Goal: Information Seeking & Learning: Learn about a topic

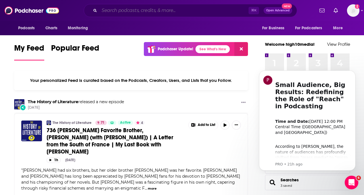
click at [192, 12] on input "Search podcasts, credits, & more..." at bounding box center [173, 10] width 149 height 9
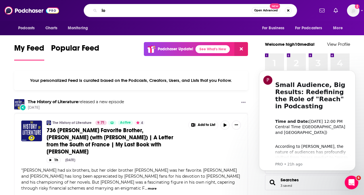
type input "l"
type input "lifespan"
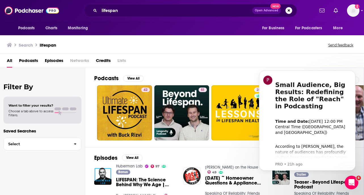
click at [304, 60] on div "All Podcasts Episodes Networks Credits Lists" at bounding box center [183, 62] width 353 height 12
click at [355, 72] on icon "Dismiss notification" at bounding box center [354, 71] width 3 height 3
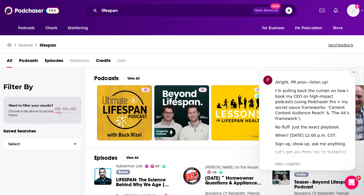
click at [354, 74] on icon "Dismiss notification" at bounding box center [354, 71] width 3 height 3
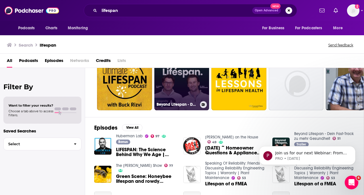
scroll to position [32, 0]
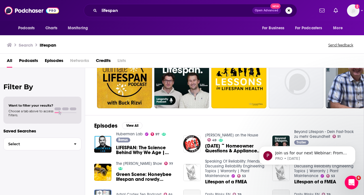
click at [141, 151] on span "LIFESPAN: The Science Behind Why We Age | Lifespan with Dr. David Sinclair" at bounding box center [146, 150] width 60 height 10
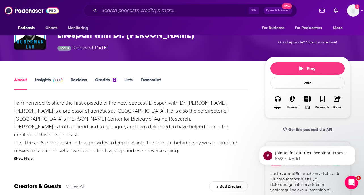
scroll to position [82, 0]
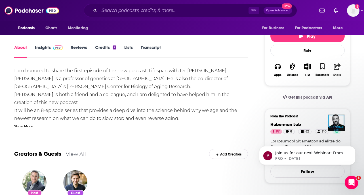
click at [335, 65] on icon "button" at bounding box center [337, 66] width 7 height 6
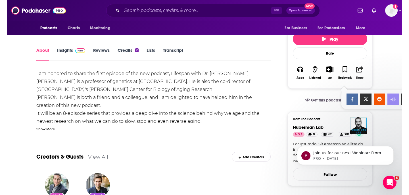
scroll to position [78, 0]
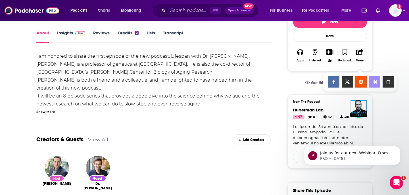
click at [364, 79] on div "Show Share dropdown" at bounding box center [387, 81] width 11 height 11
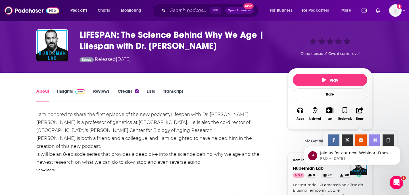
scroll to position [25, 0]
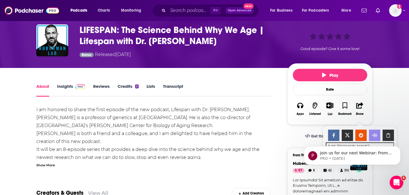
click at [66, 89] on link "Insights" at bounding box center [71, 89] width 28 height 13
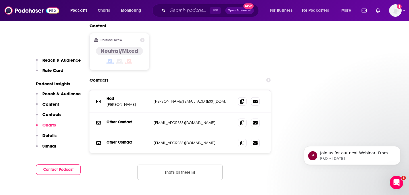
scroll to position [653, 0]
click at [241, 99] on icon at bounding box center [242, 101] width 4 height 5
click at [112, 102] on p "Dr. Andrew Huberman" at bounding box center [127, 104] width 43 height 5
click at [110, 102] on p "Dr. Andrew Huberman" at bounding box center [127, 104] width 43 height 5
drag, startPoint x: 111, startPoint y: 63, endPoint x: 144, endPoint y: 64, distance: 32.7
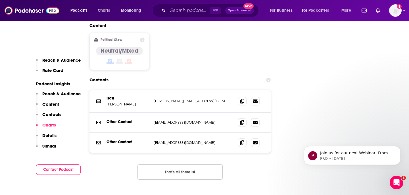
click at [144, 102] on p "Dr. Andrew Huberman" at bounding box center [127, 104] width 43 height 5
drag, startPoint x: 146, startPoint y: 65, endPoint x: 112, endPoint y: 66, distance: 34.4
click at [112, 102] on p "Dr. Andrew Huberman" at bounding box center [127, 104] width 43 height 5
copy p "Andrew Huberman"
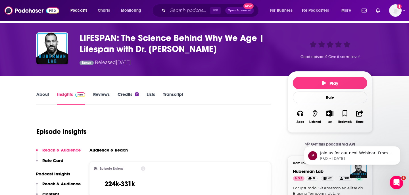
scroll to position [0, 0]
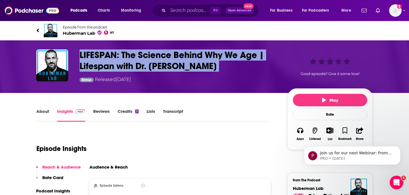
drag, startPoint x: 78, startPoint y: 55, endPoint x: 222, endPoint y: 74, distance: 145.3
click at [222, 74] on div "LIFESPAN: The Science Behind Why We Age | Lifespan with Dr. David Sinclair Bonu…" at bounding box center [204, 66] width 336 height 34
copy h3 "LIFESPAN: The Science Behind Why We Age | Lifespan with Dr. David Sinclair"
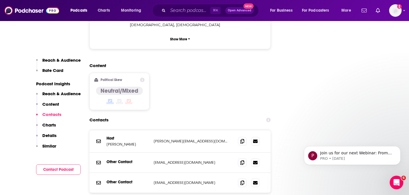
scroll to position [619, 0]
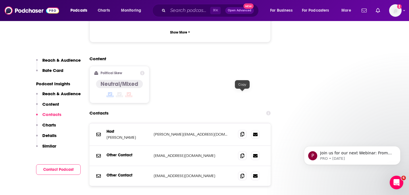
click at [243, 132] on icon at bounding box center [242, 134] width 4 height 5
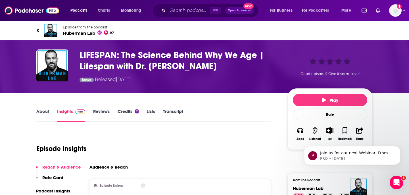
scroll to position [22, 0]
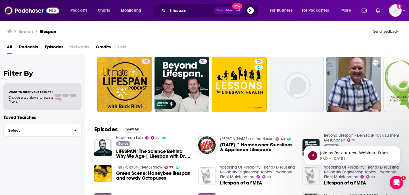
scroll to position [14, 0]
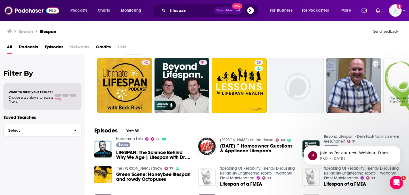
click at [32, 47] on span "Podcasts" at bounding box center [28, 48] width 19 height 12
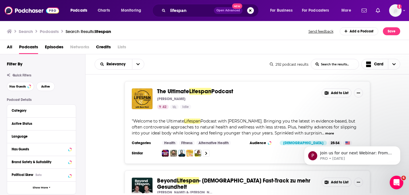
scroll to position [7, 0]
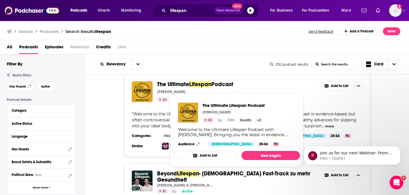
click at [181, 84] on span "The Ultimate" at bounding box center [173, 84] width 32 height 7
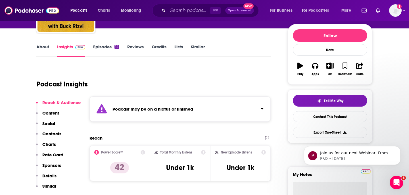
scroll to position [64, 0]
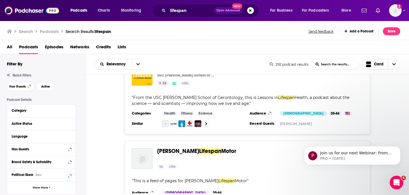
scroll to position [173, 0]
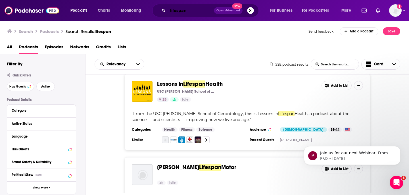
click at [190, 11] on input "lifespan" at bounding box center [191, 10] width 46 height 9
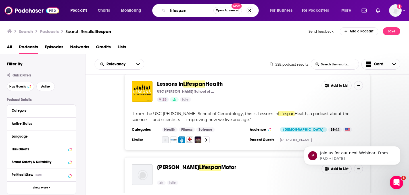
click at [190, 11] on input "lifespan" at bounding box center [190, 10] width 45 height 9
type input "life expectancy"
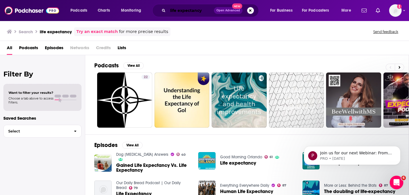
click at [183, 9] on input "life expectancy" at bounding box center [191, 10] width 46 height 9
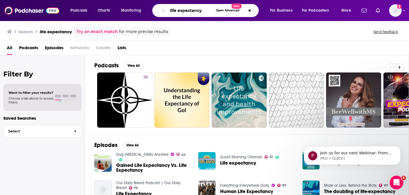
click at [183, 9] on input "life expectancy" at bounding box center [190, 10] width 45 height 9
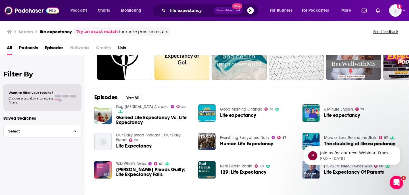
scroll to position [79, 0]
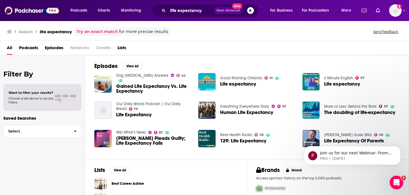
click at [150, 142] on span "Cohen Pleads Guilty; Life Expectancy Falls" at bounding box center [154, 141] width 76 height 10
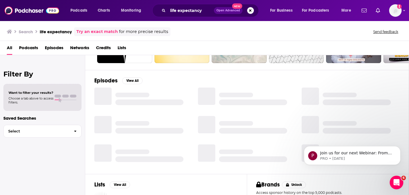
scroll to position [66, 0]
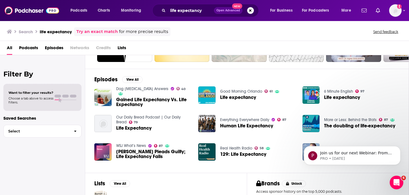
click at [231, 126] on span "Human Life Expectancy" at bounding box center [246, 125] width 53 height 5
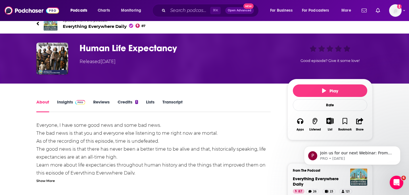
scroll to position [3, 0]
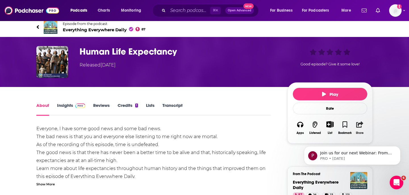
click at [359, 126] on icon "button" at bounding box center [359, 124] width 7 height 6
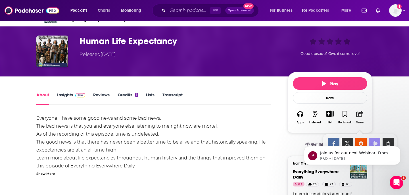
scroll to position [45, 0]
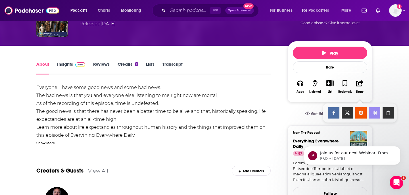
click at [364, 112] on icon "Show Share dropdown" at bounding box center [387, 112] width 11 height 5
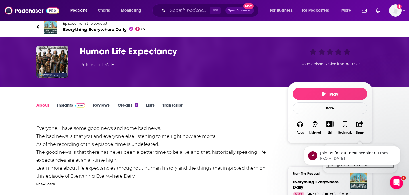
scroll to position [4, 0]
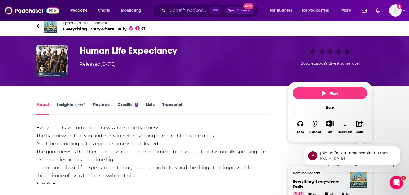
click at [74, 101] on div "About Insights Reviews Credits 1 Lists Transcript" at bounding box center [153, 108] width 234 height 14
click at [66, 108] on link "Insights" at bounding box center [71, 108] width 28 height 13
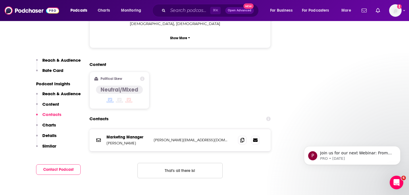
scroll to position [593, 0]
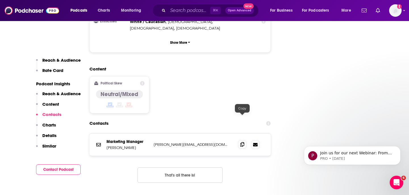
click at [242, 142] on icon at bounding box center [242, 144] width 4 height 5
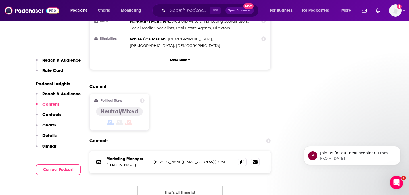
scroll to position [576, 0]
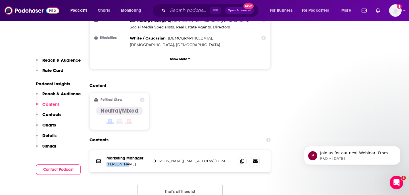
drag, startPoint x: 108, startPoint y: 137, endPoint x: 127, endPoint y: 137, distance: 19.3
click at [127, 162] on p "Gary Arndt" at bounding box center [127, 164] width 43 height 5
copy p "Gary Arndt"
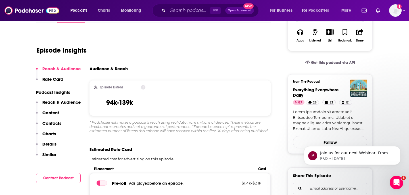
scroll to position [0, 0]
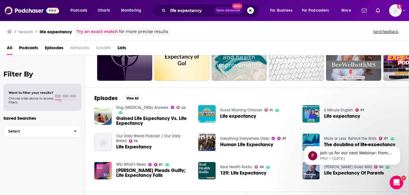
scroll to position [47, 0]
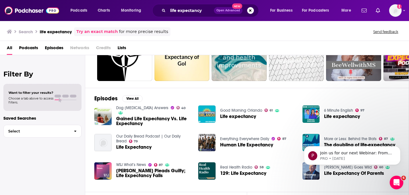
click at [338, 117] on span "Life expectancy" at bounding box center [342, 116] width 36 height 5
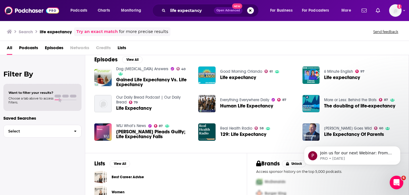
scroll to position [101, 0]
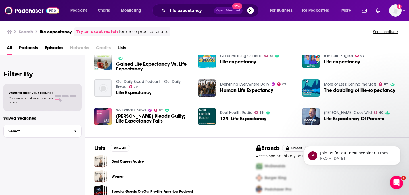
click at [351, 89] on span "The doubling of life-expectancy" at bounding box center [359, 90] width 71 height 5
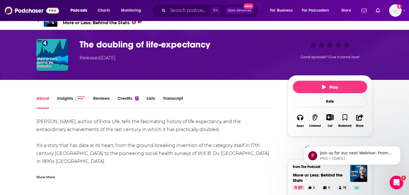
scroll to position [6, 0]
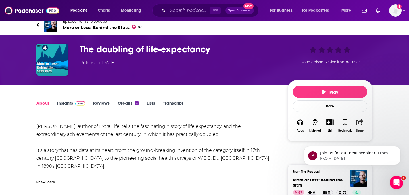
click at [358, 120] on icon "button" at bounding box center [359, 122] width 7 height 6
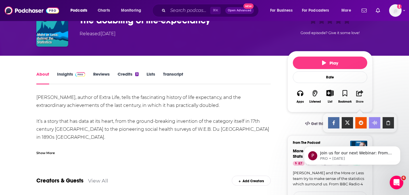
scroll to position [36, 0]
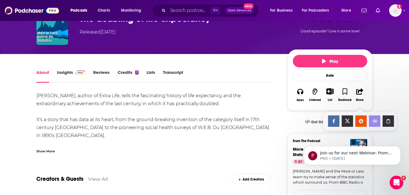
click at [364, 118] on div "Show Share dropdown" at bounding box center [387, 120] width 11 height 11
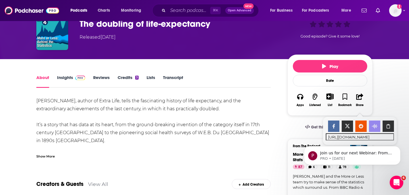
scroll to position [34, 0]
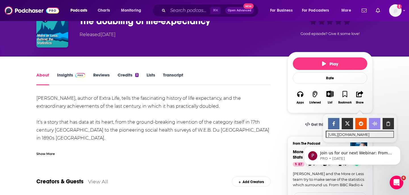
click at [71, 75] on link "Insights" at bounding box center [71, 78] width 28 height 13
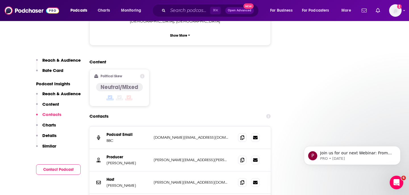
scroll to position [622, 0]
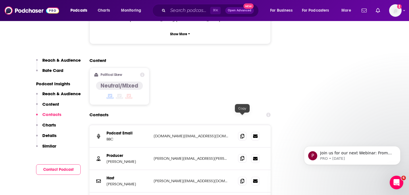
click at [239, 154] on span at bounding box center [242, 158] width 9 height 9
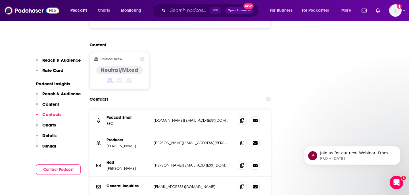
drag, startPoint x: 143, startPoint y: 109, endPoint x: 106, endPoint y: 107, distance: 36.9
click at [106, 132] on div "Producer Charlotte McDonald charlotte.mcdonald@bbc.co.uk charlotte.mcdonald@bbc…" at bounding box center [179, 143] width 181 height 22
copy p "Charlotte McDonald"
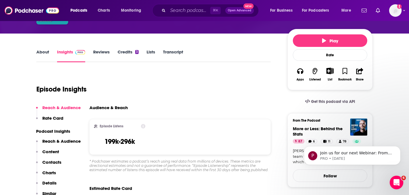
scroll to position [0, 0]
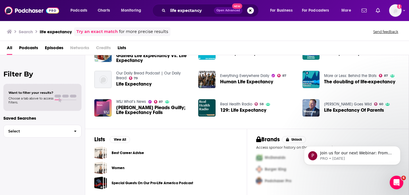
scroll to position [108, 0]
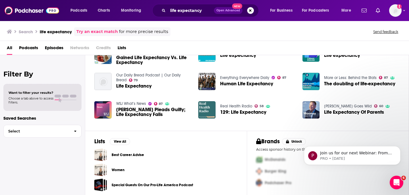
click at [208, 110] on img "129: Life Expectancy" at bounding box center [206, 109] width 17 height 17
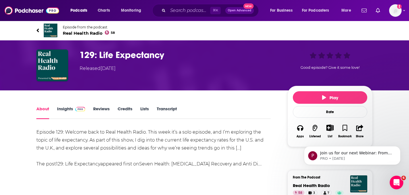
click at [64, 111] on link "Insights" at bounding box center [71, 112] width 28 height 13
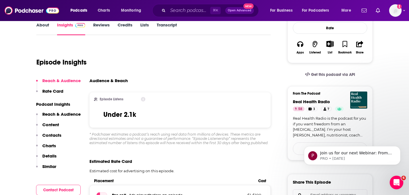
scroll to position [83, 0]
click at [357, 41] on icon "button" at bounding box center [359, 44] width 7 height 6
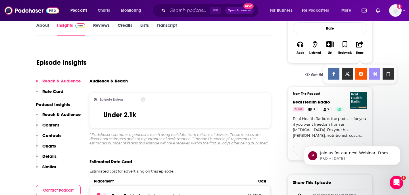
click at [364, 73] on icon "Show Share dropdown" at bounding box center [387, 74] width 3 height 5
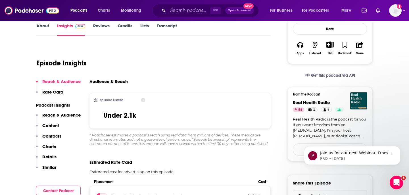
scroll to position [121, 0]
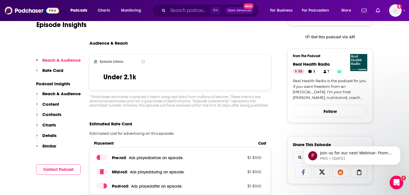
click at [235, 74] on div "Episode Listens Under 2.1k" at bounding box center [179, 72] width 181 height 35
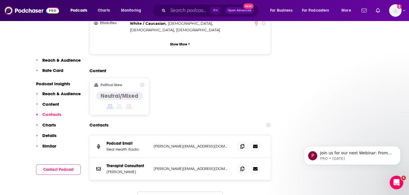
scroll to position [611, 0]
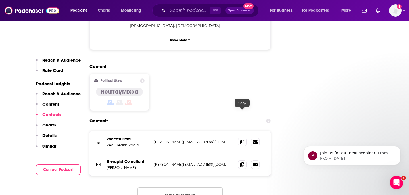
click at [243, 139] on icon at bounding box center [242, 141] width 4 height 5
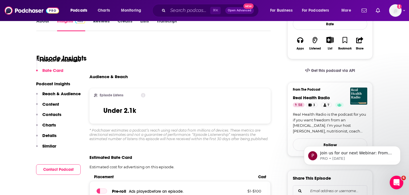
scroll to position [0, 0]
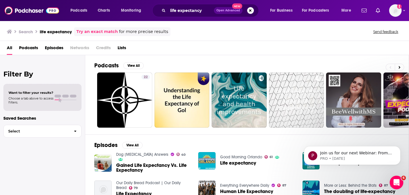
click at [31, 48] on span "Podcasts" at bounding box center [28, 49] width 19 height 12
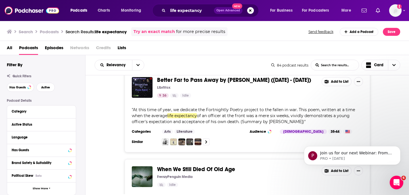
scroll to position [1107, 0]
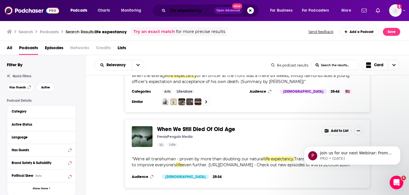
click at [185, 9] on input "life expectancy" at bounding box center [191, 10] width 46 height 9
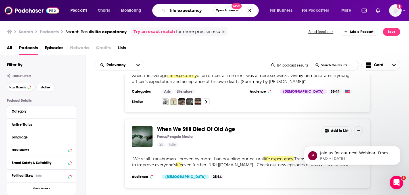
click at [185, 9] on input "life expectancy" at bounding box center [190, 10] width 45 height 9
paste input "Healthspan"
type input "Healthspan"
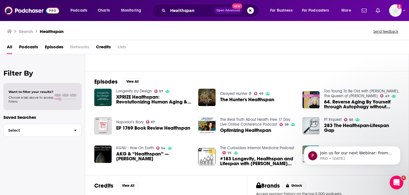
scroll to position [107, 0]
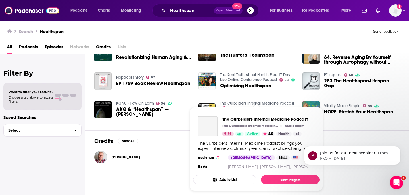
click at [268, 103] on link "The Curbsiders Internal Medicine Podcast" at bounding box center [257, 103] width 74 height 5
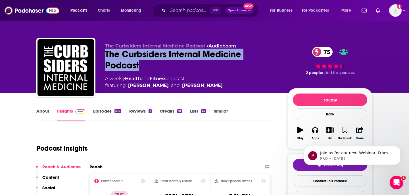
drag, startPoint x: 139, startPoint y: 68, endPoint x: 104, endPoint y: 56, distance: 36.6
click at [104, 56] on div "The Curbsiders Internal Medicine Podcast • Audioboom The Curbsiders Internal Me…" at bounding box center [204, 68] width 336 height 61
copy h2 "The Curbsiders Internal Medicine Podcast"
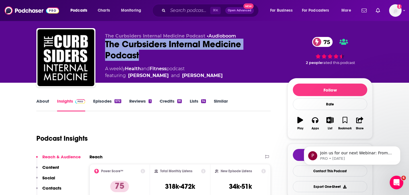
scroll to position [21, 0]
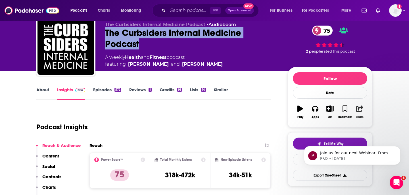
click at [355, 113] on button "Share" at bounding box center [359, 112] width 15 height 20
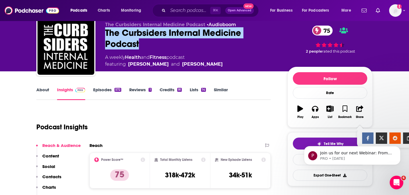
click at [364, 135] on html "P Join us for our next Webinar: From Pushback to Payoff: Building Buy-In for Ni…" at bounding box center [352, 154] width 114 height 40
click at [364, 139] on body "P Join us for our next Webinar: From Pushback to Payoff: Building Buy-In for Ni…" at bounding box center [352, 153] width 109 height 35
click at [364, 140] on body "P Join us for our next Webinar: From Pushback to Payoff: Building Buy-In for Ni…" at bounding box center [352, 153] width 109 height 35
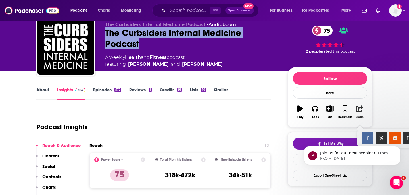
click at [363, 110] on icon "button" at bounding box center [359, 108] width 7 height 6
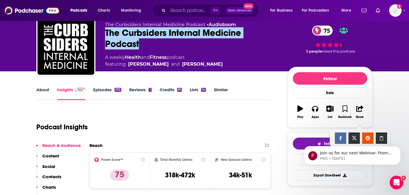
click at [364, 141] on body "P Join us for our next Webinar: From Pushback to Payoff: Building Buy-In for Ni…" at bounding box center [352, 153] width 109 height 35
click at [364, 139] on body "P Join us for our next Webinar: From Pushback to Payoff: Building Buy-In for Ni…" at bounding box center [352, 153] width 109 height 35
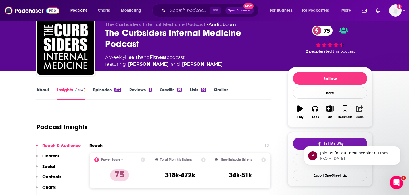
click at [361, 109] on icon "button" at bounding box center [359, 108] width 7 height 6
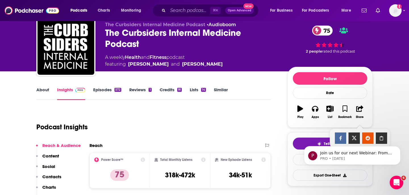
click at [364, 136] on body "P Join us for our next Webinar: From Pushback to Payoff: Building Buy-In for Ni…" at bounding box center [352, 153] width 109 height 35
click at [364, 135] on html "P Join us for our next Webinar: From Pushback to Payoff: Building Buy-In for Ni…" at bounding box center [352, 154] width 114 height 40
click at [364, 133] on div "Show Share dropdown" at bounding box center [381, 137] width 11 height 11
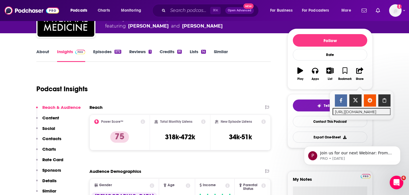
scroll to position [66, 0]
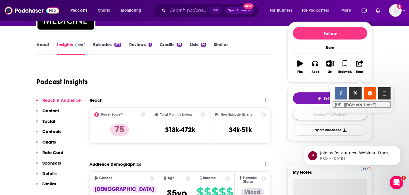
click at [317, 112] on link "Contact This Podcast" at bounding box center [330, 114] width 74 height 11
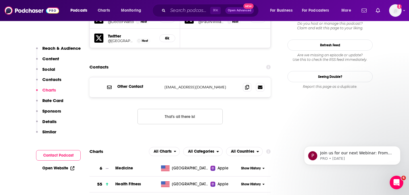
scroll to position [571, 0]
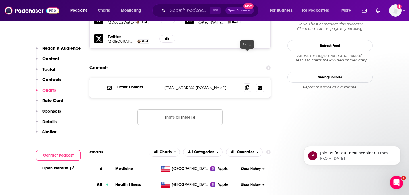
click at [248, 85] on icon at bounding box center [247, 87] width 4 height 5
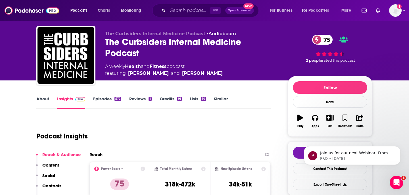
scroll to position [0, 0]
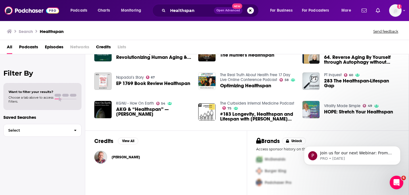
scroll to position [79, 0]
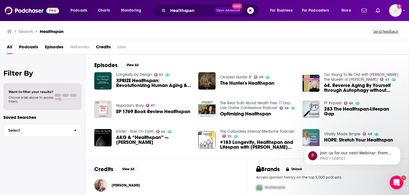
click at [37, 53] on span "Podcasts" at bounding box center [28, 48] width 19 height 12
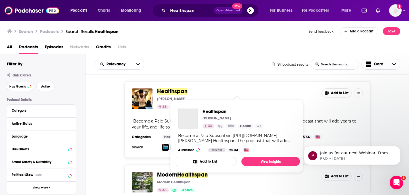
scroll to position [1, 0]
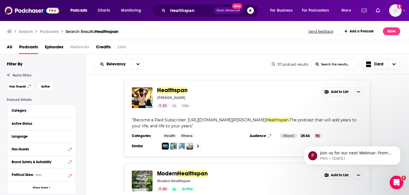
click at [57, 47] on span "Episodes" at bounding box center [54, 48] width 18 height 12
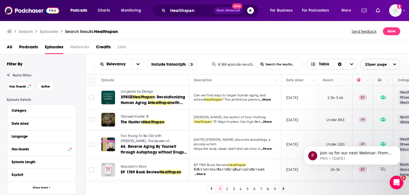
click at [356, 64] on span "Choose View" at bounding box center [352, 64] width 12 height 10
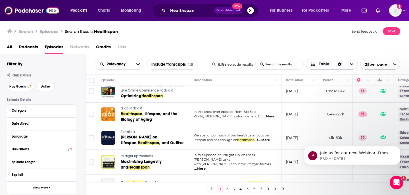
scroll to position [197, 0]
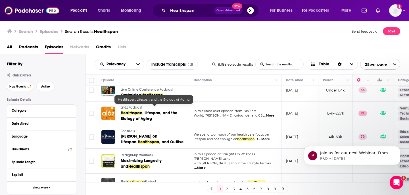
click at [156, 112] on link "Healthspan , Lifespan, and the Biology of Aging" at bounding box center [155, 115] width 68 height 11
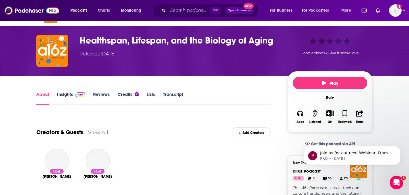
scroll to position [17, 0]
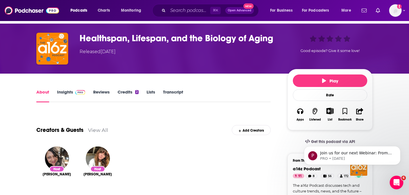
click at [72, 96] on link "Insights" at bounding box center [71, 95] width 28 height 13
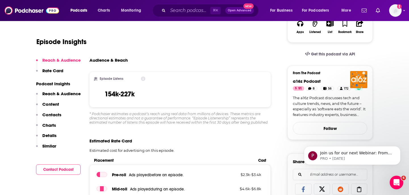
scroll to position [104, 0]
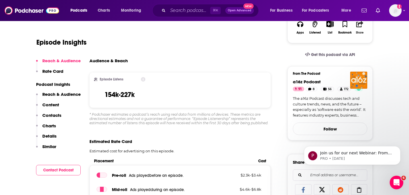
click at [355, 30] on button "Share" at bounding box center [359, 27] width 15 height 21
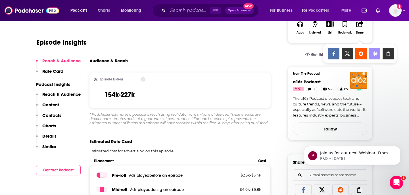
click at [364, 53] on icon "Show Share dropdown" at bounding box center [387, 53] width 3 height 5
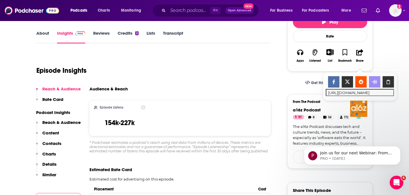
click at [267, 80] on div "Episode Insights" at bounding box center [153, 67] width 234 height 29
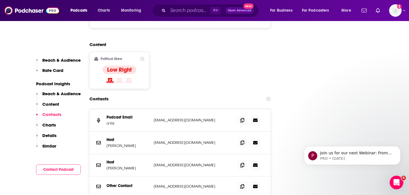
scroll to position [632, 0]
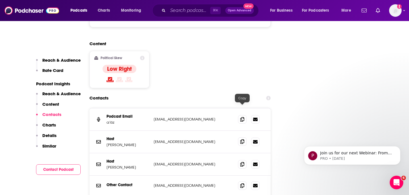
click at [240, 137] on span at bounding box center [242, 141] width 9 height 9
click at [110, 142] on p "Sonal Chokshi" at bounding box center [127, 144] width 43 height 5
drag, startPoint x: 106, startPoint y: 112, endPoint x: 131, endPoint y: 112, distance: 24.4
click at [131, 142] on p "Sonal Chokshi" at bounding box center [127, 144] width 43 height 5
copy p "Sonal Chokshi"
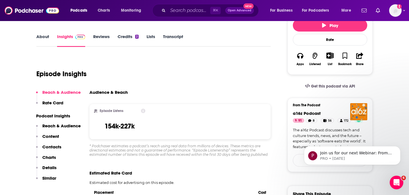
scroll to position [0, 0]
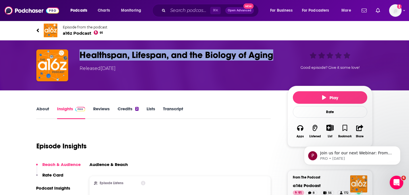
drag, startPoint x: 78, startPoint y: 57, endPoint x: 276, endPoint y: 57, distance: 197.6
click at [276, 57] on div "Healthspan, Lifespan, and the Biology of Aging Released Friday, 3rd February 20…" at bounding box center [204, 65] width 336 height 32
copy h3 "Healthspan, Lifespan, and the Biology of Aging"
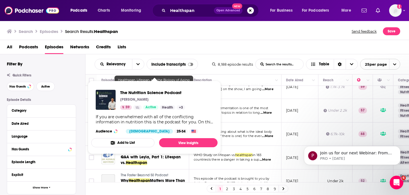
scroll to position [489, 0]
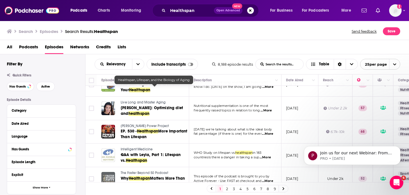
click at [226, 189] on link "2" at bounding box center [227, 188] width 6 height 7
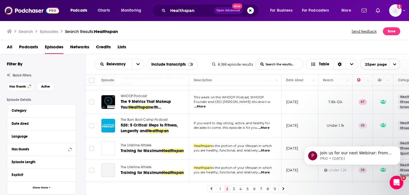
scroll to position [8, 0]
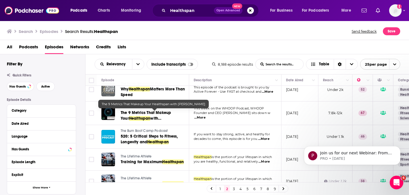
click at [145, 112] on span "The 9 Metrics That Makeup Your" at bounding box center [146, 115] width 50 height 11
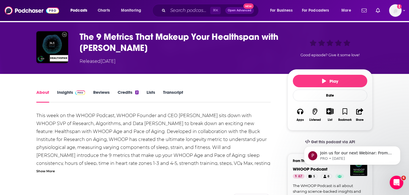
scroll to position [19, 0]
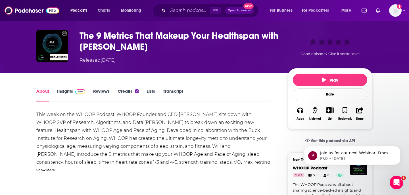
click at [62, 96] on link "Insights" at bounding box center [71, 94] width 28 height 13
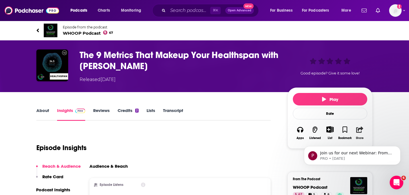
click at [359, 130] on icon "button" at bounding box center [359, 129] width 7 height 6
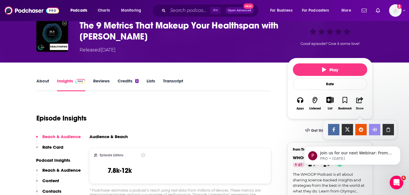
scroll to position [31, 0]
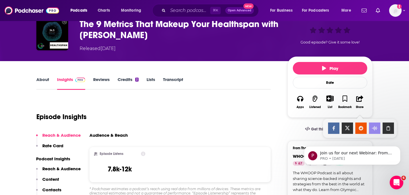
click at [364, 127] on icon "Show Share dropdown" at bounding box center [387, 128] width 3 height 5
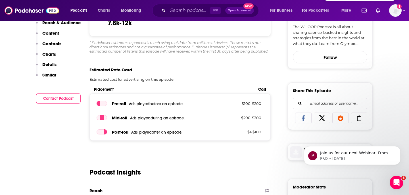
scroll to position [0, 0]
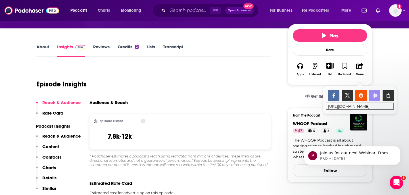
click at [181, 101] on div "Audience & Reach" at bounding box center [177, 102] width 177 height 5
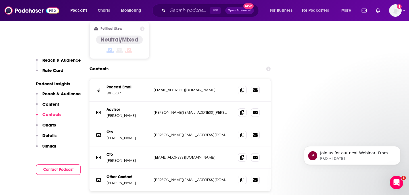
scroll to position [658, 0]
click at [242, 87] on icon at bounding box center [242, 89] width 4 height 5
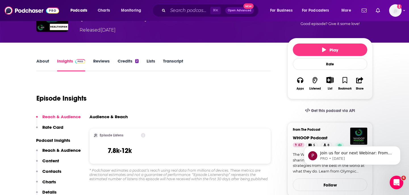
scroll to position [0, 0]
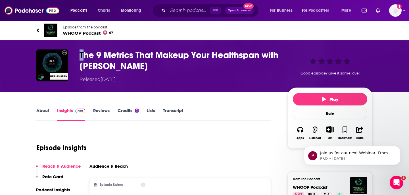
drag, startPoint x: 80, startPoint y: 53, endPoint x: 149, endPoint y: 65, distance: 69.5
click at [103, 56] on h3 "The 9 Metrics That Makeup Your Healthspan with Emily Capodilupo" at bounding box center [179, 60] width 199 height 22
drag, startPoint x: 150, startPoint y: 65, endPoint x: 159, endPoint y: 65, distance: 9.7
click at [158, 65] on h3 "The 9 Metrics That Makeup Your Healthspan with Emily Capodilupo" at bounding box center [179, 60] width 199 height 22
drag, startPoint x: 177, startPoint y: 67, endPoint x: 73, endPoint y: 55, distance: 105.2
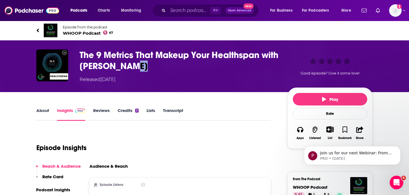
click at [73, 55] on div "The 9 Metrics That Makeup Your Healthspan with Emily Capodilupo Released Wednes…" at bounding box center [204, 66] width 336 height 34
copy div "The 9 Metrics That Makeup Your Healthspan with Emily Capodilupo"
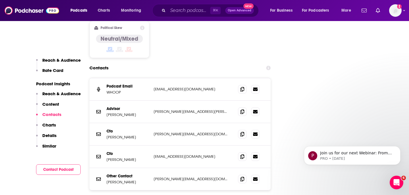
scroll to position [658, 0]
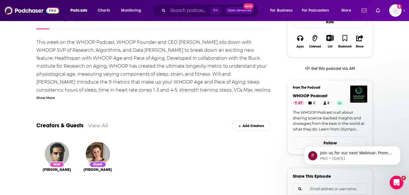
scroll to position [93, 0]
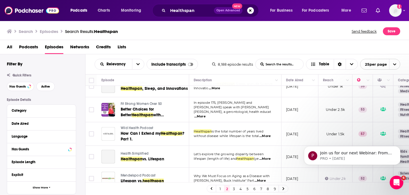
scroll to position [490, 0]
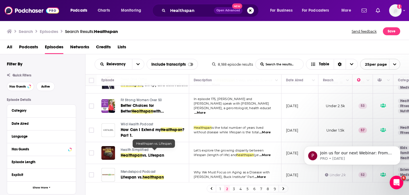
click at [233, 188] on link "3" at bounding box center [234, 188] width 6 height 7
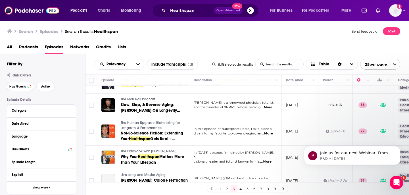
scroll to position [85, 0]
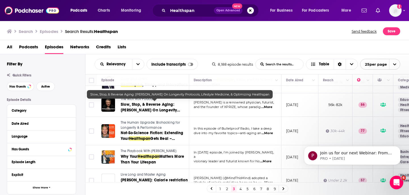
click at [161, 108] on span "Slow, Stop, & Reverse Aging: Peter Diamandis On Longevity Protocols, Lifestyle …" at bounding box center [150, 113] width 59 height 22
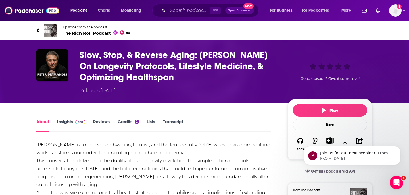
drag, startPoint x: 172, startPoint y: 81, endPoint x: 76, endPoint y: 64, distance: 97.2
click at [76, 64] on div "Slow, Stop, & Reverse Aging: Peter Diamandis On Longevity Protocols, Lifestyle …" at bounding box center [204, 71] width 336 height 45
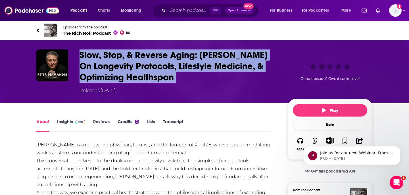
drag, startPoint x: 78, startPoint y: 60, endPoint x: 173, endPoint y: 85, distance: 98.4
click at [173, 85] on div "Slow, Stop, & Reverse Aging: Peter Diamandis On Longevity Protocols, Lifestyle …" at bounding box center [204, 71] width 336 height 45
copy h1 "Slow, Stop, & Reverse Aging: Peter Diamandis On Longevity Protocols, Lifestyle …"
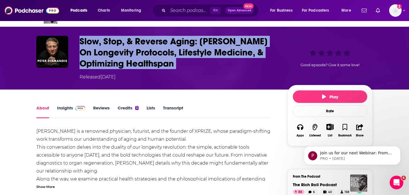
click at [64, 109] on link "Insights" at bounding box center [71, 111] width 28 height 13
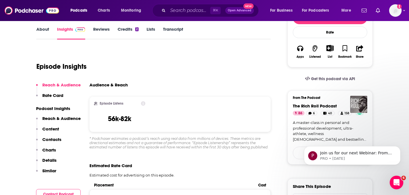
scroll to position [101, 0]
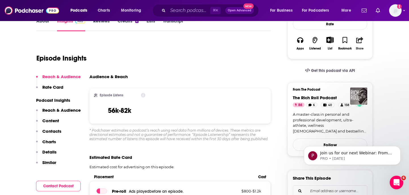
click at [364, 43] on button "Share" at bounding box center [359, 43] width 15 height 21
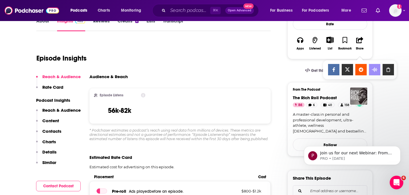
click at [364, 66] on div "Show Share dropdown" at bounding box center [387, 69] width 11 height 11
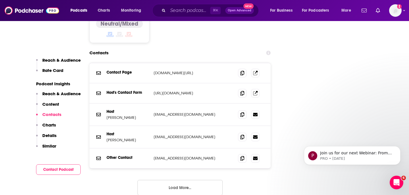
scroll to position [697, 0]
click at [240, 88] on span at bounding box center [242, 92] width 9 height 9
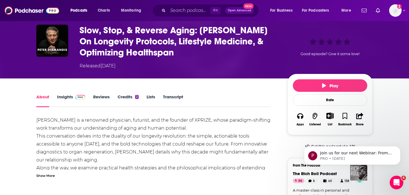
scroll to position [26, 0]
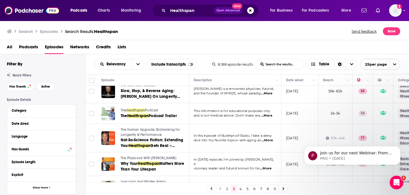
scroll to position [81, 0]
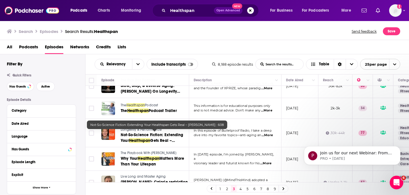
click at [166, 134] on span "Not-So-Science Fiction: Extending Your" at bounding box center [152, 137] width 63 height 11
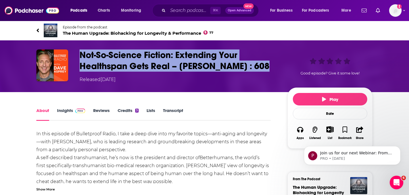
drag, startPoint x: 82, startPoint y: 57, endPoint x: 272, endPoint y: 71, distance: 190.5
click at [272, 71] on h1 "Not-So-Science Fiction: Extending Your Healthspan Gets Real – James Clement : 6…" at bounding box center [179, 60] width 199 height 22
copy h1 "Not-So-Science Fiction: Extending Your Healthspan Gets Real – James Clement : 6…"
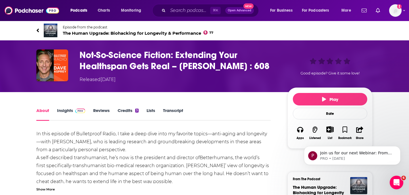
click at [134, 88] on div "Not-So-Science Fiction: Extending Your Healthspan Gets Real – James Clement : 6…" at bounding box center [204, 66] width 363 height 52
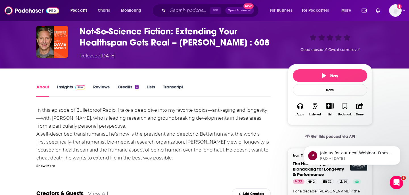
scroll to position [24, 0]
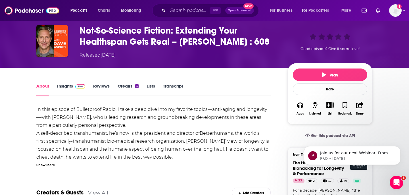
click at [82, 87] on img at bounding box center [80, 86] width 10 height 5
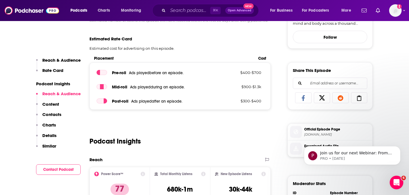
scroll to position [202, 0]
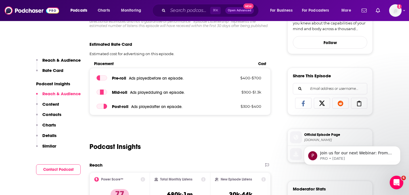
click at [363, 106] on icon at bounding box center [359, 104] width 16 height 6
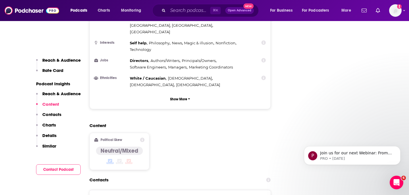
scroll to position [622, 0]
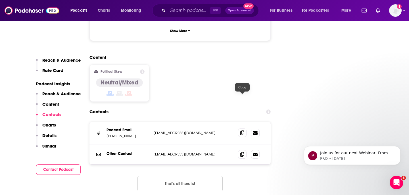
click at [241, 130] on icon at bounding box center [242, 132] width 4 height 5
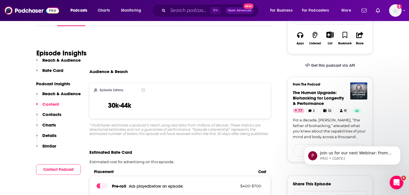
scroll to position [0, 0]
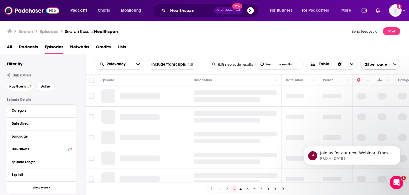
scroll to position [46, 0]
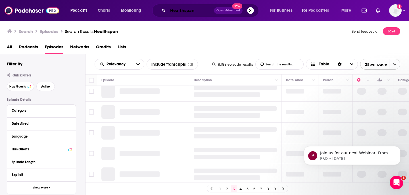
click at [191, 9] on input "Healthspan" at bounding box center [191, 10] width 46 height 9
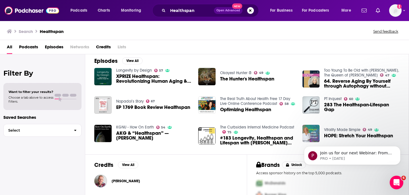
scroll to position [107, 0]
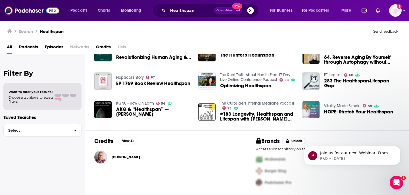
click at [37, 47] on span "Podcasts" at bounding box center [28, 48] width 19 height 12
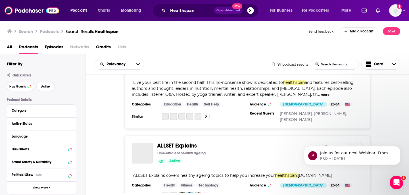
scroll to position [2051, 0]
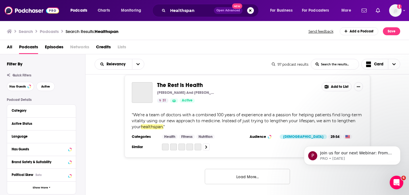
click at [236, 174] on button "Load More..." at bounding box center [247, 176] width 85 height 15
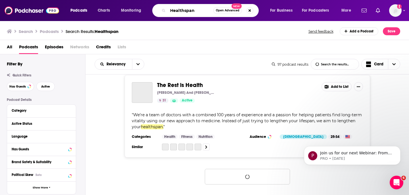
click at [172, 9] on input "Healthspan" at bounding box center [190, 10] width 45 height 9
paste input "Vitality"
type input "Vitality"
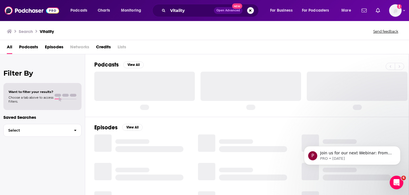
click at [34, 48] on span "Podcasts" at bounding box center [28, 48] width 19 height 12
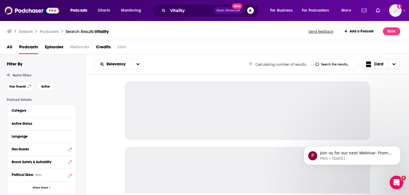
click at [16, 49] on div "All Podcasts Episodes Networks Credits Lists" at bounding box center [206, 48] width 398 height 12
click at [13, 49] on div "All Podcasts Episodes Networks Credits Lists" at bounding box center [206, 48] width 398 height 12
click at [9, 48] on span "All" at bounding box center [9, 48] width 5 height 12
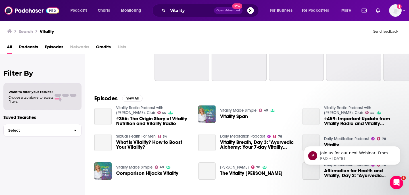
scroll to position [68, 0]
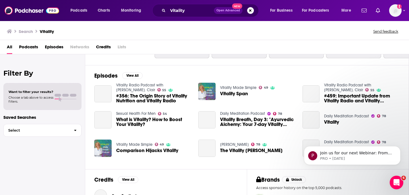
click at [242, 121] on span "Vitality Breath, Day 3: "Ayurvedic Alchemy: Your 7-day Vitality Reset"" at bounding box center [258, 122] width 76 height 10
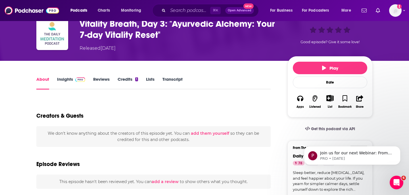
scroll to position [32, 0]
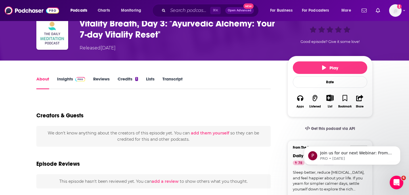
click at [74, 83] on link "Insights" at bounding box center [71, 82] width 28 height 13
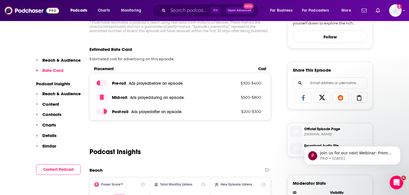
scroll to position [198, 0]
click at [363, 100] on icon at bounding box center [359, 98] width 16 height 6
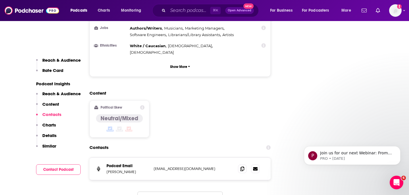
scroll to position [589, 0]
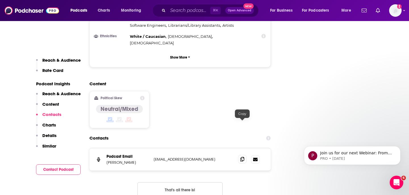
click at [244, 157] on icon at bounding box center [242, 159] width 4 height 5
drag, startPoint x: 106, startPoint y: 128, endPoint x: 131, endPoint y: 128, distance: 24.4
click at [131, 160] on p "[PERSON_NAME]" at bounding box center [127, 162] width 43 height 5
copy p "[PERSON_NAME]"
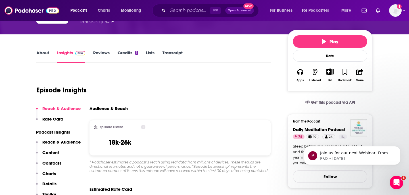
scroll to position [0, 0]
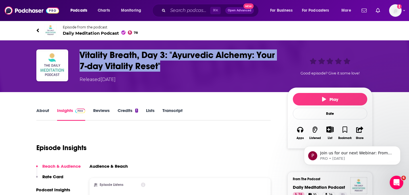
drag, startPoint x: 81, startPoint y: 51, endPoint x: 163, endPoint y: 68, distance: 83.3
click at [163, 68] on h3 "Vitality Breath, Day 3: "Ayurvedic Alchemy: Your 7-day Vitality Reset"" at bounding box center [179, 60] width 199 height 22
copy h3 "Vitality Breath, Day 3: "Ayurvedic Alchemy: Your 7-day Vitality Reset""
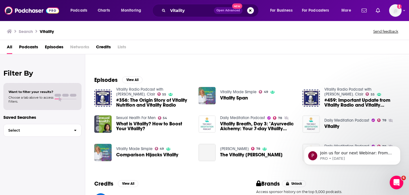
scroll to position [64, 0]
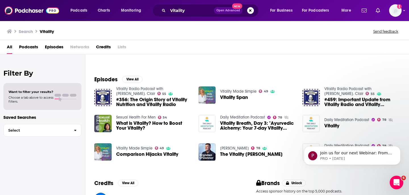
click at [226, 154] on span "The Vitality Mark" at bounding box center [251, 154] width 62 height 5
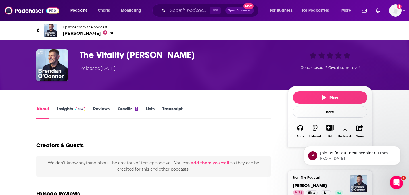
scroll to position [20, 0]
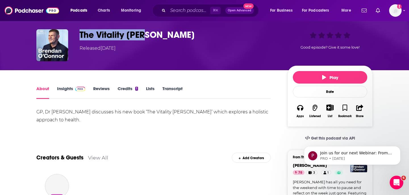
drag, startPoint x: 79, startPoint y: 31, endPoint x: 148, endPoint y: 34, distance: 68.8
click at [148, 34] on div "The Vitality Mark Released Saturday, 26th March 2022 Good episode? Give it some…" at bounding box center [204, 45] width 336 height 32
copy h1 "The Vitality Mark"
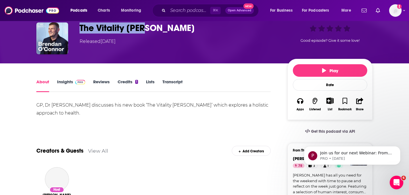
scroll to position [27, 0]
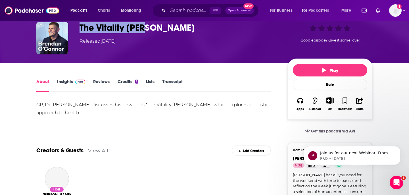
click at [81, 80] on img at bounding box center [80, 82] width 10 height 5
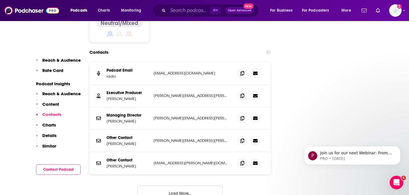
scroll to position [681, 0]
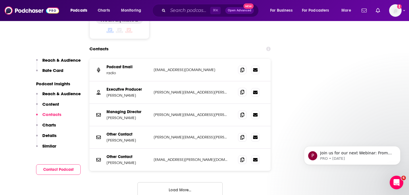
click at [242, 90] on icon at bounding box center [242, 92] width 4 height 5
drag, startPoint x: 107, startPoint y: 68, endPoint x: 142, endPoint y: 71, distance: 34.7
click at [142, 81] on div "Executive Producer Pauline Macnamara pauline.macnamara@rte.ie pauline.macnamara…" at bounding box center [179, 92] width 181 height 22
drag, startPoint x: 143, startPoint y: 67, endPoint x: 108, endPoint y: 70, distance: 35.3
click at [108, 93] on p "Pauline Macnamara" at bounding box center [127, 95] width 43 height 5
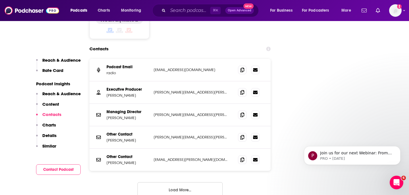
drag, startPoint x: 104, startPoint y: 69, endPoint x: 143, endPoint y: 70, distance: 38.6
click at [143, 81] on div "Executive Producer Pauline Macnamara pauline.macnamara@rte.ie pauline.macnamara…" at bounding box center [179, 92] width 181 height 22
copy p "Pauline Macnamara"
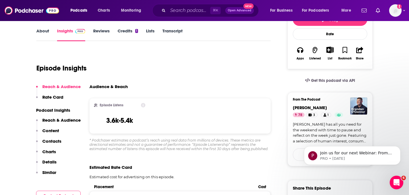
scroll to position [83, 0]
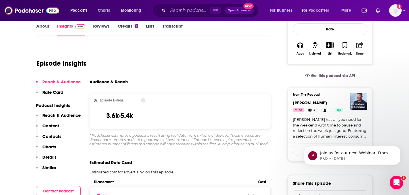
click at [357, 52] on div "Share" at bounding box center [360, 53] width 8 height 3
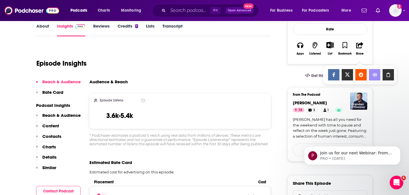
click at [391, 77] on div "Show Share dropdown" at bounding box center [387, 74] width 11 height 11
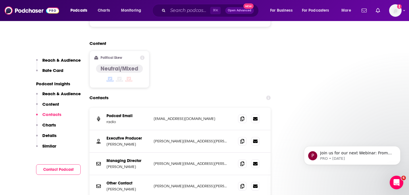
scroll to position [634, 0]
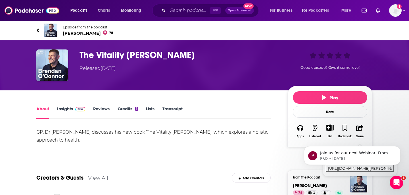
scroll to position [34, 0]
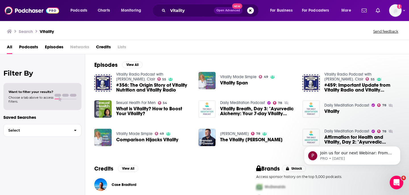
scroll to position [85, 0]
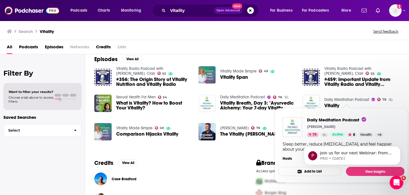
click at [333, 100] on link "Daily Meditation Podcast" at bounding box center [346, 99] width 45 height 5
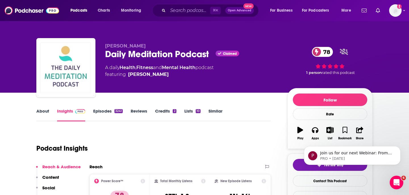
scroll to position [15, 0]
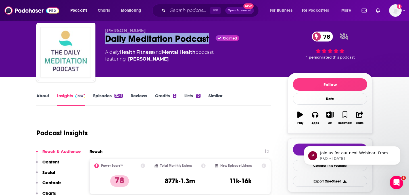
drag, startPoint x: 105, startPoint y: 38, endPoint x: 211, endPoint y: 42, distance: 106.3
click at [211, 42] on div "Daily Meditation Podcast Claimed 78" at bounding box center [191, 38] width 173 height 11
copy h2 "Daily Meditation Podcast"
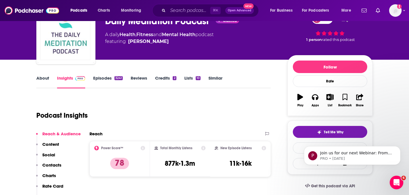
click at [115, 100] on div "Podcast Insights" at bounding box center [151, 111] width 230 height 29
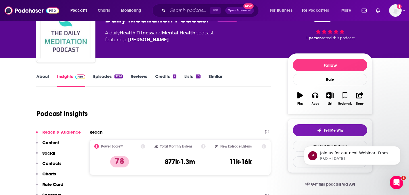
scroll to position [33, 0]
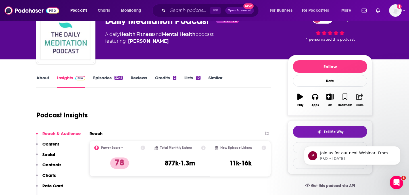
click at [359, 98] on icon "button" at bounding box center [359, 96] width 7 height 6
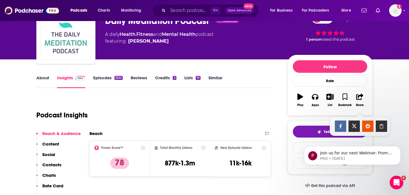
click at [382, 123] on div "Show Share dropdown" at bounding box center [381, 125] width 11 height 11
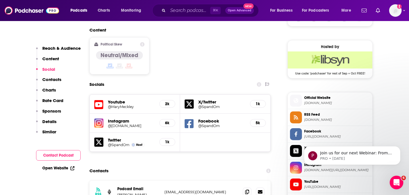
scroll to position [477, 0]
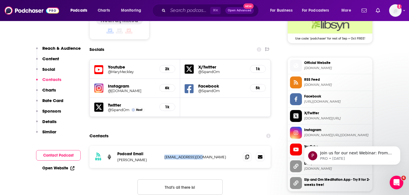
drag, startPoint x: 166, startPoint y: 121, endPoint x: 208, endPoint y: 121, distance: 42.6
click at [208, 154] on p "marymeckley@me.com" at bounding box center [201, 156] width 74 height 5
copy p "marymeckley@me.com"
click at [144, 146] on div "RSS Podcast Email Mary Meckley marymeckley@me.com marymeckley@me.com" at bounding box center [179, 157] width 181 height 22
drag, startPoint x: 114, startPoint y: 126, endPoint x: 142, endPoint y: 126, distance: 27.5
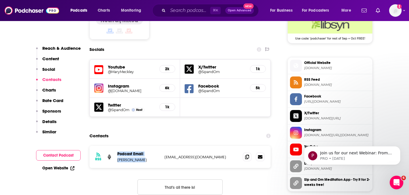
click at [142, 146] on div "RSS Podcast Email Mary Meckley marymeckley@me.com marymeckley@me.com" at bounding box center [179, 157] width 181 height 22
click at [142, 157] on p "Mary Meckley" at bounding box center [138, 159] width 43 height 5
drag, startPoint x: 142, startPoint y: 126, endPoint x: 120, endPoint y: 127, distance: 21.3
click at [120, 157] on p "Mary Meckley" at bounding box center [138, 159] width 43 height 5
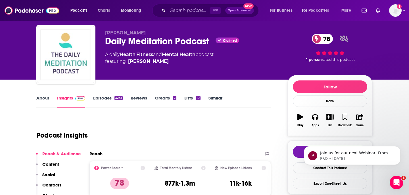
scroll to position [0, 0]
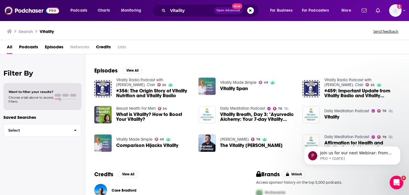
scroll to position [37, 0]
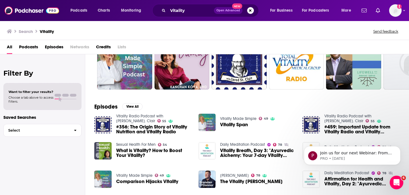
click at [34, 43] on span "Podcasts" at bounding box center [28, 48] width 19 height 12
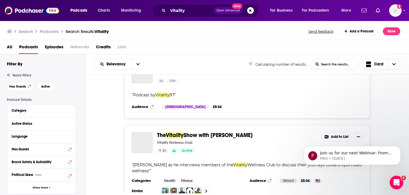
scroll to position [1240, 0]
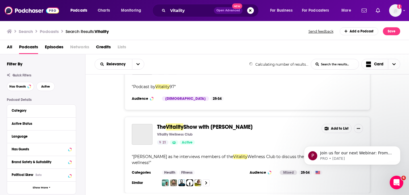
click at [9, 45] on span "All" at bounding box center [9, 48] width 5 height 12
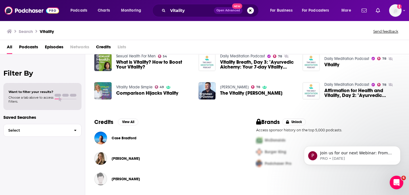
scroll to position [61, 0]
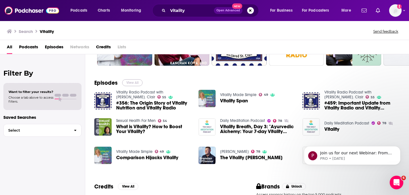
click at [136, 82] on button "View All" at bounding box center [132, 82] width 20 height 7
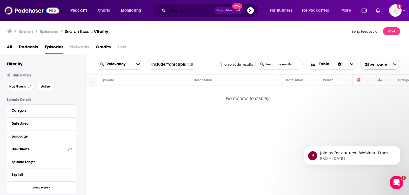
click at [191, 13] on input "Vitality" at bounding box center [191, 10] width 46 height 9
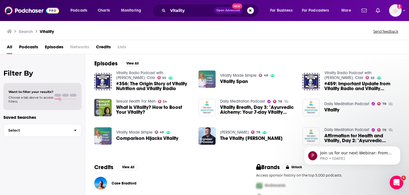
scroll to position [114, 0]
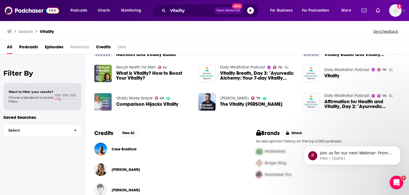
click at [28, 51] on span "Podcasts" at bounding box center [28, 48] width 19 height 12
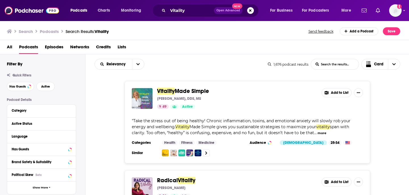
click at [392, 109] on div "Vitality Made Simple Debbie Ozment, DDS, MS 49 Active Add to List " Take the st…" at bounding box center [247, 122] width 324 height 82
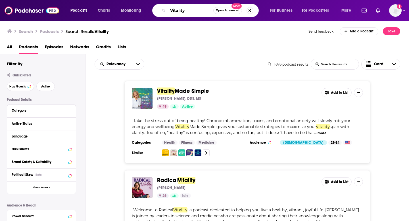
click at [189, 11] on input "Vitality" at bounding box center [190, 10] width 45 height 9
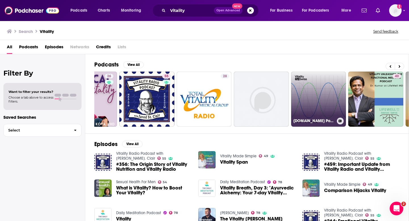
click at [318, 104] on link "Vitality.Swiss Podcast" at bounding box center [318, 99] width 55 height 55
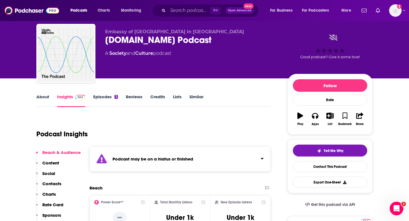
scroll to position [15, 0]
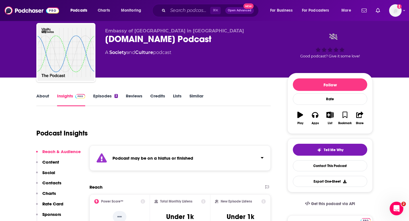
click at [39, 95] on link "About" at bounding box center [42, 99] width 13 height 13
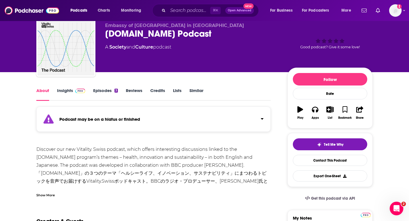
scroll to position [22, 0]
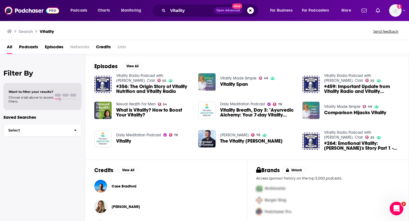
scroll to position [62, 0]
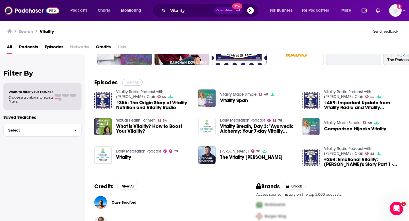
click at [136, 83] on button "View All" at bounding box center [132, 82] width 20 height 7
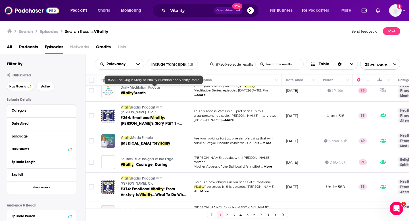
scroll to position [237, 0]
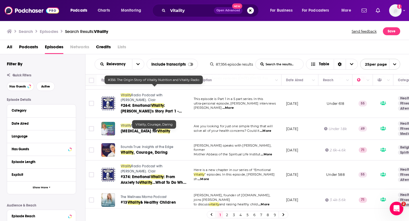
click at [165, 150] on span ", Courage, Daring" at bounding box center [150, 152] width 34 height 5
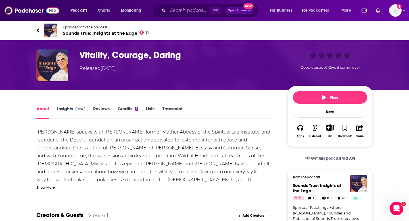
click at [63, 107] on link "Insights" at bounding box center [71, 112] width 28 height 13
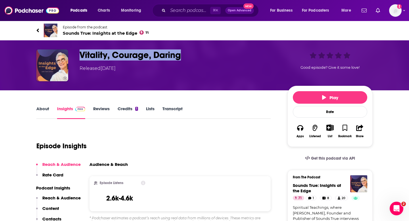
drag, startPoint x: 81, startPoint y: 55, endPoint x: 221, endPoint y: 55, distance: 140.0
click at [221, 55] on h3 "Vitality, Courage, Daring" at bounding box center [179, 54] width 199 height 11
copy h3 "Vitality, Courage, Daring"
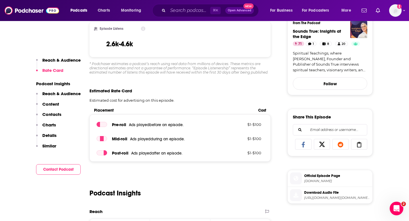
scroll to position [149, 0]
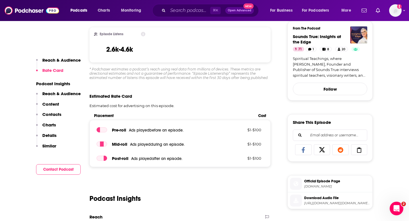
click at [359, 153] on icon at bounding box center [359, 150] width 16 height 6
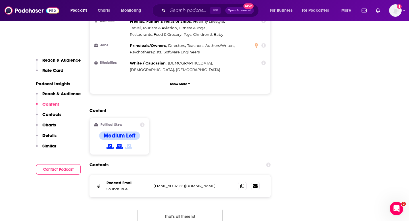
scroll to position [592, 0]
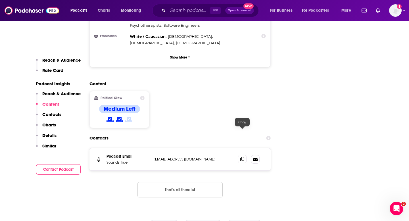
click at [245, 155] on span at bounding box center [242, 159] width 9 height 9
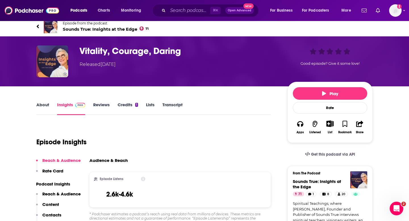
scroll to position [0, 0]
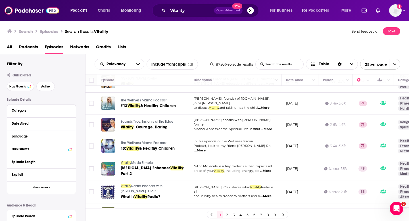
scroll to position [336, 0]
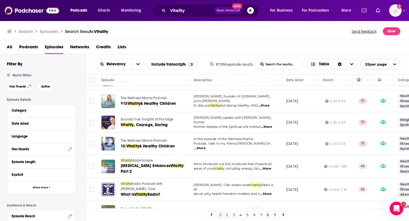
click at [147, 133] on td "The Wellness Mama Podcast 13: Vitality & Healthy Children" at bounding box center [143, 144] width 92 height 22
click at [147, 137] on div "The Wellness Mama Podcast 13: Vitality & Healthy Children" at bounding box center [155, 144] width 68 height 14
click at [147, 144] on span "& Healthy Children" at bounding box center [156, 146] width 35 height 5
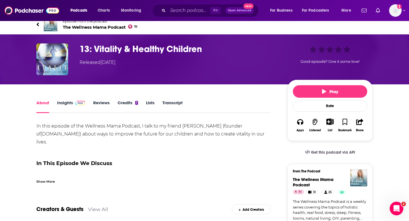
scroll to position [5, 0]
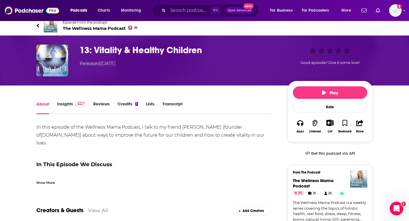
drag, startPoint x: 92, startPoint y: 51, endPoint x: 205, endPoint y: 50, distance: 112.4
click at [205, 50] on h1 "13: Vitality & Healthy Children" at bounding box center [179, 50] width 199 height 11
copy h1 "Vitality & Healthy Children"
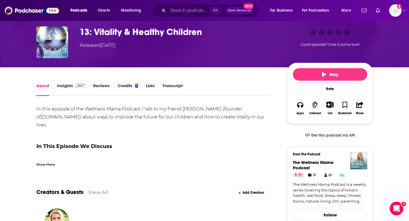
scroll to position [25, 0]
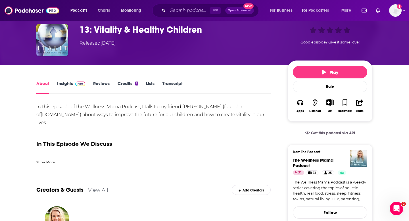
click at [76, 86] on link "Insights" at bounding box center [71, 87] width 28 height 13
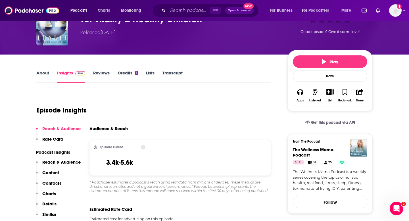
scroll to position [31, 0]
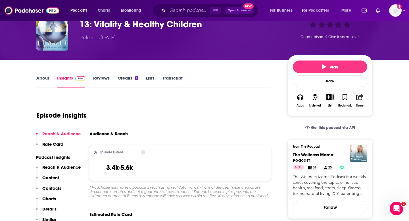
click at [361, 100] on icon "button" at bounding box center [359, 97] width 7 height 6
click at [356, 102] on button "Share" at bounding box center [359, 100] width 15 height 21
click at [392, 132] on input "https://www.podchaser.com/podcasts/the-wellness-mama-podcast-28101/episodes/13-…" at bounding box center [360, 132] width 68 height 1
click at [389, 128] on icon "Show Share dropdown" at bounding box center [387, 126] width 11 height 5
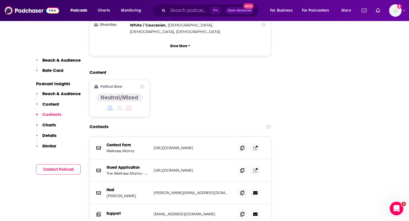
scroll to position [628, 0]
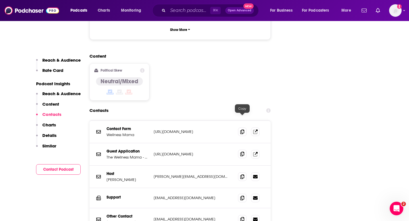
click at [239, 150] on span at bounding box center [242, 154] width 9 height 9
click at [241, 127] on span at bounding box center [242, 131] width 9 height 9
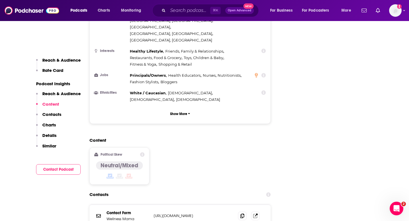
scroll to position [530, 0]
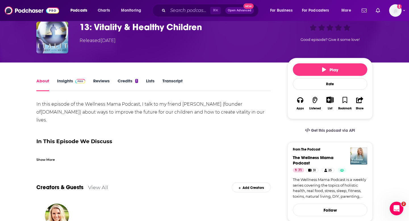
scroll to position [39, 0]
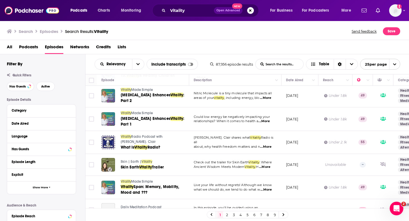
scroll to position [438, 0]
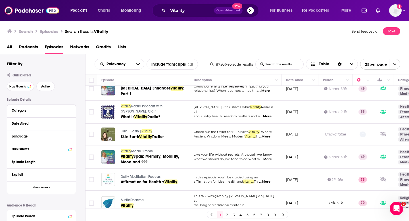
click at [228, 216] on link "2" at bounding box center [227, 214] width 6 height 7
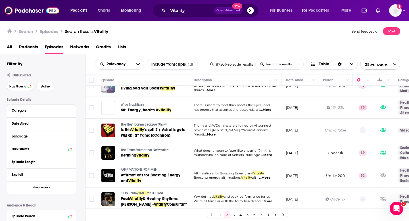
scroll to position [418, 0]
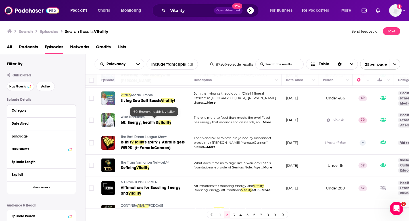
click at [138, 121] on span "60: Energy, health &" at bounding box center [140, 122] width 38 height 5
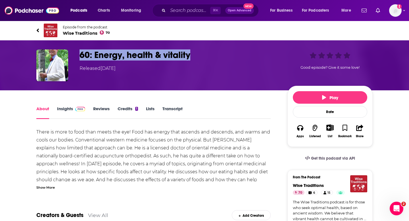
drag, startPoint x: 82, startPoint y: 53, endPoint x: 190, endPoint y: 57, distance: 108.0
click at [190, 57] on h1 "60: Energy, health & vitality" at bounding box center [179, 54] width 199 height 11
copy h1 "60: Energy, health & vitality"
click at [72, 107] on link "Insights" at bounding box center [71, 112] width 28 height 13
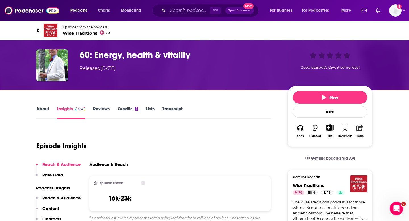
click at [365, 127] on button "Share" at bounding box center [359, 131] width 15 height 21
click at [389, 157] on icon "Show Share dropdown" at bounding box center [387, 157] width 11 height 5
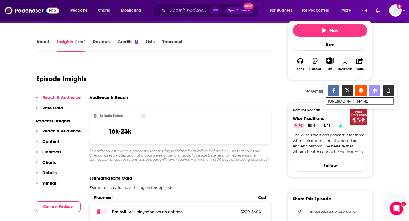
scroll to position [28, 0]
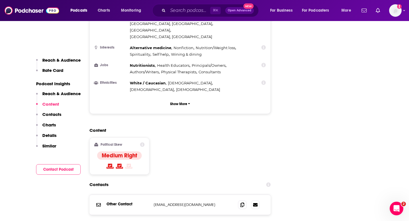
scroll to position [559, 0]
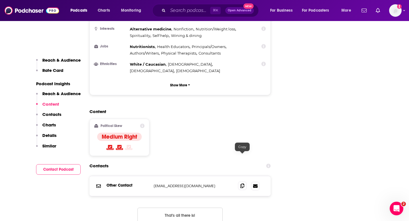
click at [241, 181] on span at bounding box center [242, 185] width 9 height 9
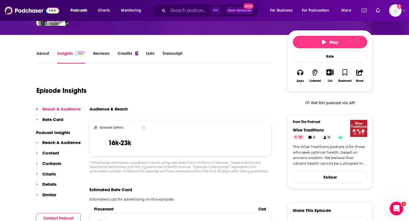
scroll to position [0, 0]
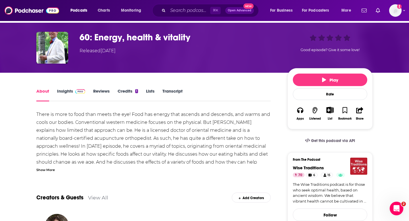
scroll to position [18, 0]
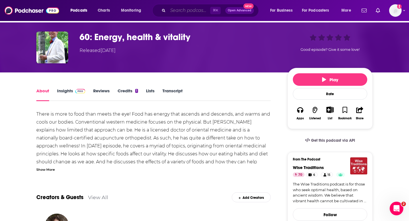
click at [177, 12] on input "Search podcasts, credits, & more..." at bounding box center [189, 10] width 42 height 9
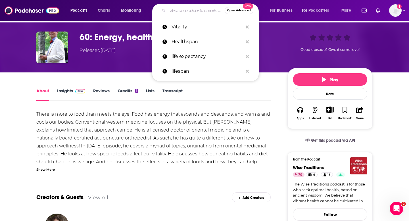
paste input "Longevity of life"
type input "Longevity of life"
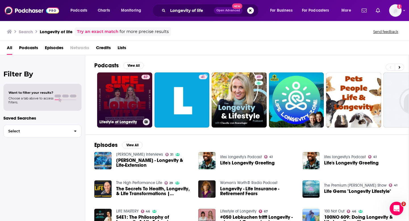
click at [123, 96] on link "67 Lifestyle of Longevity" at bounding box center [124, 99] width 55 height 55
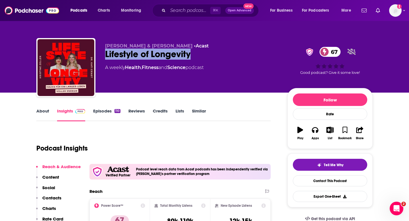
drag, startPoint x: 104, startPoint y: 56, endPoint x: 195, endPoint y: 55, distance: 91.2
click at [195, 55] on div "Dr. Kati Ernst & Kristine Zeller • Acast Lifestyle of Longevity 67 A weekly Hea…" at bounding box center [204, 68] width 336 height 61
copy h2 "Lifestyle of Longevity"
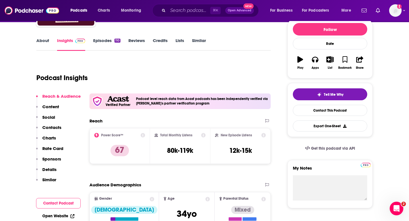
scroll to position [72, 0]
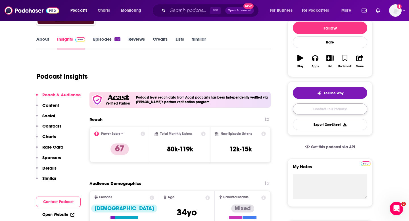
click at [325, 108] on link "Contact This Podcast" at bounding box center [330, 108] width 74 height 11
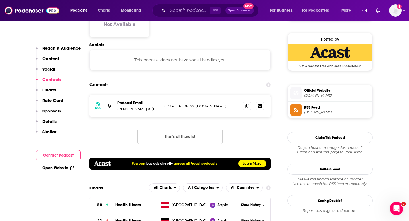
scroll to position [401, 0]
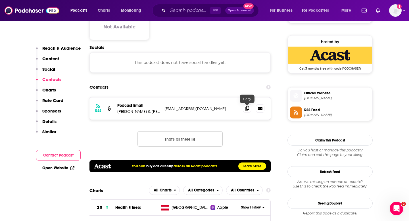
click at [248, 107] on icon at bounding box center [247, 108] width 4 height 5
click at [248, 111] on span at bounding box center [247, 108] width 9 height 9
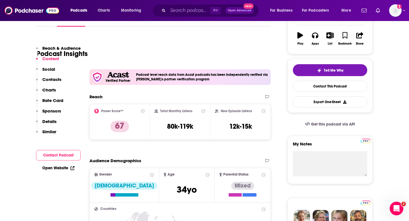
scroll to position [0, 0]
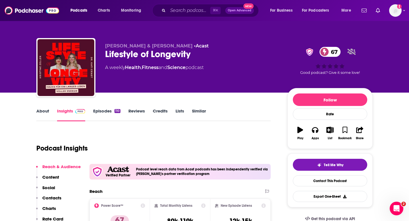
click at [356, 133] on button "Share" at bounding box center [359, 133] width 15 height 20
click at [409, 159] on icon "Show Share dropdown" at bounding box center [408, 159] width 11 height 5
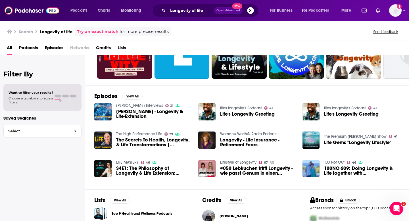
scroll to position [100, 0]
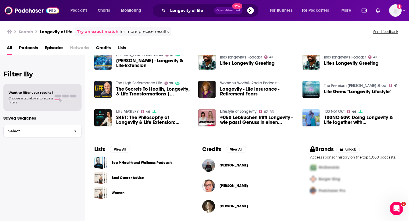
click at [35, 47] on span "Podcasts" at bounding box center [28, 49] width 19 height 12
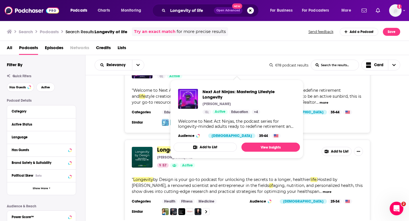
scroll to position [873, 0]
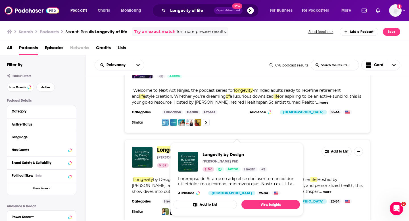
click at [195, 146] on span "by Design" at bounding box center [194, 149] width 25 height 7
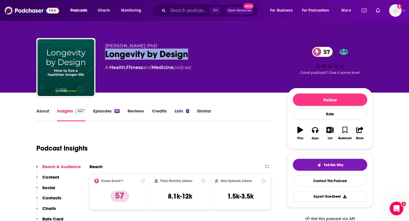
drag, startPoint x: 103, startPoint y: 54, endPoint x: 217, endPoint y: 55, distance: 114.4
click at [217, 55] on div "Gil Blander PhD Longevity by Design 57 A Health , Fitness and Medicine podcast …" at bounding box center [204, 68] width 336 height 61
copy h2 "Longevity by Design"
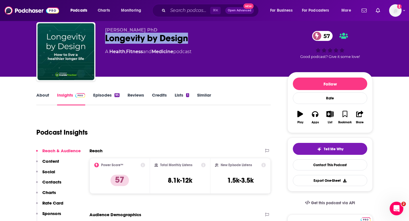
scroll to position [15, 0]
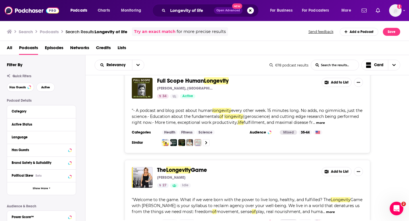
scroll to position [2036, 0]
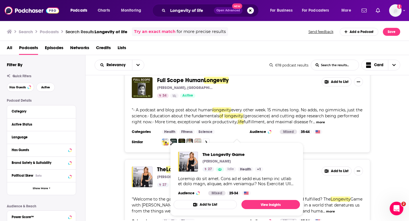
click at [197, 166] on span "Game" at bounding box center [199, 169] width 16 height 7
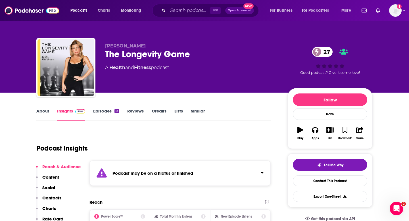
drag, startPoint x: 103, startPoint y: 54, endPoint x: 229, endPoint y: 45, distance: 125.8
click at [229, 45] on div "Tracy Anderson The Longevity Game 27 A Health and Fitness podcast 27 Good podca…" at bounding box center [204, 68] width 336 height 61
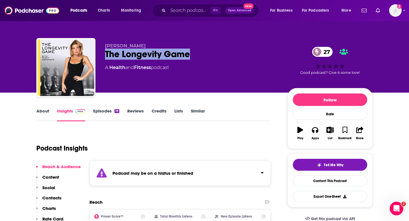
drag, startPoint x: 188, startPoint y: 52, endPoint x: 105, endPoint y: 52, distance: 83.2
click at [105, 52] on div "The Longevity Game 27" at bounding box center [191, 54] width 173 height 11
copy h2 "The Longevity Game"
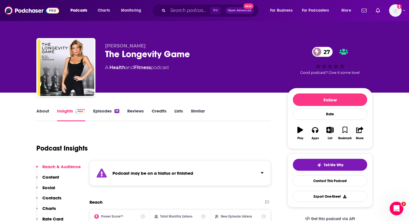
click at [119, 162] on div "Podcast may be on a hiatus or finished" at bounding box center [179, 172] width 181 height 25
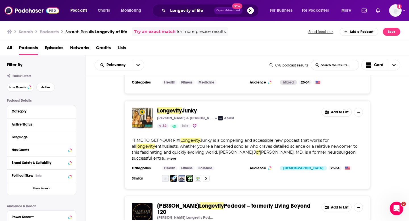
scroll to position [1458, 0]
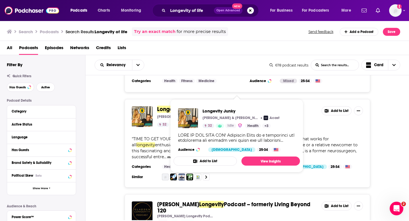
click at [182, 106] on span "Junky" at bounding box center [189, 109] width 15 height 7
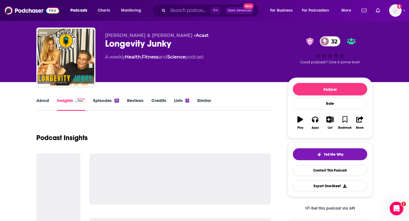
scroll to position [11, 0]
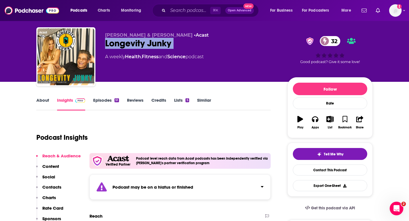
drag, startPoint x: 104, startPoint y: 44, endPoint x: 210, endPoint y: 52, distance: 106.3
click at [210, 52] on div "Buck Joffrey & Nikki Leigh • Acast Longevity Junky 32 A weekly Health , Fitness…" at bounding box center [204, 57] width 336 height 61
copy div "Longevity Junky 32"
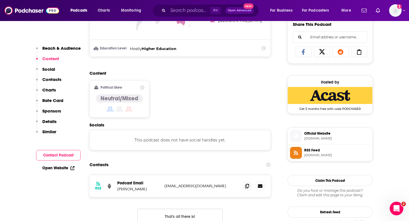
scroll to position [373, 0]
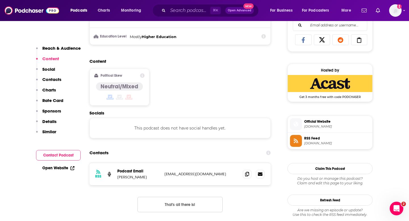
click at [252, 178] on div at bounding box center [254, 174] width 22 height 9
click at [246, 177] on span at bounding box center [247, 174] width 9 height 9
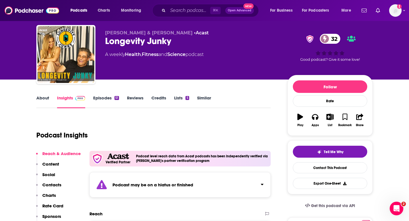
scroll to position [0, 0]
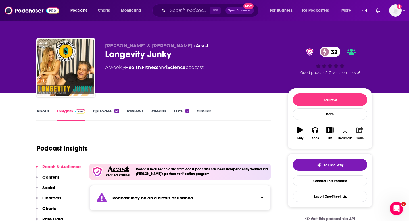
click at [360, 139] on div "Share" at bounding box center [360, 138] width 8 height 3
click at [379, 156] on div "Show Share dropdown" at bounding box center [381, 159] width 11 height 11
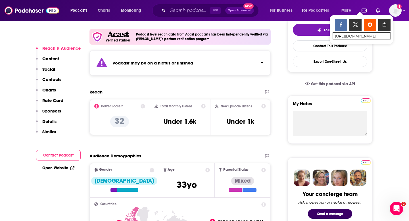
scroll to position [139, 0]
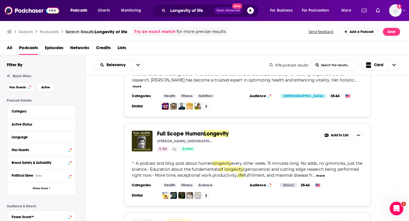
scroll to position [2045, 0]
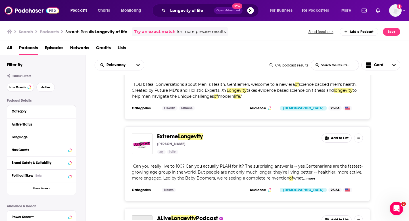
scroll to position [4219, 0]
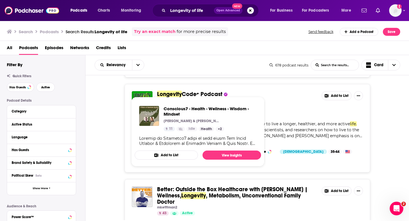
scroll to position [6189, 0]
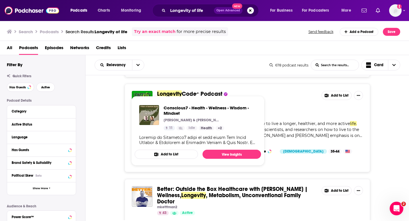
click at [384, 179] on div "Better: Outside the Box Healthcare with Dr. Matt Kettman | Wellness, Longevity …" at bounding box center [247, 224] width 324 height 91
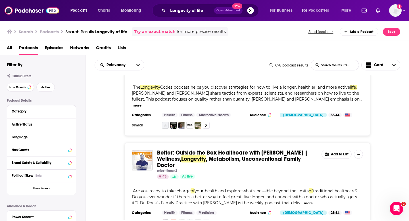
scroll to position [6224, 0]
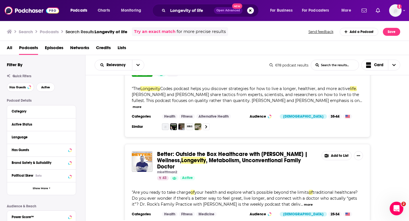
click at [263, 151] on link "Better: Outside the Box Healthcare with Dr. Matt Kettman | Wellness, Longevity …" at bounding box center [237, 160] width 160 height 19
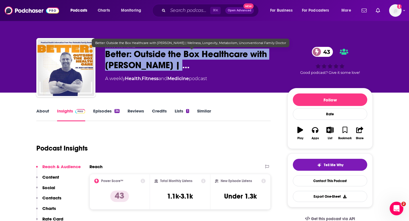
drag, startPoint x: 99, startPoint y: 53, endPoint x: 174, endPoint y: 66, distance: 76.2
click at [174, 66] on div "mketttman2 Better: Outside the Box Healthcare with Dr. Matt Kettman | … 43 A we…" at bounding box center [204, 68] width 336 height 61
copy h2 "Better: Outside the Box Healthcare with Dr. Matt Kettman"
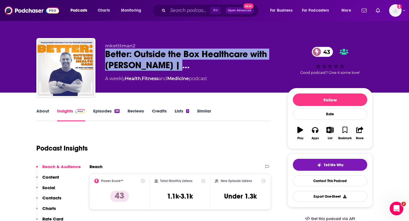
scroll to position [71, 0]
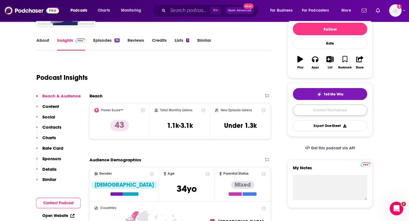
click at [336, 113] on link "Contact This Podcast" at bounding box center [330, 109] width 74 height 11
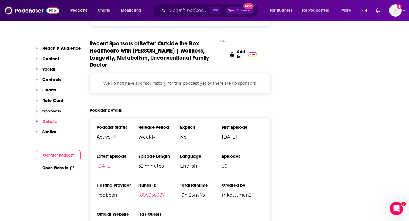
scroll to position [615, 0]
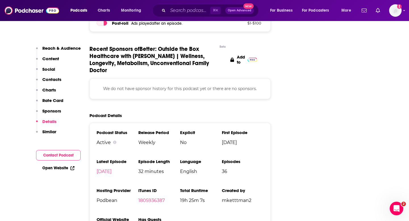
click at [72, 154] on button "Contact Podcast" at bounding box center [58, 155] width 45 height 11
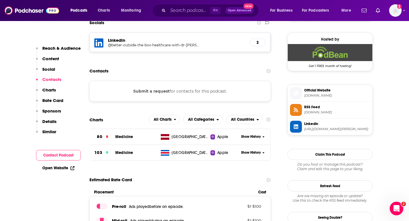
scroll to position [391, 0]
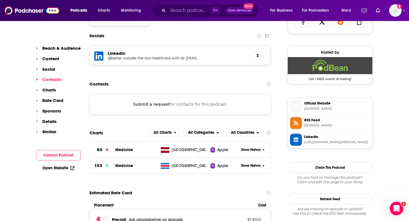
click at [188, 104] on div "Submit a request for contacts for this podcast." at bounding box center [179, 104] width 181 height 20
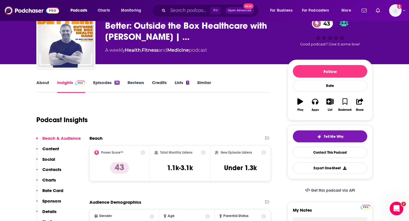
scroll to position [0, 0]
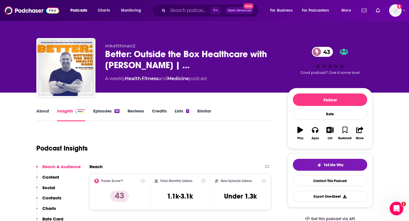
scroll to position [1, 0]
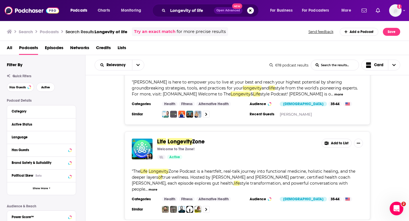
scroll to position [250, 0]
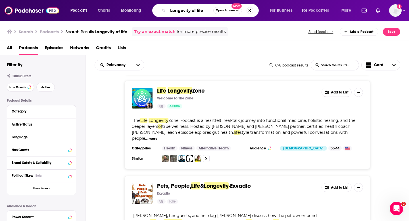
click at [197, 8] on input "Longevity of life" at bounding box center [190, 10] width 45 height 9
click at [203, 10] on input "Longevity of life" at bounding box center [190, 10] width 45 height 9
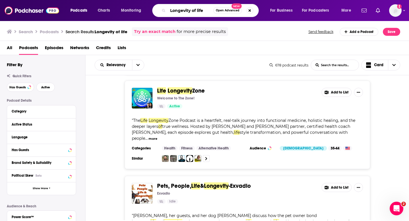
click at [194, 13] on input "Longevity of life" at bounding box center [190, 10] width 45 height 9
click at [193, 13] on input "Longevity of life" at bounding box center [190, 10] width 45 height 9
drag, startPoint x: 192, startPoint y: 13, endPoint x: 206, endPoint y: 13, distance: 14.5
click at [206, 13] on input "Longevity of life" at bounding box center [190, 10] width 45 height 9
type input "Longevity"
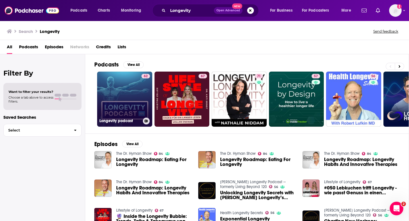
click at [112, 109] on link "62 Longevity podcast" at bounding box center [124, 99] width 55 height 55
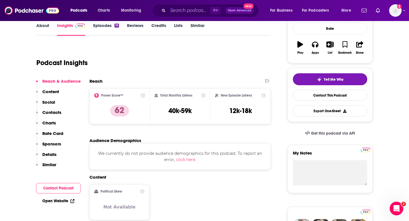
scroll to position [106, 0]
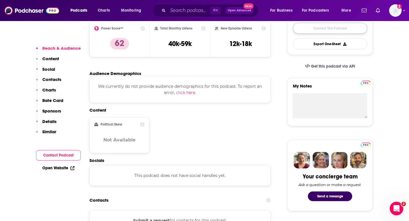
click at [318, 26] on link "Contact This Podcast" at bounding box center [330, 28] width 74 height 11
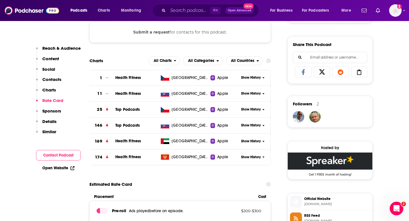
scroll to position [340, 0]
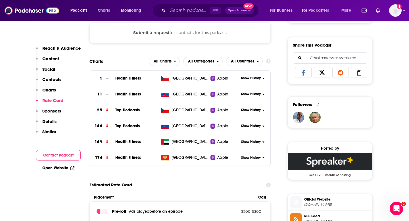
click at [364, 76] on icon at bounding box center [359, 73] width 16 height 6
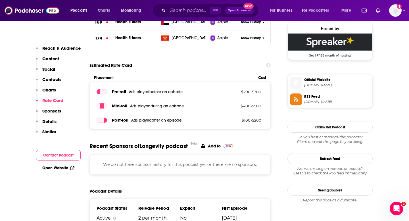
scroll to position [467, 0]
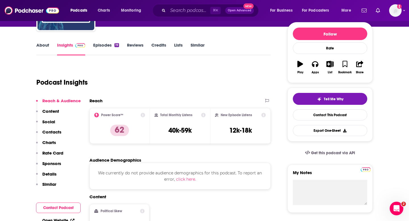
scroll to position [84, 0]
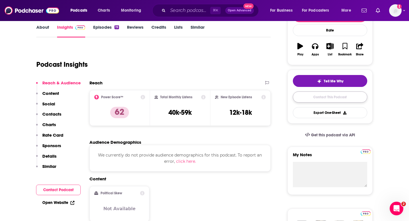
click at [354, 102] on link "Contact This Podcast" at bounding box center [330, 96] width 74 height 11
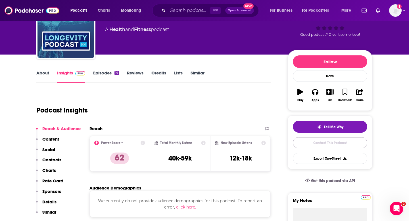
scroll to position [50, 0]
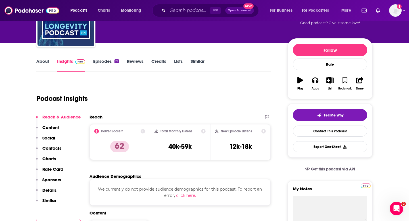
click at [59, 146] on p "Contacts" at bounding box center [51, 147] width 19 height 5
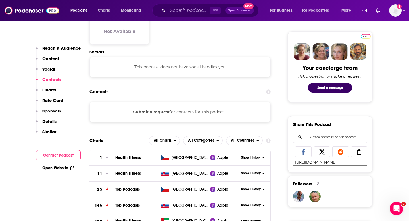
scroll to position [269, 0]
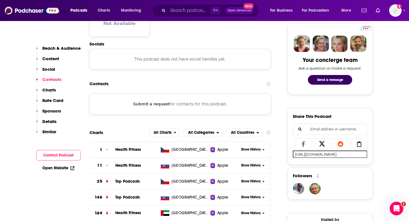
click at [143, 105] on button "Submit a request" at bounding box center [151, 104] width 36 height 6
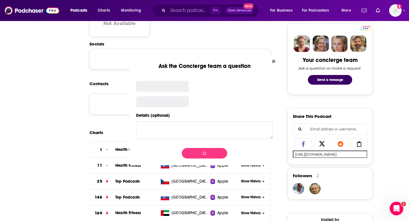
scroll to position [0, 0]
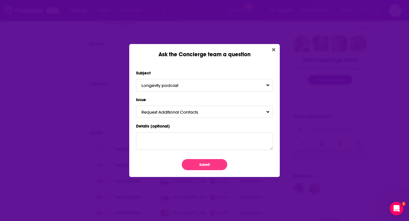
click at [269, 45] on div "Ask the Concierge team a question" at bounding box center [204, 51] width 150 height 14
click at [271, 45] on div "Ask the Concierge team a question" at bounding box center [204, 51] width 150 height 14
click at [272, 49] on icon "Close" at bounding box center [273, 49] width 3 height 5
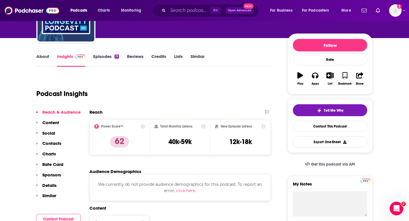
scroll to position [56, 0]
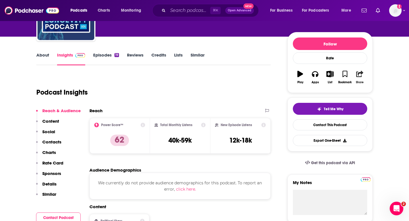
click at [363, 74] on icon "button" at bounding box center [359, 74] width 7 height 6
click at [379, 99] on div "Show Share dropdown" at bounding box center [381, 103] width 11 height 11
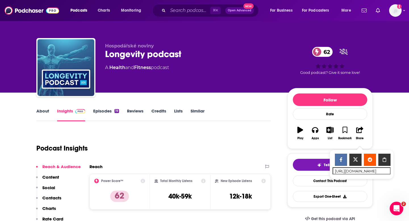
scroll to position [5, 0]
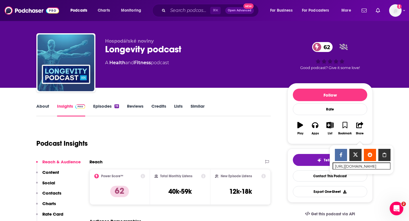
click at [381, 158] on div "Show Share dropdown" at bounding box center [384, 155] width 12 height 12
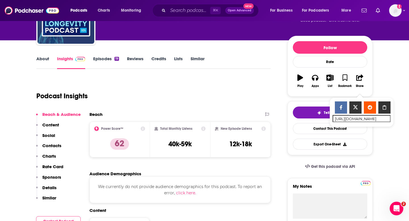
scroll to position [79, 0]
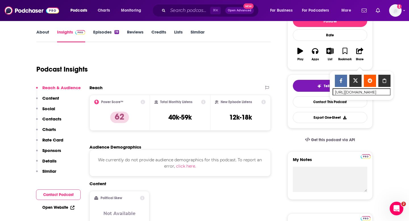
click at [228, 74] on div "Podcast Insights" at bounding box center [151, 65] width 230 height 29
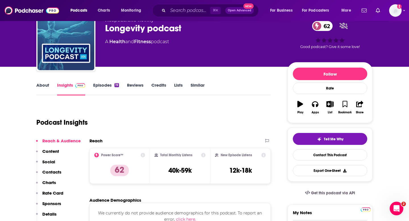
scroll to position [0, 0]
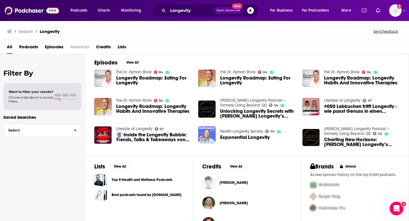
scroll to position [76, 0]
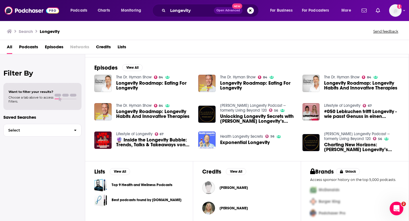
click at [336, 133] on link "Gladden Longevity Podcast -- formerly Living Beyond 120" at bounding box center [357, 136] width 66 height 10
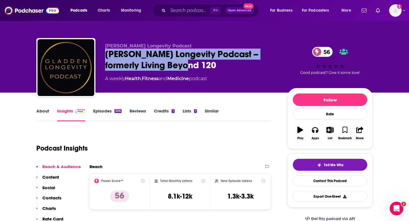
drag, startPoint x: 180, startPoint y: 66, endPoint x: 107, endPoint y: 50, distance: 74.7
click at [107, 50] on div "Gladden Longevity Podcast -- formerly Living Beyond 120 56" at bounding box center [191, 60] width 173 height 22
copy h2 "Gladden Longevity Podcast -- formerly Living Beyond 120"
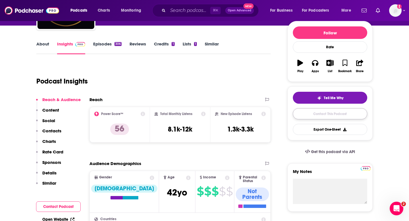
click at [328, 116] on link "Contact This Podcast" at bounding box center [330, 113] width 74 height 11
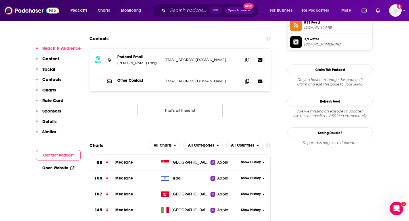
scroll to position [496, 0]
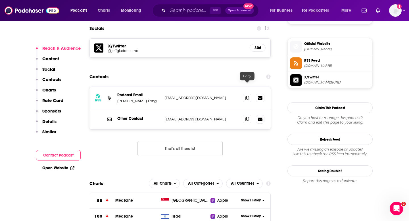
click at [249, 117] on icon at bounding box center [247, 119] width 4 height 5
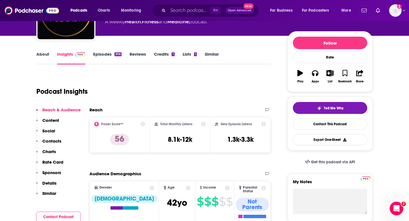
scroll to position [57, 0]
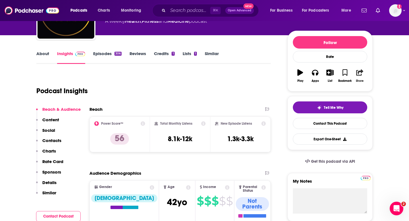
click at [361, 75] on icon "button" at bounding box center [359, 72] width 7 height 6
click at [379, 103] on icon "Show Share dropdown" at bounding box center [381, 102] width 11 height 5
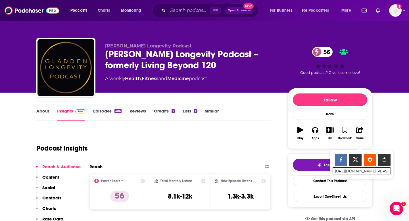
scroll to position [72, 0]
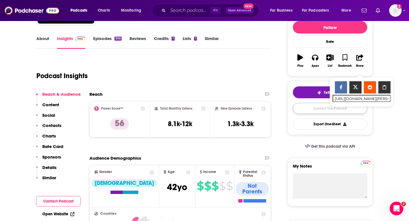
click at [303, 112] on link "Contact This Podcast" at bounding box center [330, 108] width 74 height 11
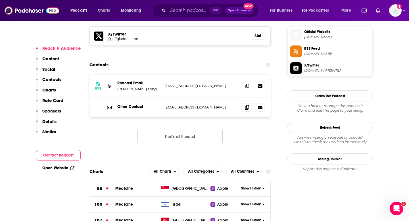
scroll to position [507, 0]
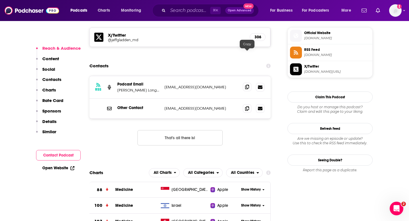
click at [246, 85] on icon at bounding box center [247, 87] width 4 height 5
drag, startPoint x: 152, startPoint y: 57, endPoint x: 117, endPoint y: 58, distance: 34.9
click at [117, 76] on div "RSS Podcast Email Gladden Longevity podcast@gladdenlongevity.com podcast@gladde…" at bounding box center [179, 87] width 181 height 22
copy p "Gladden Longevity"
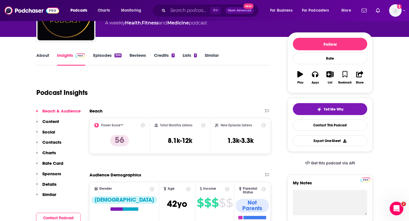
scroll to position [61, 0]
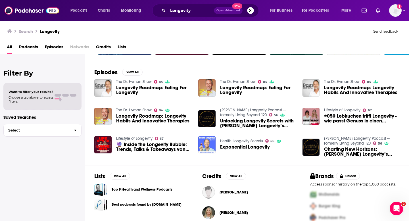
scroll to position [71, 0]
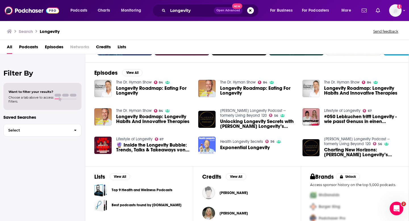
click at [135, 68] on div "Episodes View All The Dr. Hyman Show 84 Longevity Roadmap: Eating For Longevity…" at bounding box center [247, 114] width 324 height 104
click at [135, 71] on button "View All" at bounding box center [132, 72] width 20 height 7
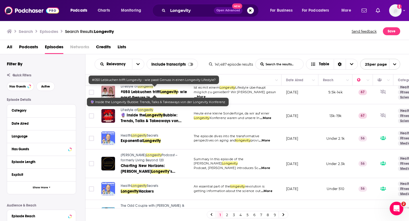
scroll to position [181, 0]
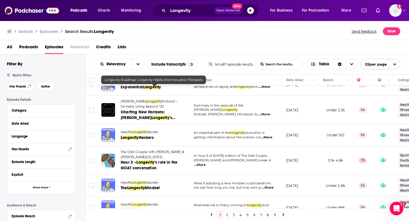
click at [159, 150] on span "The Odd Couple with Rob Parker & Kelvin Washington" at bounding box center [153, 154] width 64 height 9
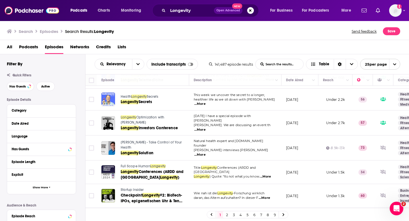
scroll to position [324, 0]
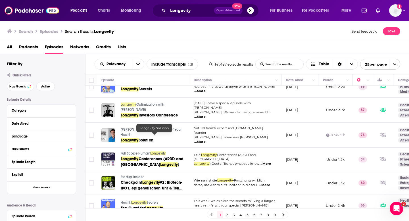
click at [153, 138] on span "Solution" at bounding box center [146, 140] width 15 height 5
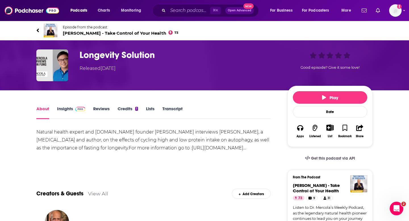
click at [70, 106] on link "Insights" at bounding box center [71, 112] width 28 height 13
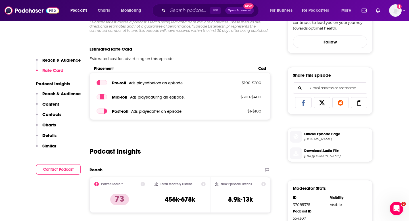
scroll to position [262, 0]
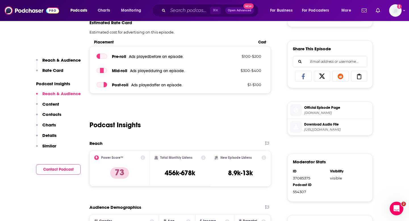
scroll to position [222, 0]
click at [363, 80] on icon at bounding box center [359, 77] width 16 height 6
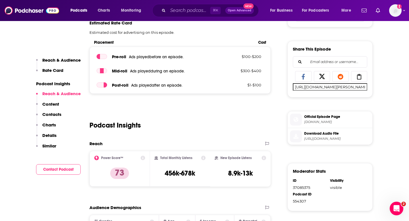
click at [246, 109] on div "Podcast Insights" at bounding box center [179, 121] width 181 height 29
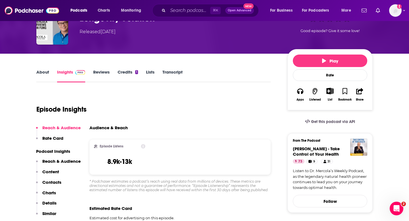
scroll to position [44, 0]
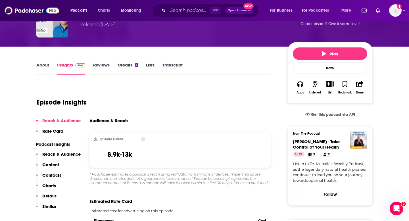
click at [55, 164] on p "Content" at bounding box center [50, 164] width 17 height 5
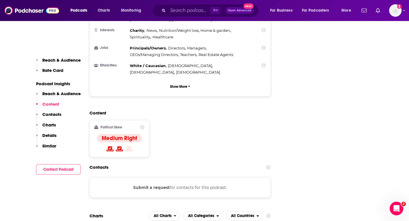
click at [53, 113] on p "Contacts" at bounding box center [51, 114] width 19 height 5
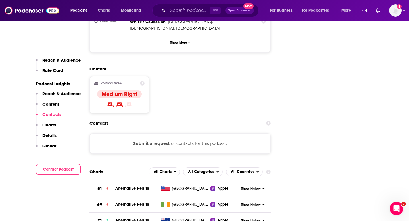
scroll to position [614, 0]
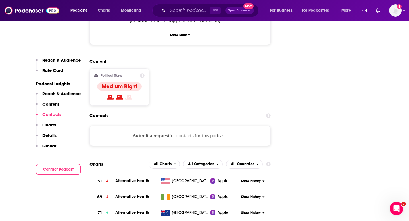
click at [152, 133] on button "Submit a request" at bounding box center [151, 136] width 36 height 6
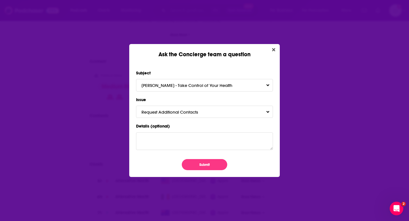
scroll to position [0, 0]
click at [276, 50] on button "Close" at bounding box center [274, 49] width 8 height 7
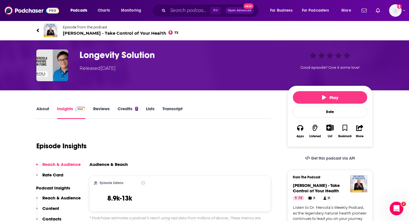
drag, startPoint x: 147, startPoint y: 60, endPoint x: 156, endPoint y: 58, distance: 8.6
click at [152, 58] on h3 "Longevity Solution" at bounding box center [179, 54] width 199 height 11
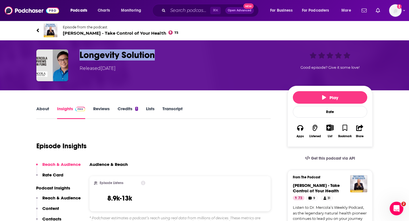
drag, startPoint x: 155, startPoint y: 58, endPoint x: 78, endPoint y: 58, distance: 76.7
click at [78, 58] on div "Longevity Solution Released [DATE] Good episode? Give it some love!" at bounding box center [204, 65] width 336 height 32
copy h3 "Longevity Solution"
click at [354, 130] on button "Share" at bounding box center [359, 131] width 15 height 21
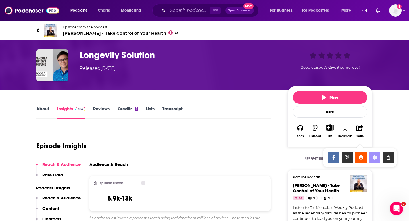
click at [391, 156] on icon "Show Share dropdown" at bounding box center [387, 157] width 11 height 5
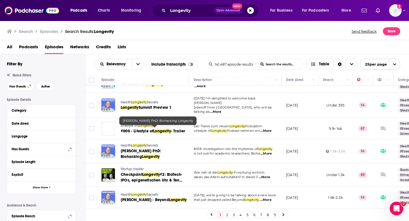
scroll to position [462, 0]
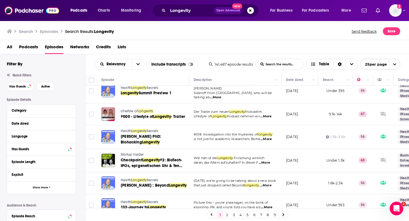
click at [227, 214] on link "2" at bounding box center [227, 214] width 6 height 7
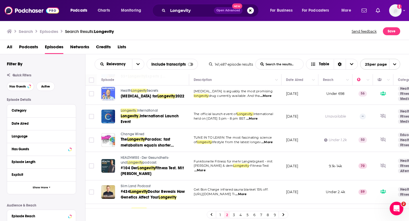
scroll to position [234, 0]
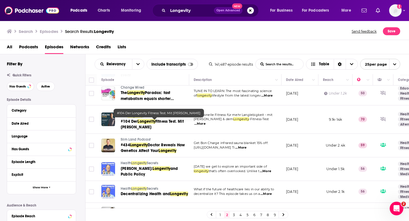
click at [143, 121] on span "Longevity" at bounding box center [146, 121] width 18 height 5
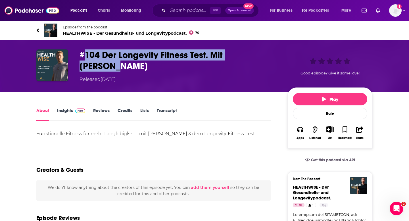
drag, startPoint x: 85, startPoint y: 56, endPoint x: 259, endPoint y: 55, distance: 173.8
click at [259, 55] on h1 "#104 Der Longevity Fitness Test. Mit [PERSON_NAME]" at bounding box center [179, 60] width 199 height 22
drag, startPoint x: 273, startPoint y: 56, endPoint x: 81, endPoint y: 57, distance: 191.7
click at [81, 57] on h1 "#104 Der Longevity Fitness Test. Mit [PERSON_NAME]" at bounding box center [179, 60] width 199 height 22
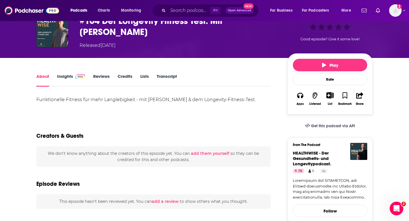
scroll to position [1, 0]
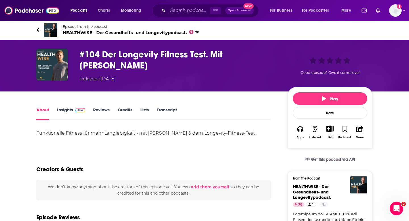
click at [63, 110] on link "Insights" at bounding box center [71, 113] width 28 height 13
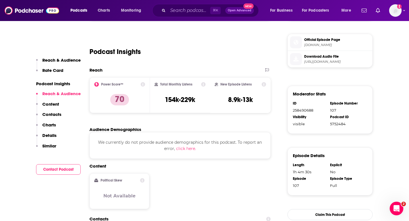
scroll to position [164, 0]
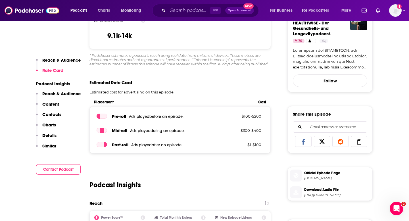
click at [356, 142] on icon at bounding box center [359, 142] width 16 height 6
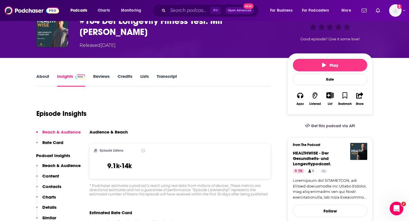
scroll to position [43, 0]
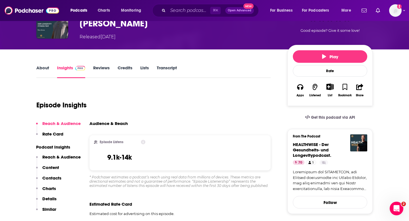
click at [51, 175] on p "Contacts" at bounding box center [51, 177] width 19 height 5
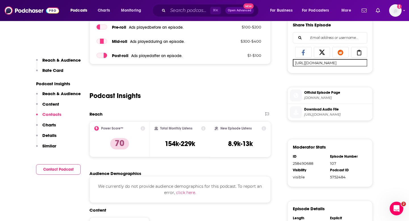
scroll to position [432, 0]
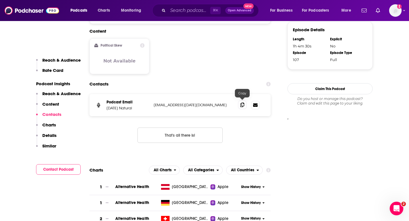
click at [239, 106] on span at bounding box center [242, 105] width 9 height 9
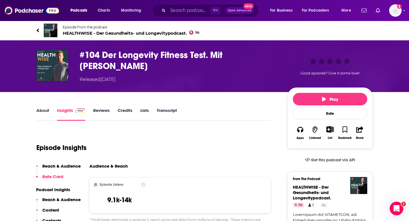
scroll to position [66, 0]
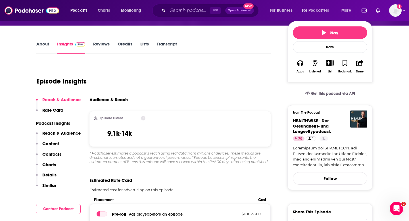
click at [52, 152] on p "Contacts" at bounding box center [51, 153] width 19 height 5
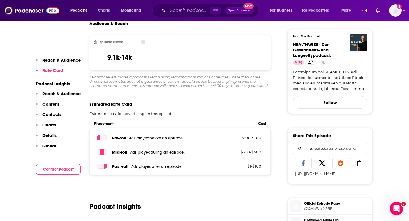
scroll to position [0, 0]
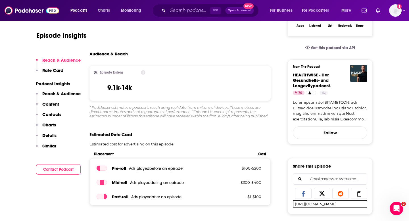
click at [53, 113] on p "Contacts" at bounding box center [51, 114] width 19 height 5
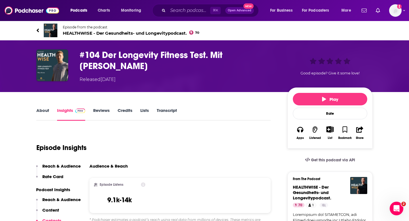
scroll to position [0, 0]
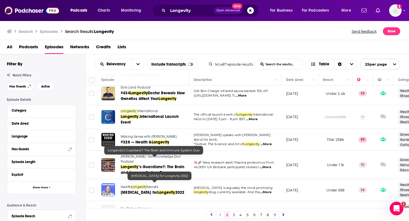
scroll to position [246, 0]
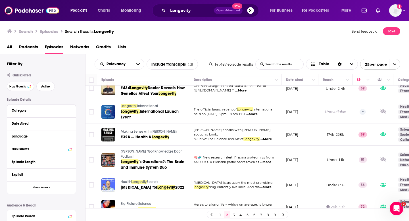
click at [125, 129] on span "Making Sense with [PERSON_NAME]" at bounding box center [149, 131] width 56 height 4
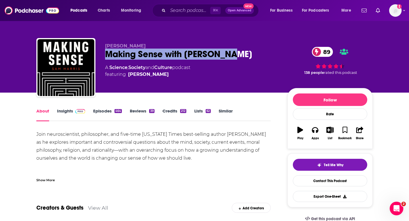
drag, startPoint x: 107, startPoint y: 51, endPoint x: 229, endPoint y: 56, distance: 121.6
click at [229, 56] on div "Making Sense with Sam Harris 89" at bounding box center [191, 54] width 173 height 11
copy h1 "Making Sense with [PERSON_NAME]"
click at [68, 117] on link "Insights" at bounding box center [71, 114] width 28 height 13
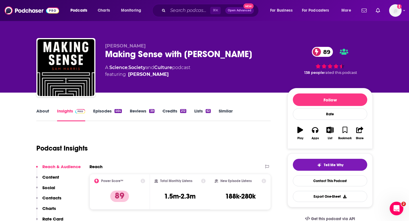
scroll to position [53, 0]
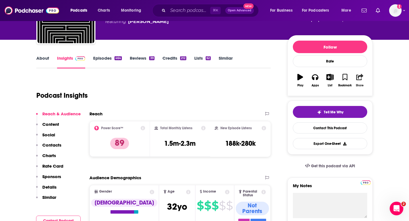
click at [363, 81] on button "Share" at bounding box center [359, 80] width 15 height 20
click at [380, 107] on icon "Show Share dropdown" at bounding box center [381, 106] width 3 height 5
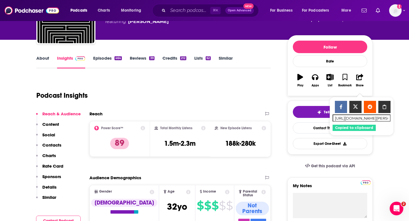
drag, startPoint x: 380, startPoint y: 107, endPoint x: 250, endPoint y: 108, distance: 130.0
click at [379, 107] on icon "Show Share dropdown" at bounding box center [384, 106] width 12 height 5
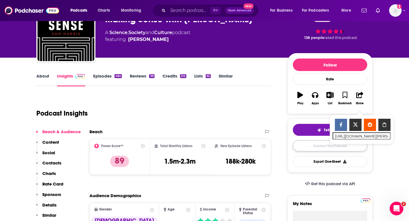
click at [329, 149] on link "Contact This Podcast" at bounding box center [330, 145] width 74 height 11
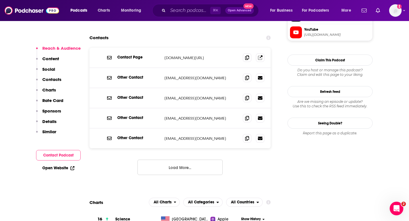
scroll to position [522, 0]
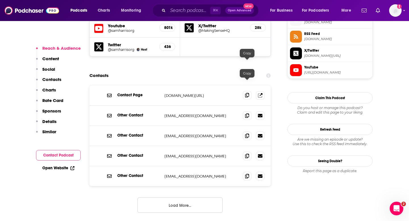
click at [249, 91] on span at bounding box center [247, 95] width 9 height 9
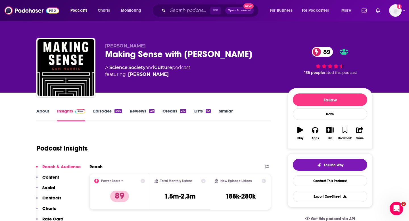
click at [167, 13] on div "⌘ K Open Advanced New" at bounding box center [205, 10] width 106 height 13
click at [170, 8] on input "Search podcasts, credits, & more..." at bounding box center [189, 10] width 42 height 9
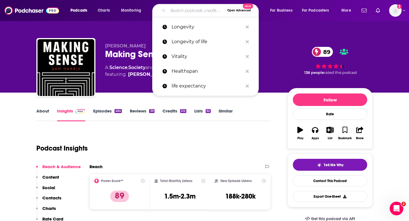
click at [106, 39] on div "Sam Harris Making Sense with Sam Harris 89 A Science , Society and Culture podc…" at bounding box center [204, 68] width 336 height 61
click at [170, 12] on input "Search podcasts, credits, & more..." at bounding box center [196, 10] width 57 height 9
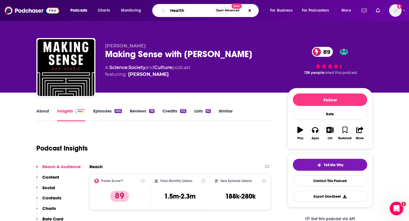
type input "Health"
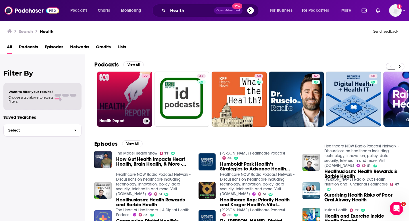
click at [124, 83] on link "77 Health Report" at bounding box center [124, 99] width 55 height 55
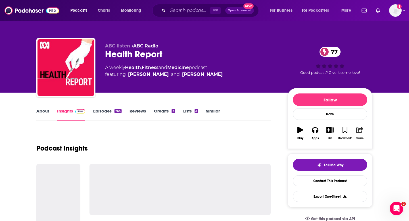
click at [357, 137] on div "Share" at bounding box center [360, 138] width 8 height 3
click at [383, 159] on icon "Show Share dropdown" at bounding box center [381, 159] width 3 height 5
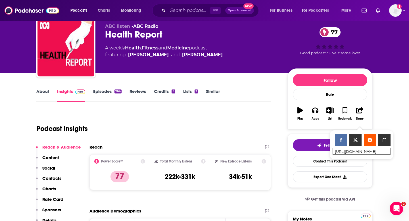
scroll to position [58, 0]
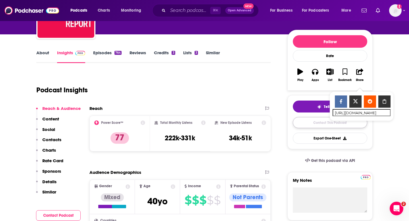
click at [325, 126] on link "Contact This Podcast" at bounding box center [330, 122] width 74 height 11
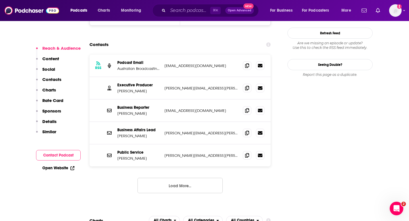
scroll to position [533, 0]
click at [246, 86] on icon at bounding box center [247, 88] width 4 height 5
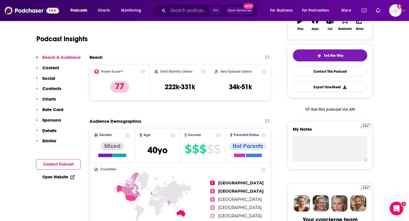
scroll to position [66, 0]
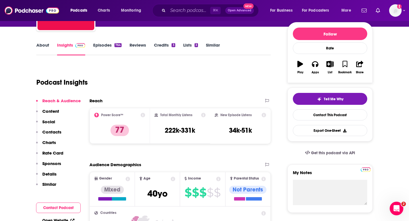
click at [51, 134] on p "Contacts" at bounding box center [51, 131] width 19 height 5
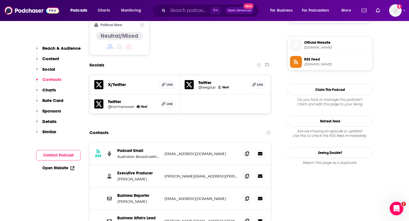
scroll to position [476, 0]
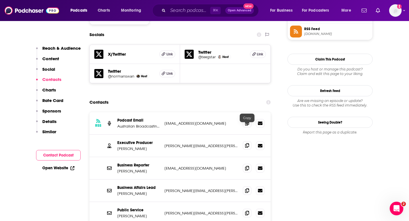
click at [246, 141] on span at bounding box center [247, 145] width 9 height 9
click at [245, 143] on icon at bounding box center [247, 145] width 4 height 5
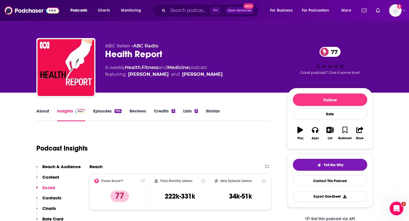
scroll to position [29, 0]
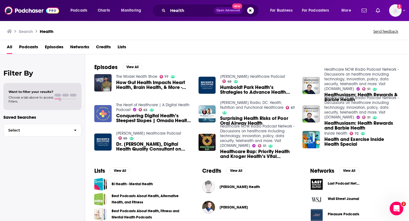
scroll to position [83, 0]
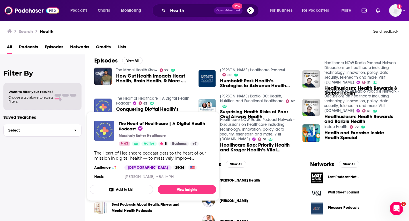
click at [173, 99] on link "The Heart of Healthcare | A Digital Health Podcast" at bounding box center [152, 101] width 73 height 10
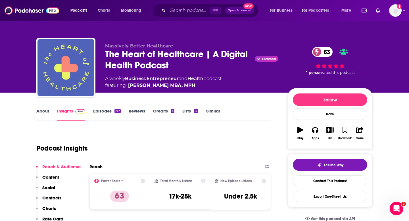
click at [111, 113] on link "Episodes 197" at bounding box center [107, 114] width 28 height 13
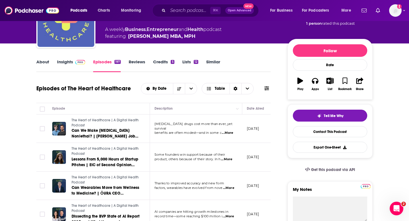
scroll to position [49, 0]
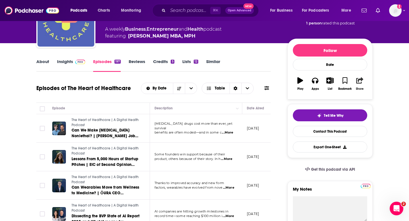
click at [359, 77] on icon "button" at bounding box center [359, 80] width 7 height 6
click at [382, 113] on div "Show Share dropdown" at bounding box center [381, 109] width 11 height 11
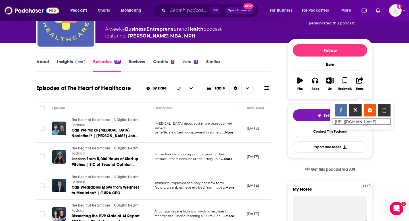
click at [44, 58] on div "About Insights Episodes 197 Reviews Credits 5 Lists 12 Similar" at bounding box center [153, 65] width 234 height 14
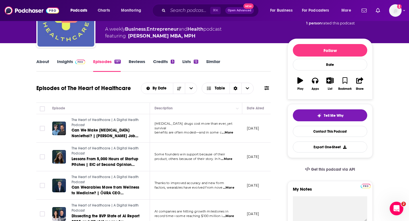
click at [43, 65] on link "About" at bounding box center [42, 65] width 13 height 13
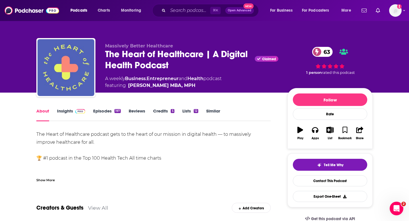
click at [65, 115] on link "Insights" at bounding box center [71, 114] width 28 height 13
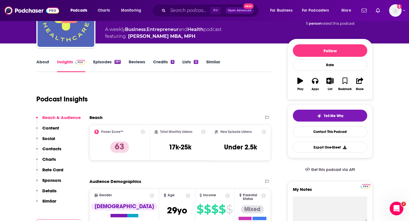
click at [54, 150] on p "Contacts" at bounding box center [51, 148] width 19 height 5
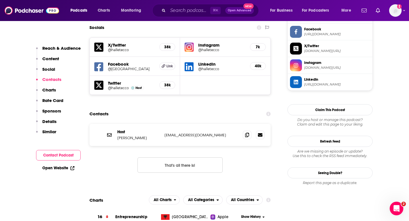
scroll to position [500, 0]
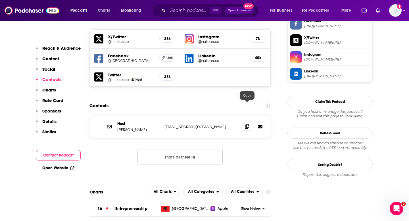
click at [244, 122] on span at bounding box center [247, 126] width 9 height 9
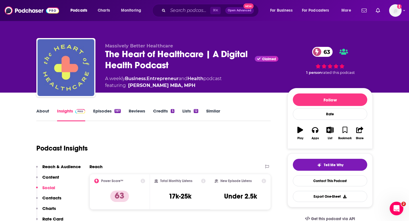
scroll to position [34, 0]
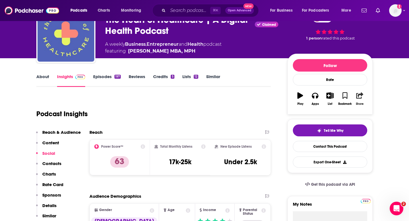
click at [357, 93] on icon "button" at bounding box center [359, 95] width 7 height 6
click at [383, 127] on icon "Show Share dropdown" at bounding box center [381, 125] width 11 height 5
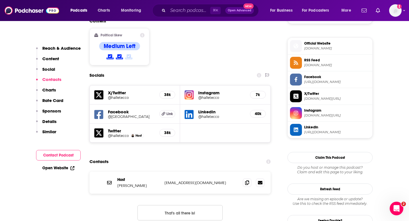
scroll to position [475, 0]
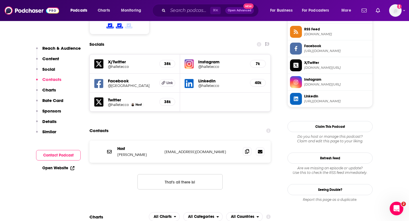
click at [249, 147] on span at bounding box center [247, 151] width 9 height 9
drag, startPoint x: 139, startPoint y: 134, endPoint x: 112, endPoint y: 134, distance: 27.3
click at [112, 141] on div "Host Halle Tecco halletecco@gmail.com halletecco@gmail.com" at bounding box center [179, 152] width 181 height 22
click at [127, 152] on p "Halle Tecco" at bounding box center [138, 154] width 43 height 5
drag, startPoint x: 136, startPoint y: 134, endPoint x: 120, endPoint y: 135, distance: 16.2
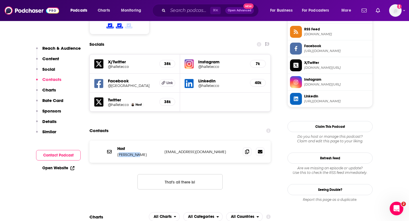
click at [120, 152] on p "Halle Tecco" at bounding box center [138, 154] width 43 height 5
drag, startPoint x: 118, startPoint y: 135, endPoint x: 143, endPoint y: 134, distance: 24.7
click at [143, 152] on p "Halle Tecco" at bounding box center [138, 154] width 43 height 5
copy p "Halle Tecco"
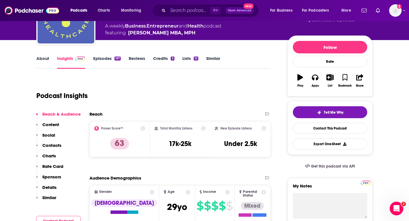
scroll to position [0, 0]
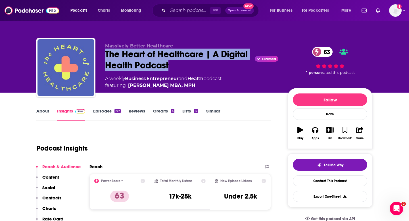
drag, startPoint x: 103, startPoint y: 54, endPoint x: 200, endPoint y: 65, distance: 97.2
click at [200, 65] on div "Massively Better Healthcare The Heart of Healthcare | A Digital Health Podcast …" at bounding box center [204, 68] width 336 height 61
copy h2 "The Heart of Healthcare | A Digital Health Podcast"
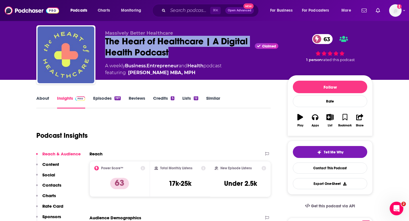
scroll to position [6, 0]
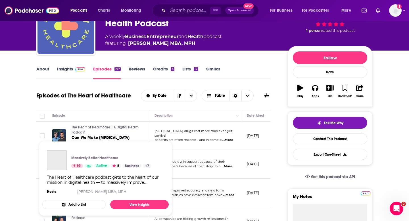
scroll to position [67, 0]
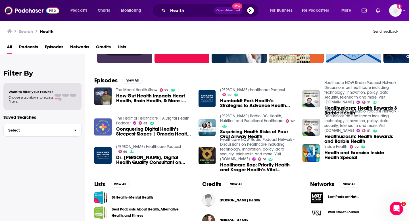
scroll to position [71, 0]
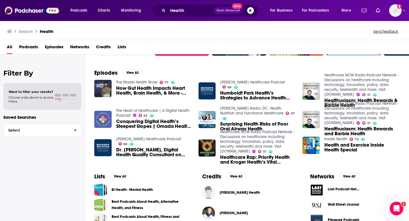
click at [154, 162] on div "Episodes View All The Model Health Show 77 How Gut Health Impacts Heart Health,…" at bounding box center [247, 114] width 324 height 104
click at [153, 149] on span "Dr. Erkeda DeRouen, Digital Health Quality Consultant on Health Tech & Health E…" at bounding box center [154, 152] width 76 height 10
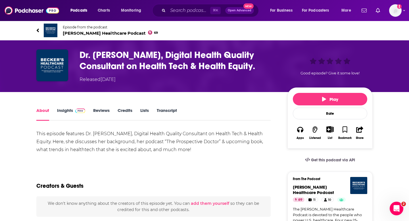
drag, startPoint x: 80, startPoint y: 52, endPoint x: 272, endPoint y: 69, distance: 192.7
click at [272, 69] on h1 "Dr. Erkeda DeRouen, Digital Health Quality Consultant on Health Tech & Health E…" at bounding box center [179, 60] width 199 height 22
copy h1 "Dr. Erkeda DeRouen, Digital Health Quality Consultant on Health Tech & Health E…"
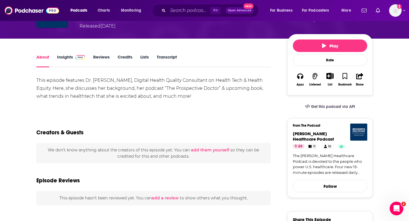
click at [53, 35] on div "Dr. Erkeda DeRouen, Digital Health Quality Consultant on Health Tech & Health E…" at bounding box center [204, 13] width 363 height 52
click at [64, 59] on link "Insights" at bounding box center [71, 60] width 28 height 13
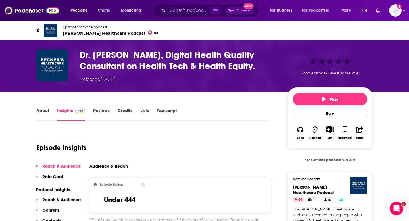
scroll to position [49, 0]
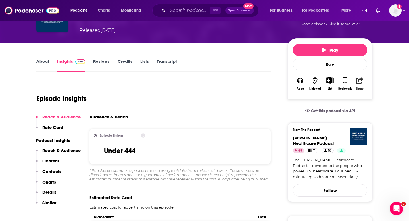
click at [365, 80] on button "Share" at bounding box center [359, 83] width 15 height 21
click at [388, 108] on icon "Show Share dropdown" at bounding box center [387, 110] width 3 height 5
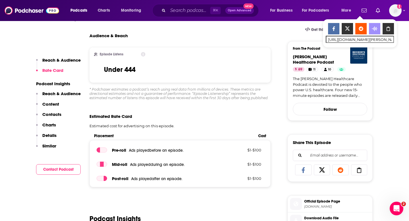
scroll to position [218, 0]
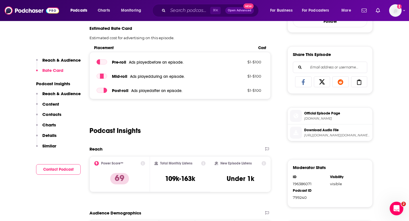
click at [126, 139] on div "Podcast Insights" at bounding box center [179, 127] width 181 height 29
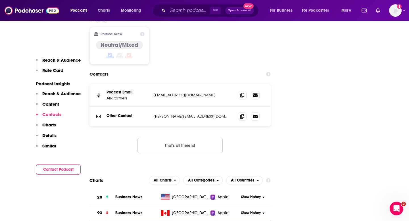
scroll to position [654, 0]
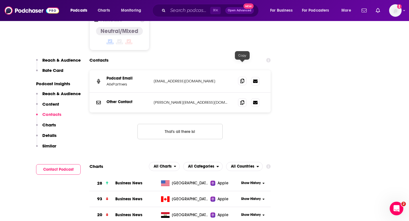
click at [242, 79] on icon at bounding box center [242, 81] width 4 height 5
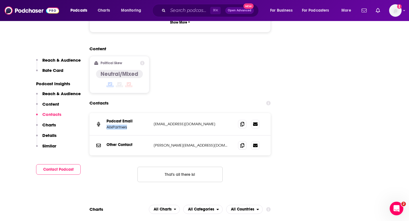
drag, startPoint x: 106, startPoint y: 112, endPoint x: 133, endPoint y: 112, distance: 27.5
click at [133, 113] on div "Podcast Email AlixPartners support@lowerstreet.co support@lowerstreet.co" at bounding box center [179, 124] width 181 height 22
copy p "AlixPartners"
click at [129, 98] on section "Contacts Podcast Email AlixPartners support@lowerstreet.co support@lowerstreet.…" at bounding box center [179, 144] width 181 height 93
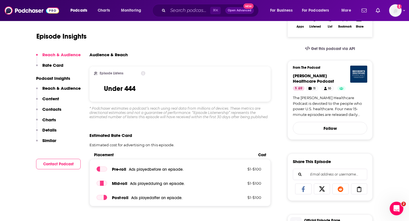
scroll to position [0, 0]
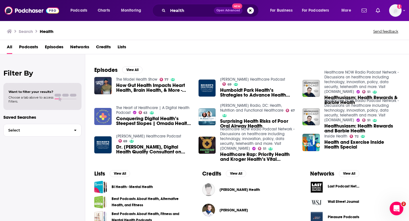
scroll to position [93, 0]
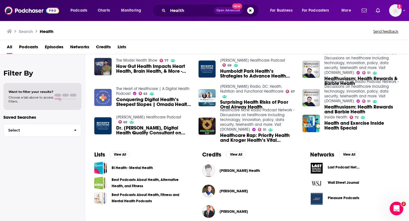
click at [254, 70] on span "Humboldt Park Health’s Strategies to Advance Health Equity" at bounding box center [258, 74] width 76 height 10
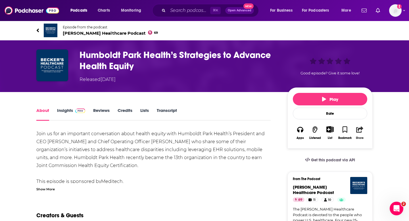
click at [357, 133] on button "Share" at bounding box center [359, 132] width 15 height 21
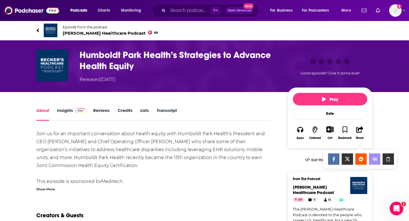
drag, startPoint x: 389, startPoint y: 157, endPoint x: 383, endPoint y: 157, distance: 5.4
click at [389, 157] on icon "Show Share dropdown" at bounding box center [387, 159] width 11 height 5
click at [73, 110] on span at bounding box center [79, 110] width 12 height 5
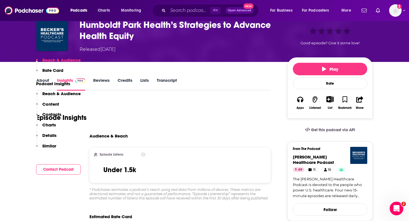
scroll to position [116, 0]
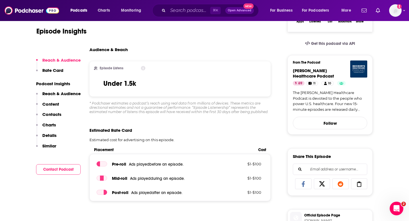
click at [56, 112] on p "Contacts" at bounding box center [51, 114] width 19 height 5
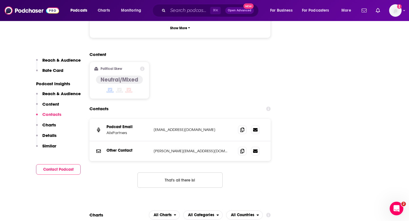
scroll to position [614, 0]
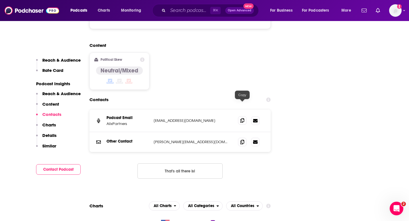
click at [242, 118] on icon at bounding box center [242, 120] width 4 height 5
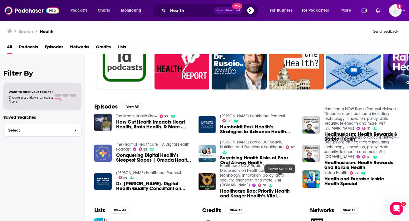
scroll to position [67, 0]
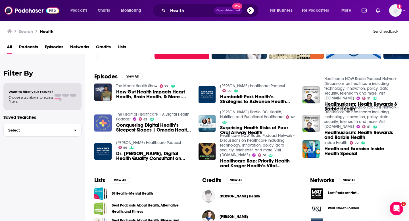
click at [329, 150] on span "Health and Exercise Inside Health Special" at bounding box center [362, 151] width 76 height 10
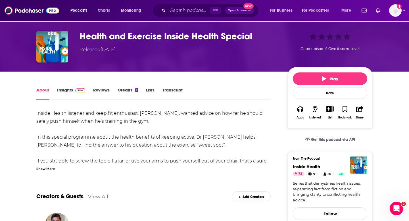
scroll to position [13, 0]
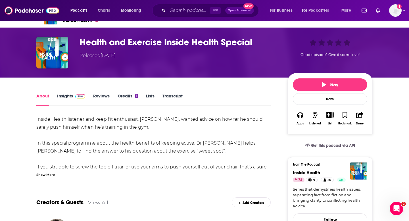
click at [74, 95] on span at bounding box center [79, 95] width 12 height 5
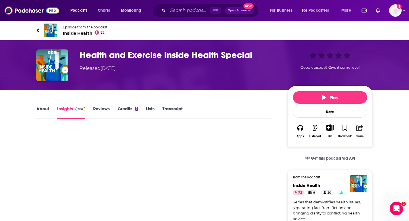
click at [356, 132] on button "Share" at bounding box center [359, 131] width 15 height 21
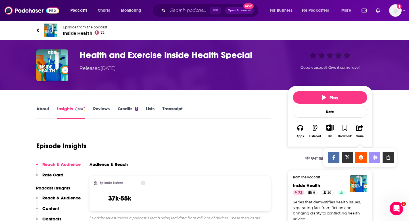
click at [386, 154] on div "Show Share dropdown" at bounding box center [387, 157] width 11 height 11
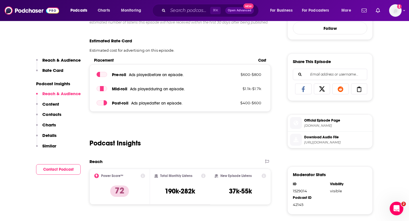
scroll to position [127, 0]
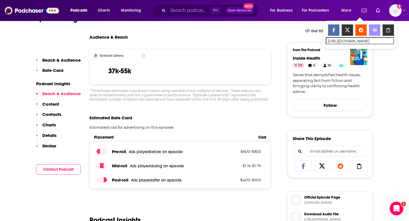
click at [52, 114] on p "Contacts" at bounding box center [51, 114] width 19 height 5
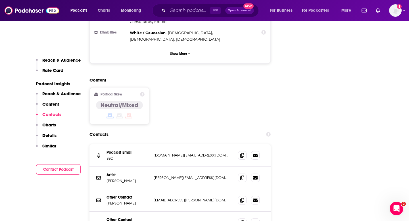
scroll to position [608, 0]
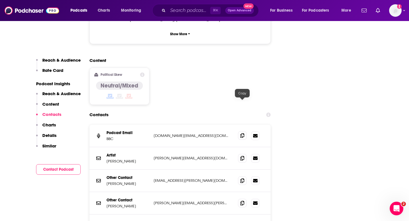
click at [244, 131] on span at bounding box center [242, 135] width 9 height 9
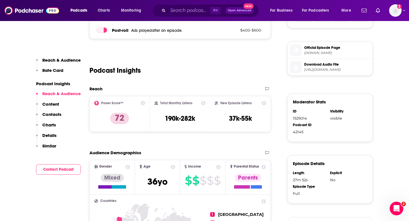
scroll to position [0, 0]
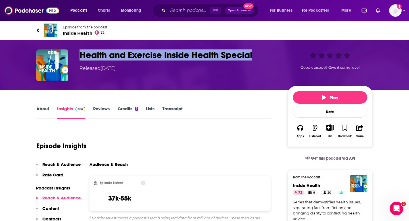
drag, startPoint x: 81, startPoint y: 58, endPoint x: 254, endPoint y: 57, distance: 172.7
click at [254, 57] on h3 "Health and Exercise Inside Health Special" at bounding box center [179, 54] width 199 height 11
copy h3 "Health and Exercise Inside Health Special"
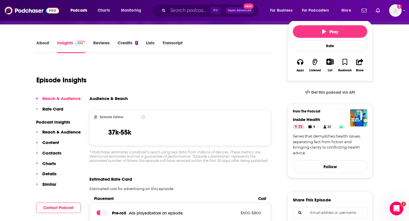
scroll to position [66, 0]
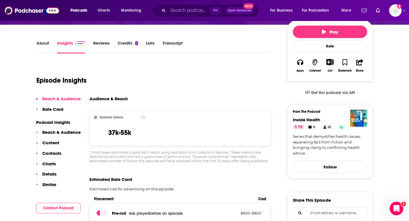
click at [110, 124] on div "Episode Listens 37k-55k" at bounding box center [119, 128] width 51 height 26
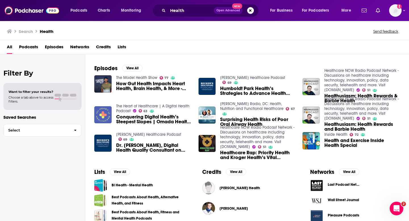
scroll to position [74, 0]
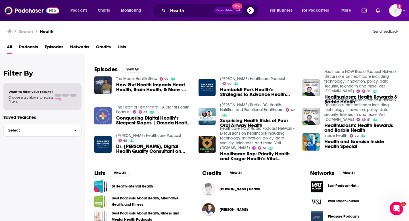
click at [40, 49] on div "All Podcasts Episodes Networks Credits Lists" at bounding box center [206, 48] width 398 height 12
click at [37, 48] on span "Podcasts" at bounding box center [28, 48] width 19 height 12
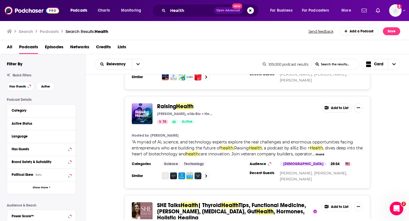
scroll to position [479, 0]
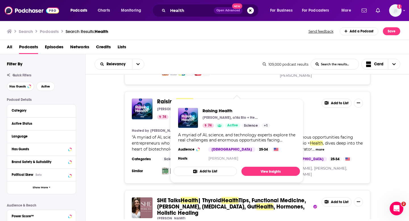
click at [166, 98] on span "Raising" at bounding box center [166, 101] width 19 height 7
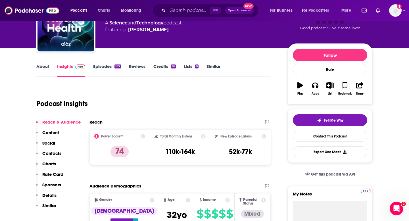
scroll to position [70, 0]
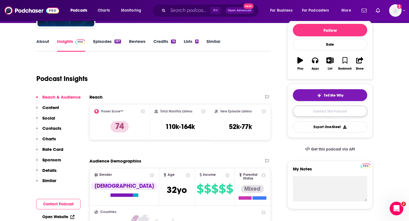
click at [331, 109] on link "Contact This Podcast" at bounding box center [330, 111] width 74 height 11
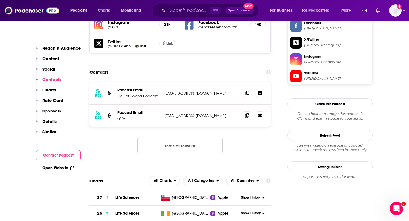
scroll to position [510, 0]
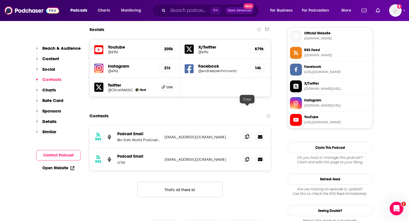
click at [247, 132] on span at bounding box center [247, 136] width 9 height 9
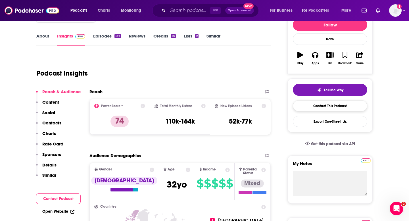
scroll to position [32, 0]
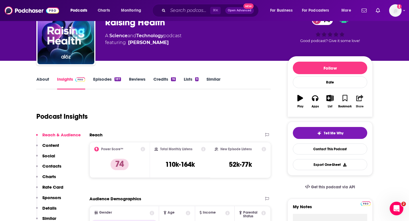
click at [356, 99] on icon "button" at bounding box center [359, 98] width 7 height 6
click at [384, 129] on div "Show Share dropdown" at bounding box center [381, 127] width 11 height 11
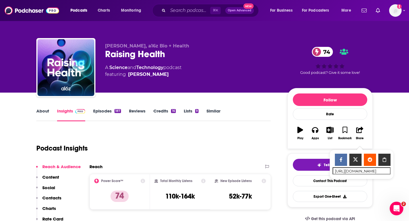
scroll to position [65, 0]
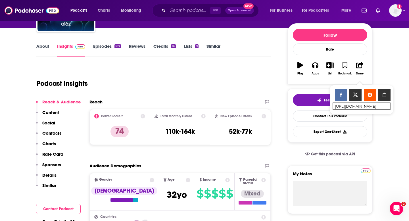
click at [314, 107] on div "Tell Me Why Contact This Podcast Export One-Sheet" at bounding box center [330, 115] width 74 height 43
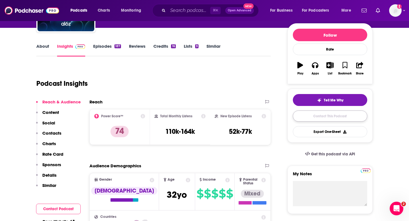
click at [314, 114] on link "Contact This Podcast" at bounding box center [330, 115] width 74 height 11
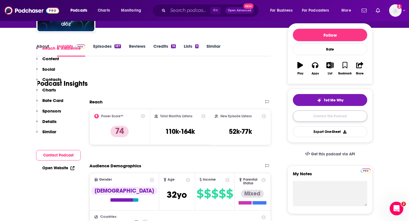
scroll to position [592, 0]
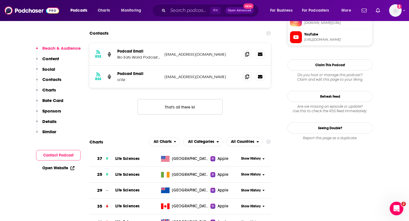
click at [62, 81] on div "Reach & Audience Content Social Contacts Charts Rate Card Sponsors Details Simi…" at bounding box center [58, 92] width 45 height 94
click at [57, 77] on p "Contacts" at bounding box center [51, 79] width 19 height 5
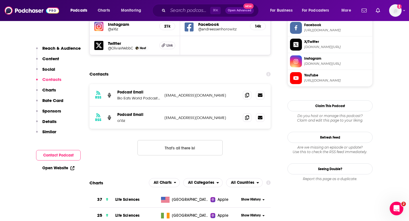
scroll to position [513, 0]
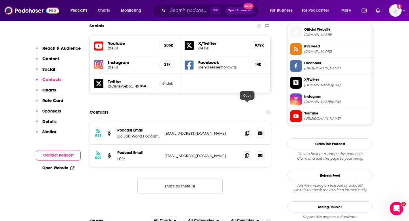
click at [252, 122] on div "RSS Podcast Email Bio Eats World Podcast Email bioeatsworld@a16z.com bioeatswor…" at bounding box center [179, 133] width 181 height 22
click at [246, 129] on span at bounding box center [247, 133] width 9 height 9
click at [116, 122] on div "RSS Podcast Email Bio Eats World Podcast Email bioeatsworld@a16z.com bioeatswor…" at bounding box center [179, 133] width 181 height 22
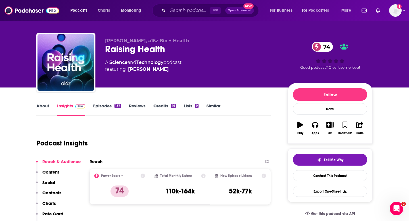
scroll to position [4, 0]
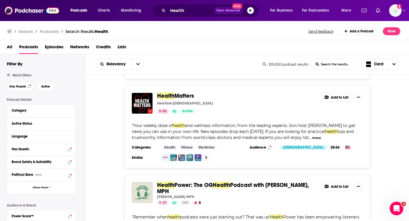
scroll to position [1751, 0]
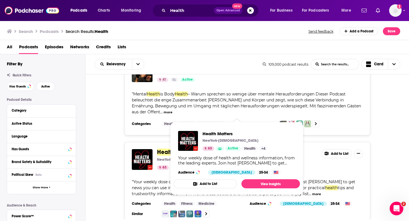
click at [172, 149] on span "Health" at bounding box center [165, 152] width 17 height 7
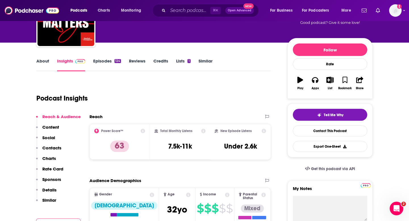
scroll to position [88, 0]
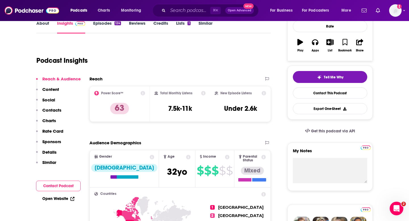
click at [62, 114] on div "Reach & Audience Content Social Contacts Charts Rate Card Sponsors Details Simi…" at bounding box center [58, 123] width 45 height 94
click at [57, 111] on p "Contacts" at bounding box center [51, 109] width 19 height 5
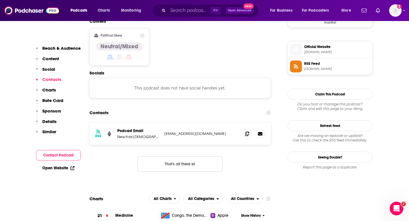
scroll to position [457, 0]
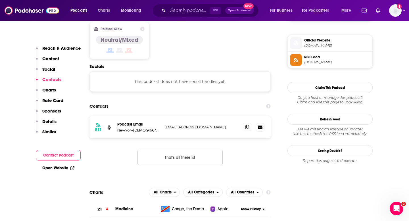
click at [246, 125] on icon at bounding box center [247, 127] width 4 height 5
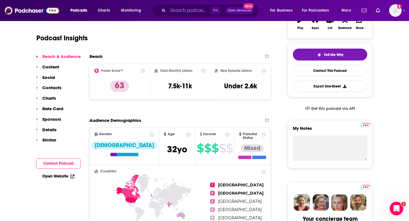
scroll to position [68, 0]
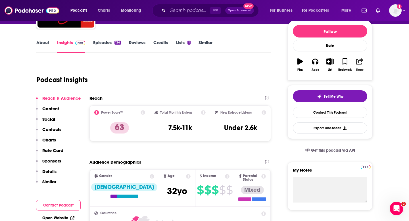
click at [359, 65] on button "Share" at bounding box center [359, 65] width 15 height 20
click at [385, 86] on div "Show Share dropdown" at bounding box center [381, 90] width 11 height 11
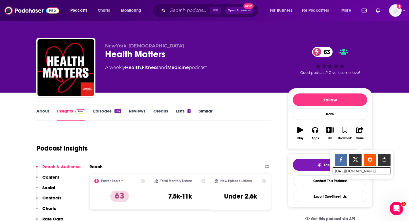
scroll to position [2, 0]
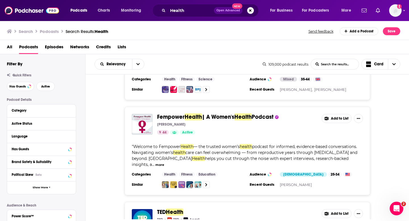
scroll to position [850, 0]
click at [184, 114] on div "Fempower Health | A Women's Health Podcast Georgie Kovacs 44 Active" at bounding box center [237, 124] width 160 height 21
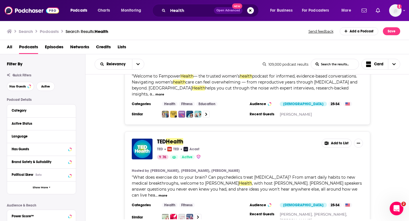
scroll to position [934, 0]
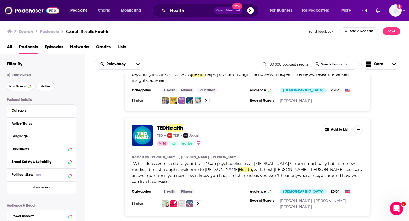
click at [160, 124] on span "TED" at bounding box center [161, 127] width 9 height 7
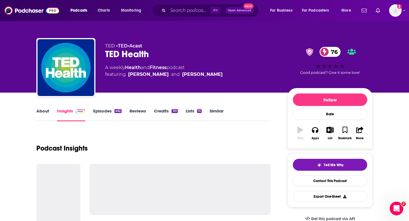
click at [143, 112] on link "Reviews" at bounding box center [137, 114] width 16 height 13
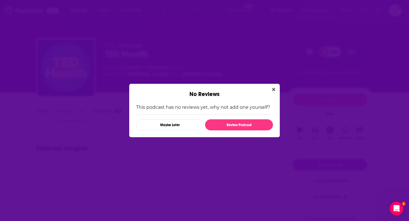
click at [267, 89] on div "No Reviews" at bounding box center [204, 91] width 150 height 14
click at [268, 89] on div "No Reviews" at bounding box center [204, 91] width 150 height 14
click at [269, 89] on div "No Reviews" at bounding box center [204, 91] width 150 height 14
click at [271, 89] on button "Close" at bounding box center [274, 89] width 8 height 7
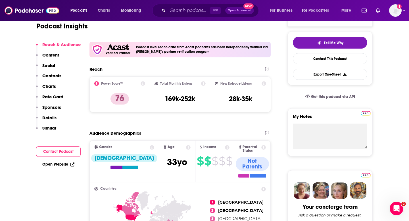
scroll to position [83, 0]
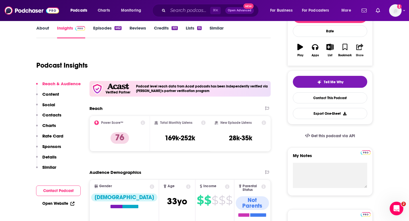
click at [360, 46] on icon "button" at bounding box center [359, 47] width 7 height 6
click at [376, 77] on icon "Show Share dropdown" at bounding box center [381, 76] width 11 height 5
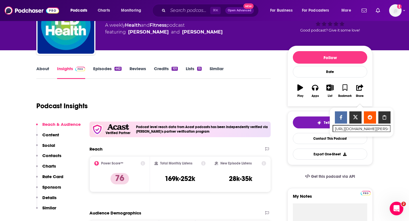
scroll to position [72, 0]
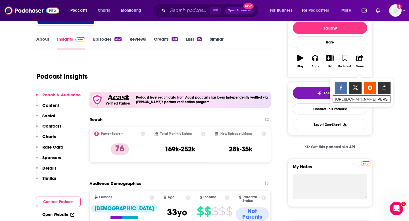
click at [52, 129] on button "Contacts" at bounding box center [48, 128] width 25 height 11
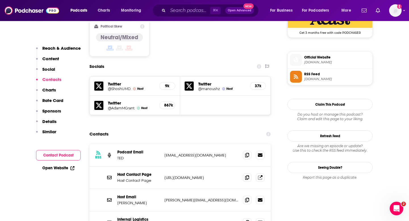
scroll to position [507, 0]
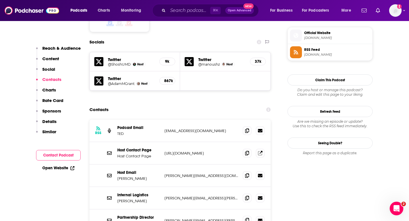
click at [247, 216] on span at bounding box center [247, 220] width 9 height 9
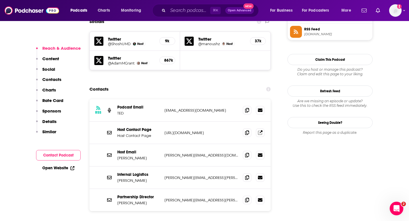
scroll to position [526, 0]
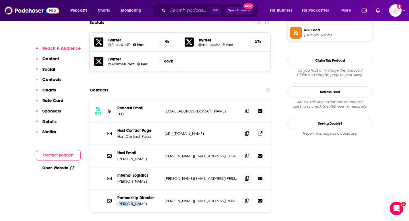
drag, startPoint x: 119, startPoint y: 178, endPoint x: 135, endPoint y: 177, distance: 15.9
click at [135, 201] on p "Tom Rielly" at bounding box center [138, 203] width 43 height 5
drag, startPoint x: 135, startPoint y: 177, endPoint x: 118, endPoint y: 179, distance: 16.9
click at [118, 201] on p "Tom Rielly" at bounding box center [138, 203] width 43 height 5
drag, startPoint x: 116, startPoint y: 180, endPoint x: 134, endPoint y: 180, distance: 18.2
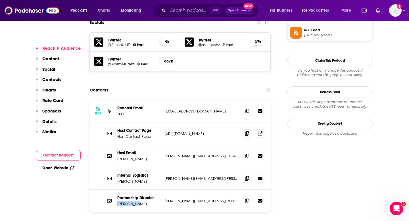
click at [134, 190] on div "Partnership Director Tom Rielly tom@ted.com tom@ted.com" at bounding box center [179, 201] width 181 height 22
copy p "Tom Rielly"
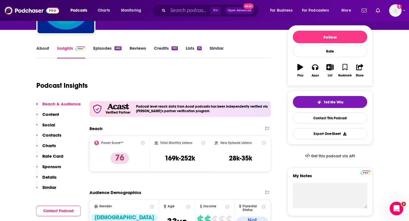
scroll to position [0, 0]
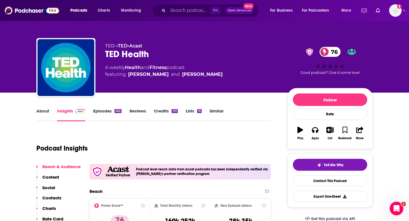
scroll to position [51, 0]
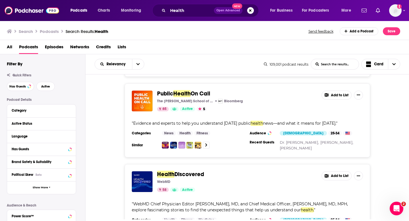
scroll to position [2190, 0]
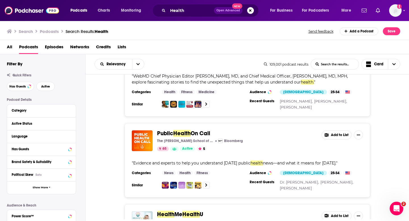
scroll to position [2297, 0]
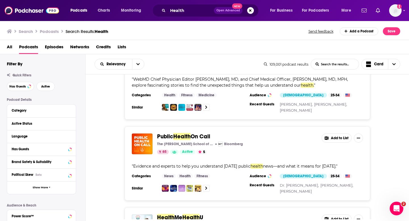
click at [196, 133] on span "On Call" at bounding box center [201, 136] width 20 height 7
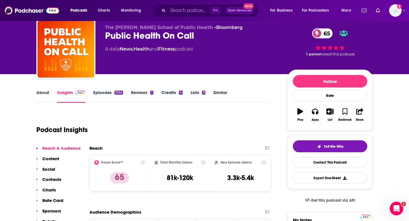
scroll to position [65, 0]
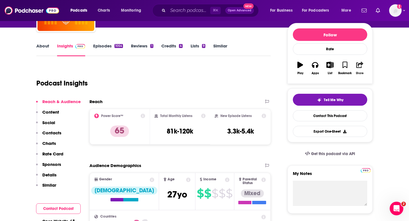
click at [362, 66] on icon "button" at bounding box center [359, 65] width 7 height 6
click at [376, 91] on div "Show Share dropdown" at bounding box center [381, 94] width 11 height 11
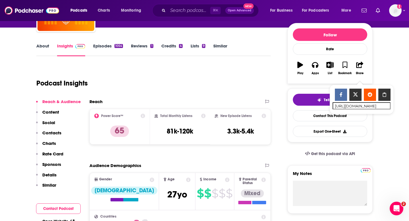
click at [148, 92] on div "Podcast Insights" at bounding box center [151, 79] width 230 height 29
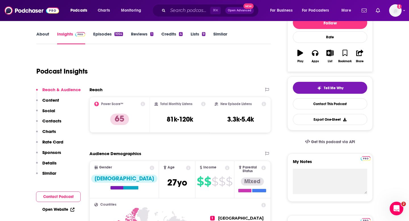
scroll to position [39, 0]
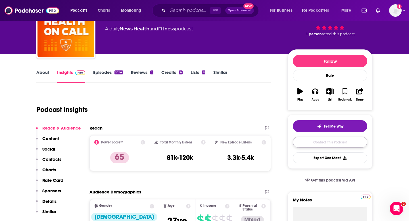
click at [315, 147] on link "Contact This Podcast" at bounding box center [330, 142] width 74 height 11
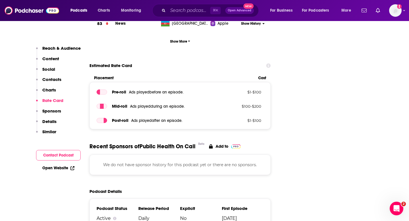
click at [66, 154] on button "Contact Podcast" at bounding box center [58, 155] width 45 height 11
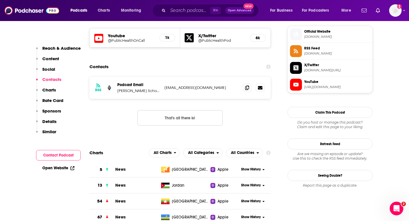
scroll to position [462, 0]
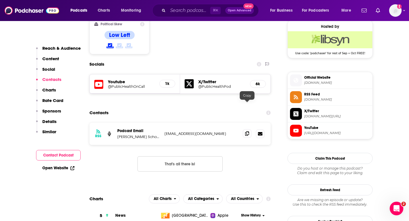
click at [243, 129] on span at bounding box center [247, 133] width 9 height 9
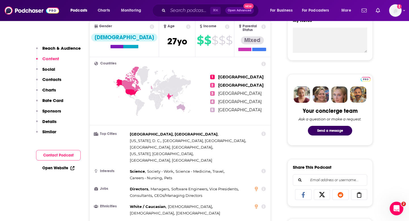
scroll to position [380, 0]
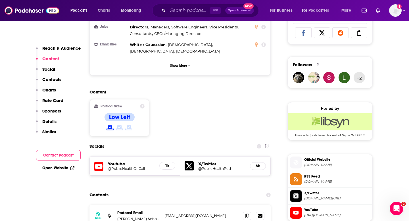
click at [52, 80] on p "Contacts" at bounding box center [51, 79] width 19 height 5
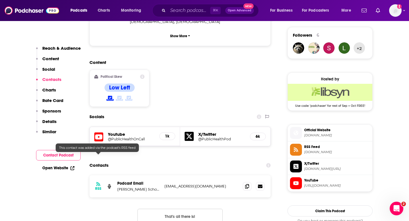
scroll to position [462, 0]
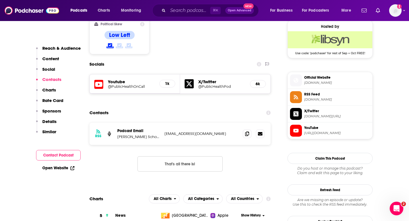
click at [241, 123] on div "RSS Podcast Email Johns Hopkins Bloomberg School of Public Health JHSPH_Communi…" at bounding box center [179, 134] width 181 height 22
click at [249, 131] on icon at bounding box center [247, 133] width 4 height 5
drag, startPoint x: 117, startPoint y: 110, endPoint x: 158, endPoint y: 110, distance: 40.9
click at [158, 123] on div "RSS Podcast Email Johns Hopkins Bloomberg School of Public Health JHSPH_Communi…" at bounding box center [179, 134] width 181 height 22
copy p "Johns Hopkins Bloombe"
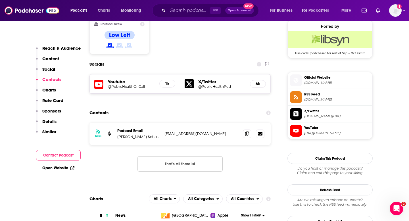
click at [168, 123] on div "RSS Podcast Email Johns Hopkins Bloomberg School of Public Health JHSPH_Communi…" at bounding box center [179, 134] width 181 height 22
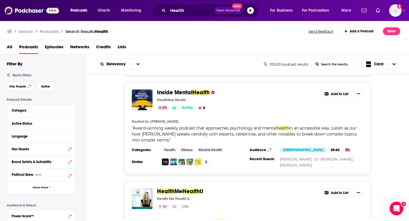
scroll to position [1988, 0]
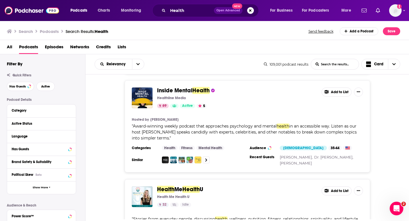
click at [165, 186] on span "Health" at bounding box center [165, 189] width 17 height 7
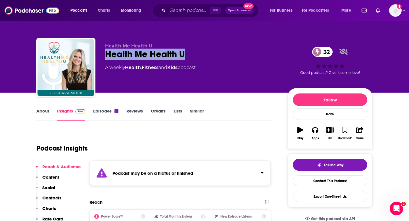
drag, startPoint x: 103, startPoint y: 57, endPoint x: 193, endPoint y: 59, distance: 90.3
click at [193, 59] on div "Health Me Health U Health Me Health U 32 A weekly Health , Fitness and Kids pod…" at bounding box center [204, 68] width 336 height 61
copy h2 "Health Me Health U"
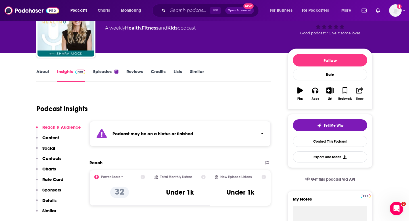
click at [354, 96] on button "Share" at bounding box center [359, 93] width 15 height 20
click at [375, 118] on ul "Show Share dropdown" at bounding box center [360, 119] width 55 height 12
click at [379, 119] on icon "Show Share dropdown" at bounding box center [381, 120] width 11 height 5
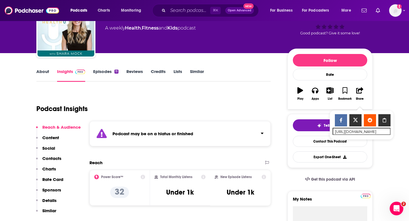
scroll to position [56, 0]
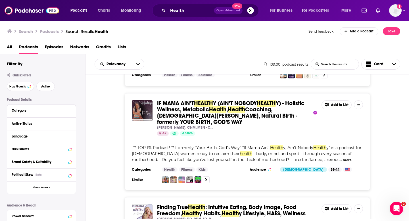
scroll to position [2720, 0]
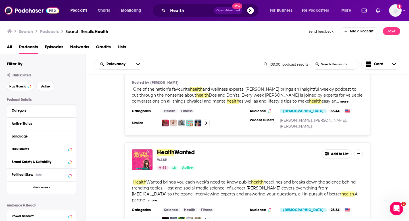
scroll to position [3050, 0]
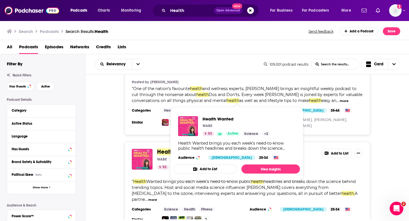
click at [175, 148] on span "Wanted" at bounding box center [184, 151] width 20 height 7
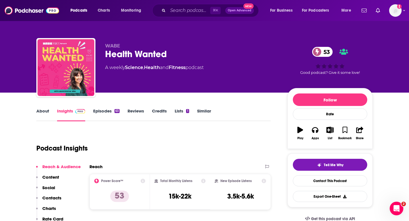
drag, startPoint x: 107, startPoint y: 57, endPoint x: 181, endPoint y: 71, distance: 75.2
click at [181, 71] on div "WABE Health Wanted 53 A weekly Science , Health and Fitness podcast" at bounding box center [191, 65] width 173 height 45
click at [173, 55] on div "Health Wanted 53" at bounding box center [191, 54] width 173 height 11
drag, startPoint x: 173, startPoint y: 55, endPoint x: 109, endPoint y: 56, distance: 63.9
click at [109, 56] on div "Health Wanted 53" at bounding box center [191, 54] width 173 height 11
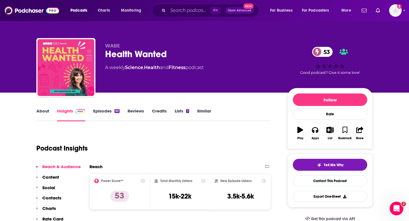
click at [135, 137] on div "Podcast Insights" at bounding box center [151, 144] width 230 height 29
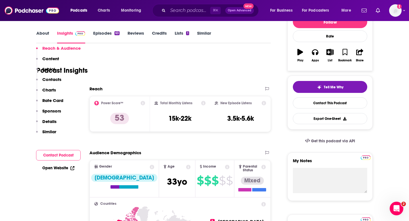
scroll to position [110, 0]
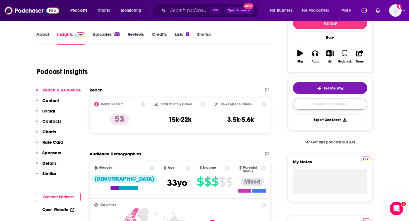
click at [316, 99] on link "Contact This Podcast" at bounding box center [330, 104] width 74 height 11
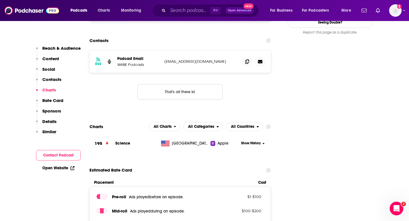
scroll to position [534, 0]
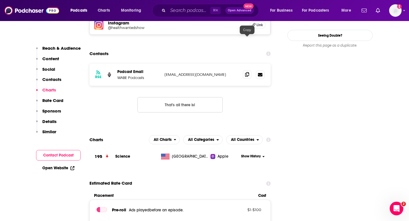
click at [245, 72] on icon at bounding box center [247, 74] width 4 height 5
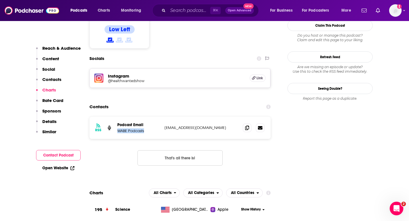
drag, startPoint x: 118, startPoint y: 96, endPoint x: 149, endPoint y: 96, distance: 31.0
click at [149, 128] on p "WABE Podcasts" at bounding box center [138, 130] width 43 height 5
copy p "WABE Podcasts"
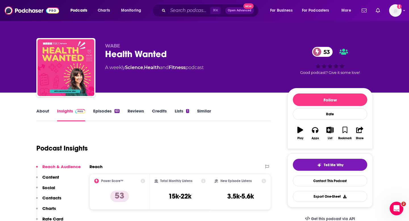
scroll to position [63, 0]
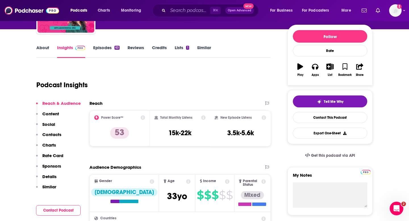
click at [106, 92] on div "Podcast Insights" at bounding box center [151, 81] width 230 height 29
click at [59, 147] on div "Reach & Audience Content Social Contacts Charts Rate Card Sponsors Details Simi…" at bounding box center [58, 148] width 45 height 94
click at [59, 134] on p "Contacts" at bounding box center [51, 134] width 19 height 5
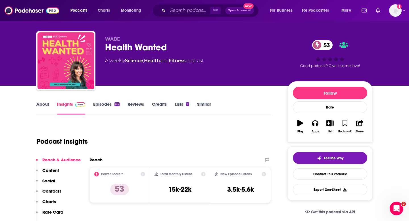
scroll to position [0, 0]
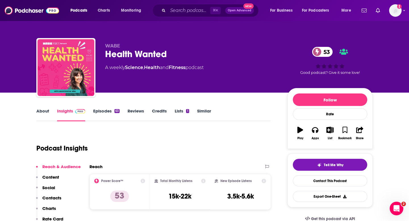
click at [188, 5] on div "⌘ K Open Advanced New" at bounding box center [205, 10] width 106 height 13
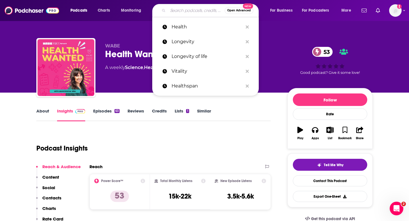
click at [186, 12] on input "Search podcasts, credits, & more..." at bounding box center [196, 10] width 57 height 9
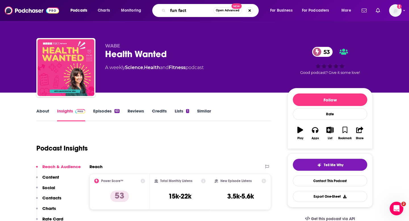
type input "fun facts"
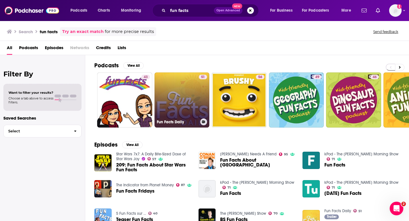
scroll to position [37, 0]
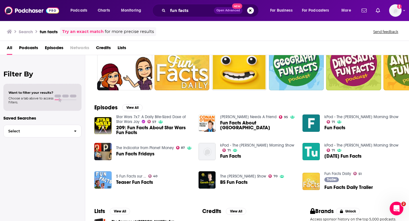
click at [144, 154] on span "Fun Facts Fridays" at bounding box center [135, 153] width 38 height 5
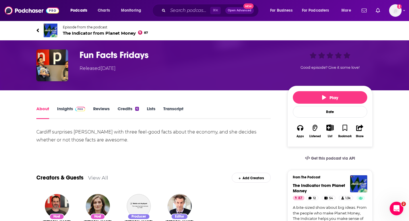
scroll to position [17, 0]
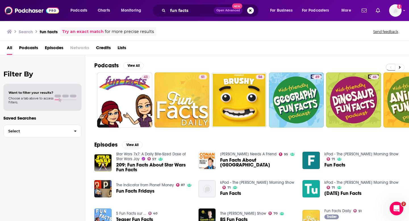
scroll to position [40, 0]
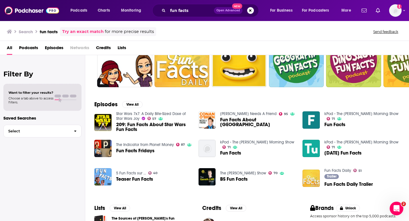
click at [246, 125] on div "Fun Facts About [GEOGRAPHIC_DATA]" at bounding box center [258, 122] width 76 height 11
click at [246, 124] on span "Fun Facts About [GEOGRAPHIC_DATA]" at bounding box center [258, 122] width 76 height 10
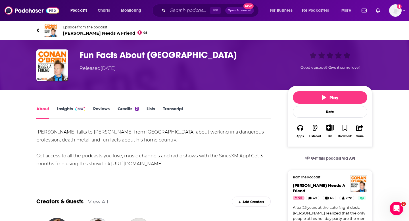
click at [83, 109] on img at bounding box center [80, 109] width 10 height 5
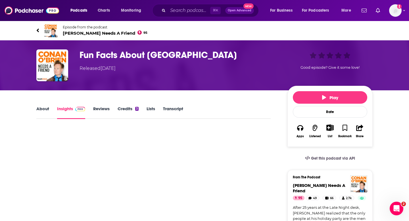
click at [46, 113] on link "About" at bounding box center [42, 112] width 13 height 13
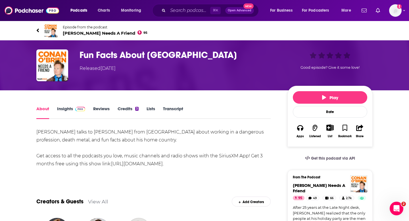
click at [67, 111] on link "Insights" at bounding box center [71, 112] width 28 height 13
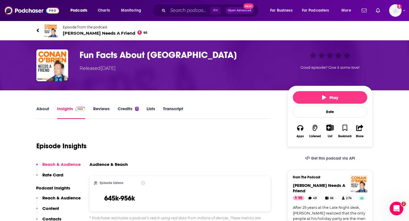
click at [96, 111] on link "Reviews" at bounding box center [101, 112] width 16 height 13
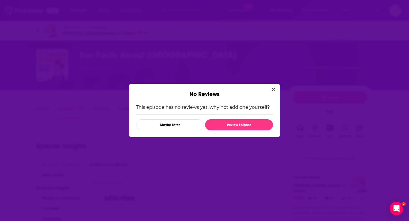
click at [275, 89] on button "Close" at bounding box center [274, 89] width 8 height 7
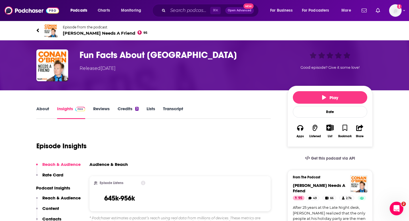
click at [45, 111] on link "About" at bounding box center [42, 112] width 13 height 13
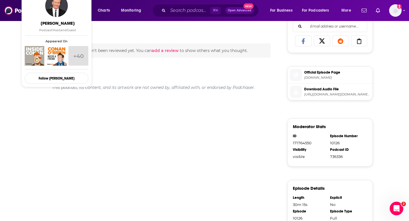
scroll to position [266, 0]
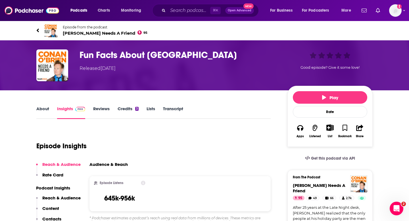
scroll to position [27, 0]
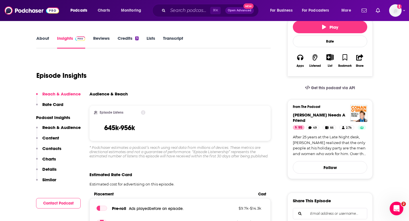
scroll to position [72, 0]
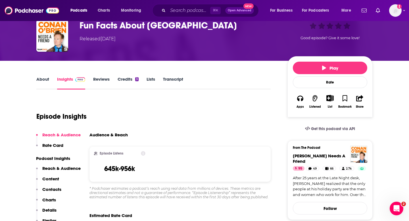
scroll to position [37, 0]
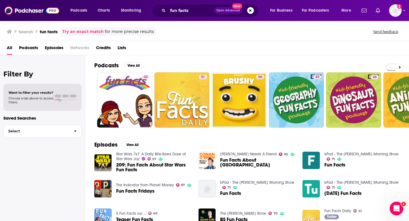
click at [181, 5] on div "fun facts Open Advanced New" at bounding box center [205, 10] width 106 height 13
click at [181, 7] on input "fun facts" at bounding box center [191, 10] width 46 height 9
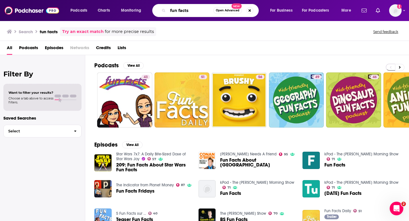
click at [182, 7] on input "fun facts" at bounding box center [190, 10] width 45 height 9
type input "Basic Knowledge"
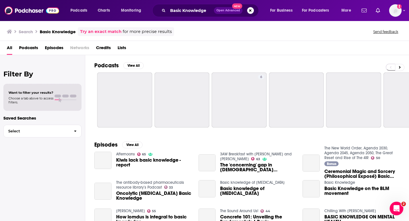
click at [28, 52] on span "Podcasts" at bounding box center [28, 49] width 19 height 12
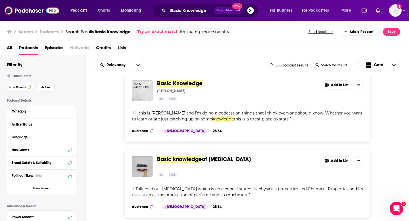
scroll to position [7, 0]
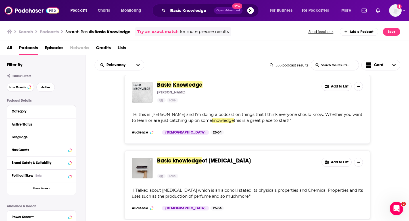
click at [168, 83] on span "Basic" at bounding box center [164, 84] width 14 height 7
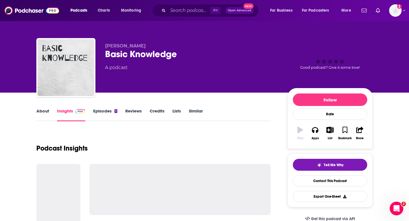
scroll to position [23, 0]
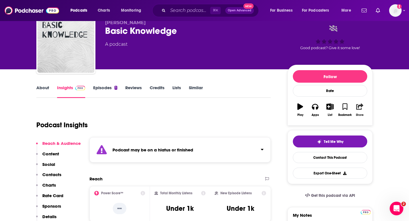
click at [359, 108] on icon "button" at bounding box center [359, 106] width 7 height 6
click at [379, 136] on icon "Show Share dropdown" at bounding box center [381, 136] width 11 height 5
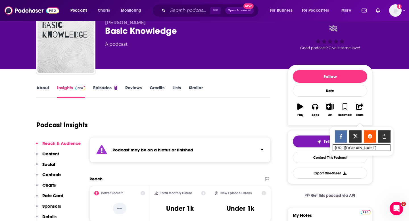
scroll to position [57, 0]
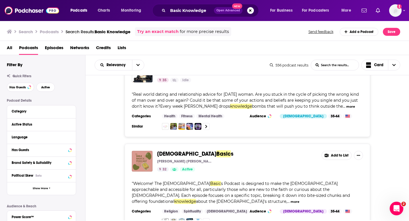
scroll to position [1019, 0]
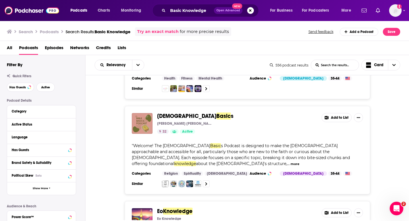
click at [185, 6] on div "Basic Knowledge Open Advanced New" at bounding box center [205, 10] width 106 height 13
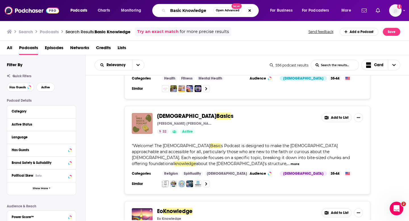
click at [185, 8] on input "Basic Knowledge" at bounding box center [190, 10] width 45 height 9
paste input "Essential k"
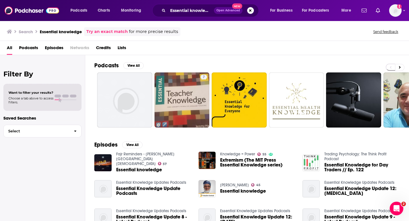
click at [38, 50] on div "All Podcasts Episodes Networks Credits Lists" at bounding box center [206, 49] width 398 height 12
click at [31, 49] on span "Podcasts" at bounding box center [28, 49] width 19 height 12
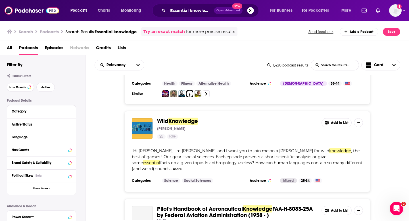
scroll to position [1368, 0]
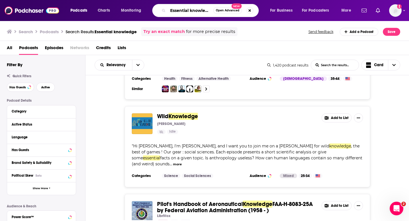
click at [190, 12] on input "Essential knowledge" at bounding box center [190, 10] width 45 height 9
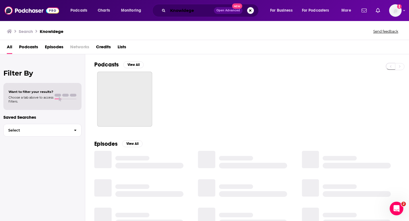
click at [186, 11] on input "Knowldege" at bounding box center [191, 10] width 46 height 9
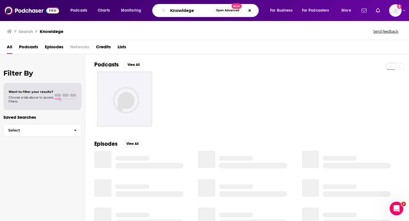
click at [186, 11] on input "Knowldege" at bounding box center [190, 10] width 45 height 9
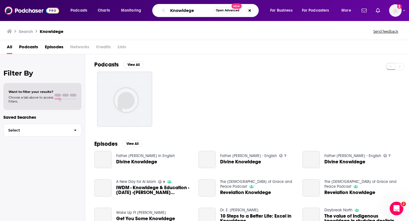
type input "n"
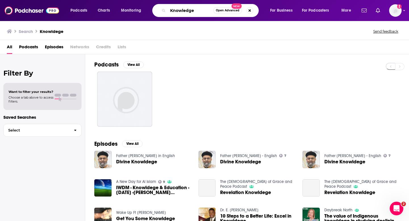
type input "Knowledge"
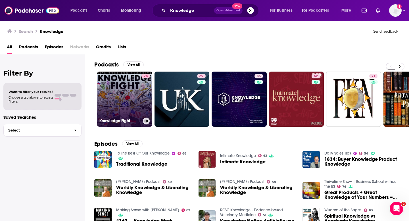
click at [127, 91] on link "78 Knowledge Fight" at bounding box center [124, 99] width 55 height 55
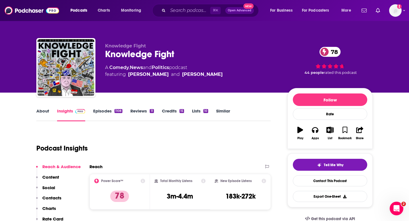
scroll to position [25, 0]
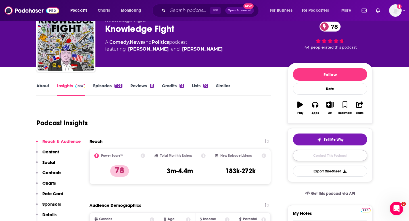
click at [348, 161] on link "Contact This Podcast" at bounding box center [330, 155] width 74 height 11
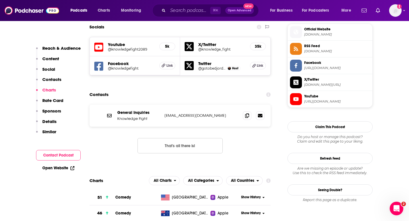
scroll to position [510, 0]
click at [243, 112] on div at bounding box center [254, 116] width 22 height 9
click at [243, 111] on span at bounding box center [247, 115] width 9 height 9
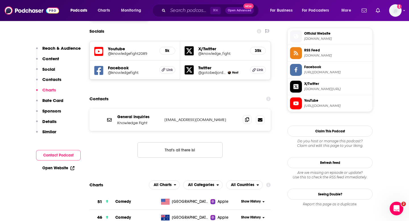
click at [244, 115] on span at bounding box center [247, 119] width 9 height 9
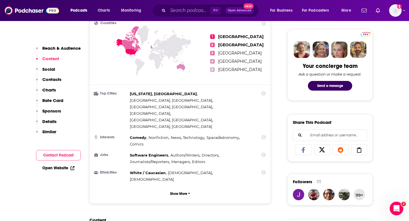
scroll to position [262, 0]
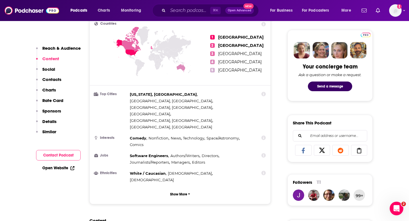
click at [360, 152] on icon at bounding box center [359, 151] width 16 height 6
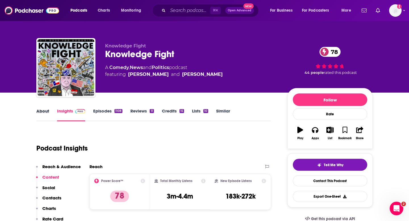
click at [50, 114] on div "About" at bounding box center [46, 114] width 21 height 13
click at [45, 114] on link "About" at bounding box center [42, 114] width 13 height 13
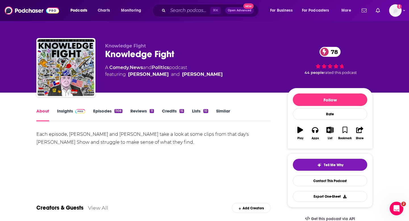
scroll to position [26, 0]
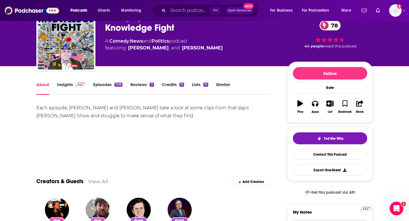
click at [80, 87] on link "Insights" at bounding box center [71, 88] width 28 height 13
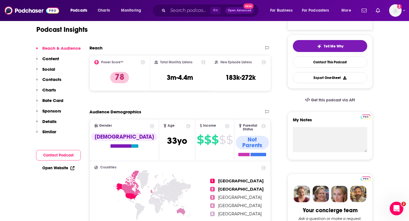
scroll to position [217, 0]
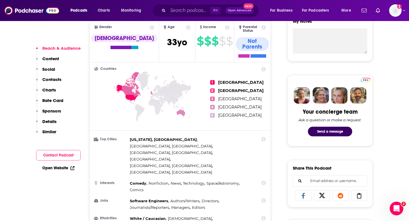
click at [55, 78] on p "Contacts" at bounding box center [51, 79] width 19 height 5
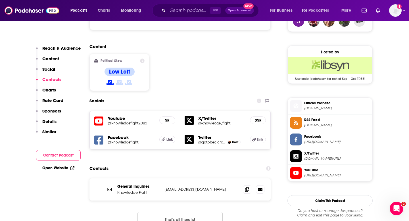
scroll to position [481, 0]
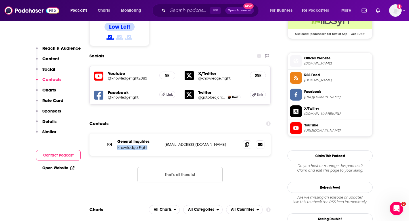
drag, startPoint x: 118, startPoint y: 108, endPoint x: 158, endPoint y: 108, distance: 39.8
click at [158, 145] on p "Knowledge Fight" at bounding box center [138, 147] width 43 height 5
copy p "Knowledge Fight"
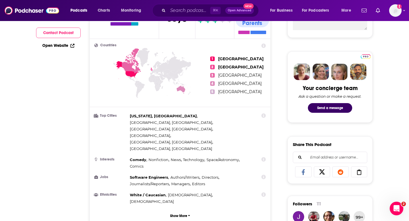
scroll to position [0, 0]
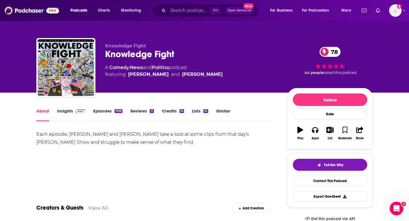
scroll to position [0, 0]
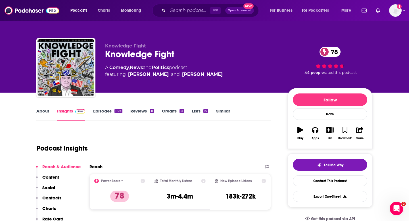
scroll to position [20, 0]
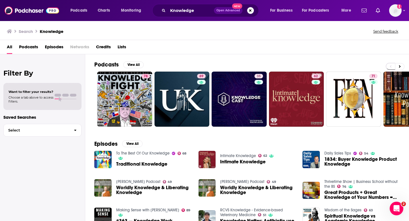
scroll to position [49, 0]
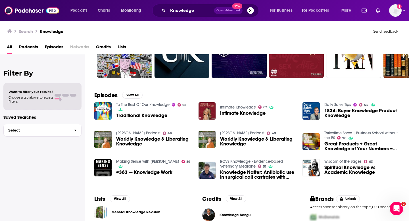
click at [348, 146] on span "Great Products + Great Knowledge of Your Numbers = Great Success | Knowledge Bo…" at bounding box center [362, 146] width 76 height 10
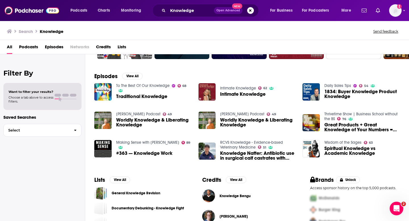
scroll to position [33, 0]
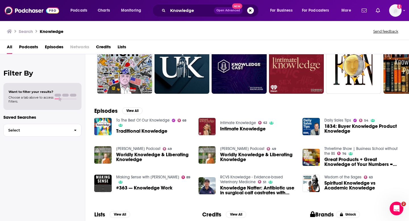
click at [32, 43] on span "Podcasts" at bounding box center [28, 48] width 19 height 12
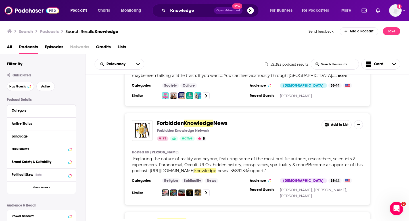
scroll to position [342, 0]
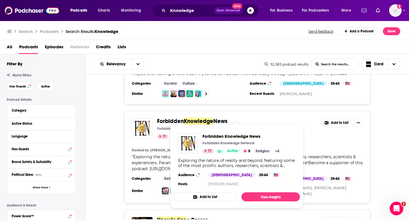
click at [193, 118] on span "Knowledge" at bounding box center [199, 121] width 30 height 7
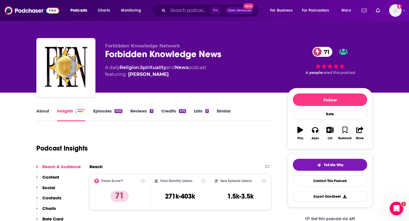
click at [48, 111] on link "About" at bounding box center [42, 114] width 13 height 13
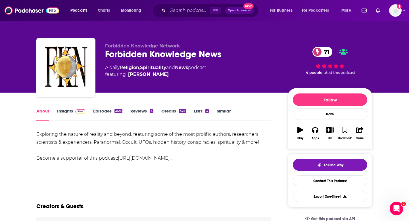
scroll to position [3, 0]
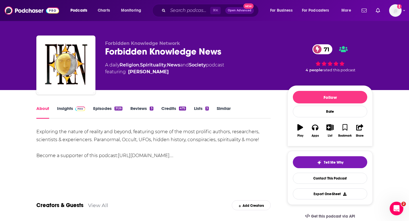
click at [57, 109] on link "Insights" at bounding box center [71, 112] width 28 height 13
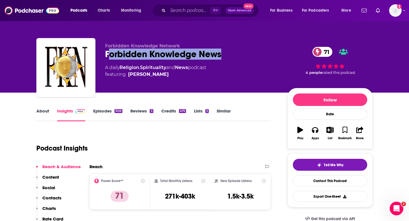
drag, startPoint x: 107, startPoint y: 54, endPoint x: 242, endPoint y: 55, distance: 135.2
click at [242, 55] on div "Forbidden Knowledge News 71" at bounding box center [191, 54] width 173 height 11
drag, startPoint x: 239, startPoint y: 58, endPoint x: 99, endPoint y: 59, distance: 140.8
click at [99, 59] on div "Forbidden Knowledge Network Forbidden Knowledge News 71 A daily Religion , Spir…" at bounding box center [204, 68] width 336 height 61
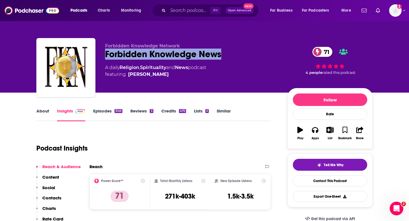
copy h2 "Forbidden Knowledge News"
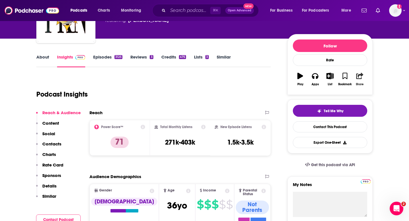
click at [359, 79] on button "Share" at bounding box center [359, 79] width 15 height 20
click at [380, 105] on icon "Show Share dropdown" at bounding box center [381, 105] width 11 height 5
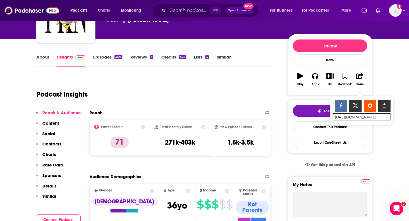
click at [340, 125] on span "[URL][DOMAIN_NAME] Copy Link" at bounding box center [362, 111] width 64 height 36
click at [314, 133] on div "Tell Me Why Contact This Podcast Export One-Sheet" at bounding box center [330, 126] width 74 height 43
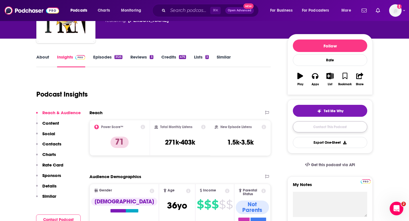
click at [314, 131] on link "Contact This Podcast" at bounding box center [330, 126] width 74 height 11
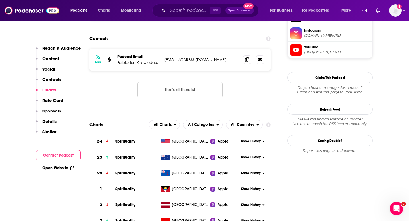
scroll to position [531, 0]
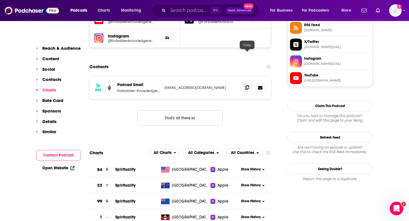
click at [248, 85] on icon at bounding box center [247, 87] width 4 height 5
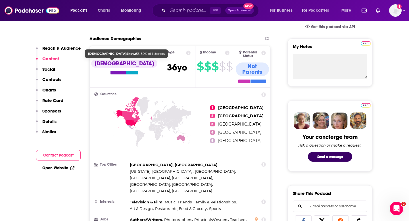
scroll to position [0, 0]
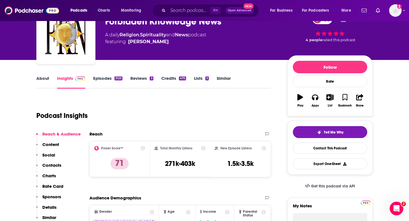
scroll to position [15, 0]
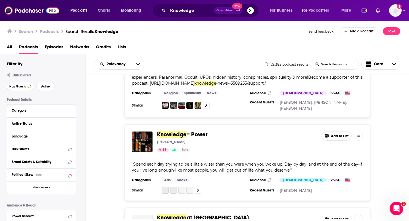
scroll to position [439, 0]
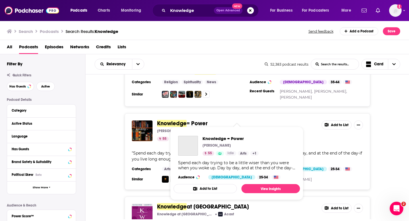
click at [185, 120] on span "Knowledge" at bounding box center [172, 123] width 30 height 7
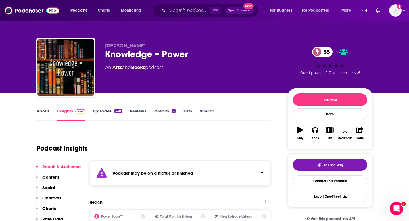
scroll to position [9, 0]
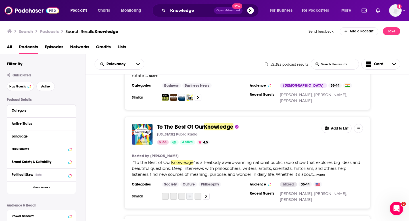
scroll to position [630, 0]
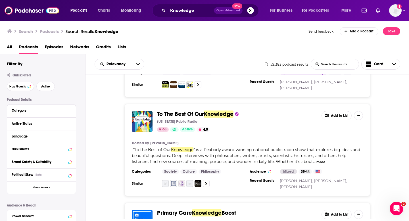
click at [203, 111] on div "To The Best Of Our Knowledge [US_STATE] Public Radio 68 Active 4.5" at bounding box center [237, 121] width 160 height 21
click at [203, 110] on span "To The Best Of Our" at bounding box center [180, 113] width 47 height 7
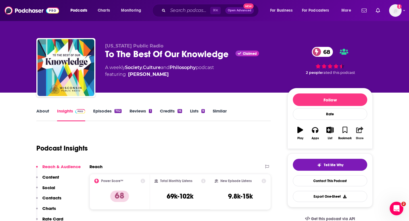
click at [360, 132] on icon "button" at bounding box center [359, 130] width 7 height 6
click at [380, 156] on div "Show Share dropdown" at bounding box center [381, 159] width 11 height 11
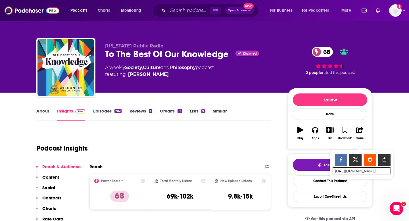
scroll to position [62, 0]
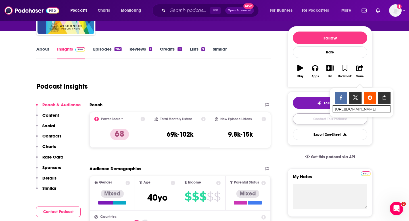
click at [308, 118] on link "Contact This Podcast" at bounding box center [330, 118] width 74 height 11
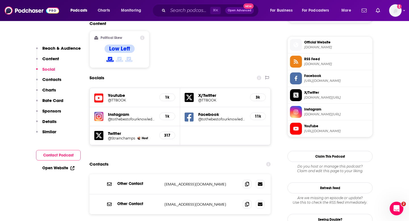
scroll to position [484, 0]
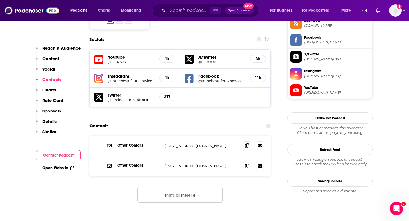
click at [252, 141] on div at bounding box center [254, 145] width 22 height 9
click at [250, 141] on span at bounding box center [247, 145] width 9 height 9
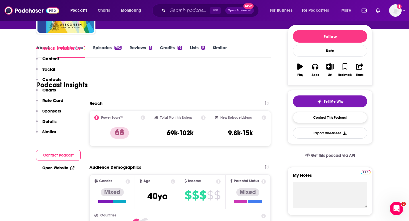
scroll to position [130, 0]
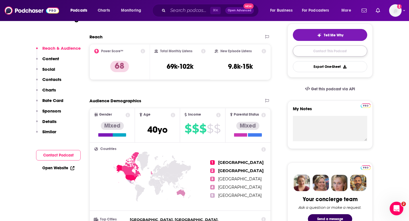
click at [323, 51] on link "Contact This Podcast" at bounding box center [330, 50] width 74 height 11
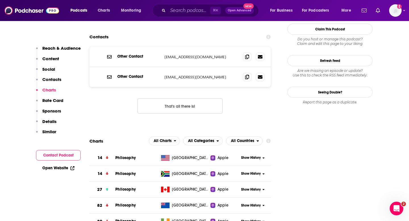
scroll to position [526, 0]
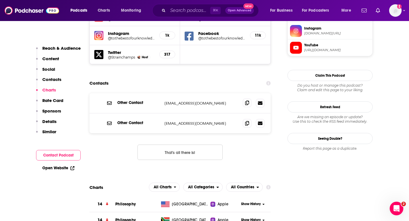
click at [248, 101] on icon at bounding box center [247, 103] width 4 height 5
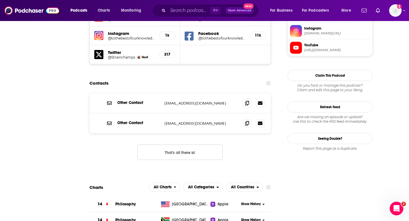
scroll to position [0, 0]
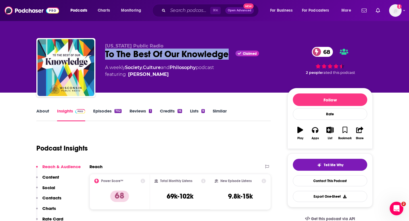
drag, startPoint x: 106, startPoint y: 54, endPoint x: 229, endPoint y: 57, distance: 123.6
click at [229, 57] on div "To The Best Of Our Knowledge Claimed 68" at bounding box center [191, 54] width 173 height 11
copy h2 "To The Best Of Our Knowledge"
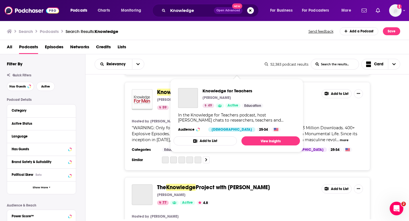
scroll to position [1084, 0]
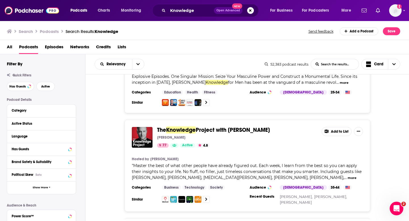
click at [204, 126] on span "Project with [PERSON_NAME]" at bounding box center [233, 129] width 74 height 7
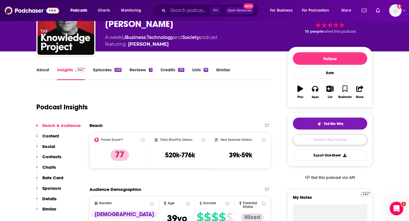
click at [343, 143] on link "Contact This Podcast" at bounding box center [330, 139] width 74 height 11
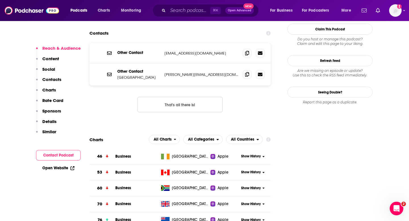
scroll to position [554, 0]
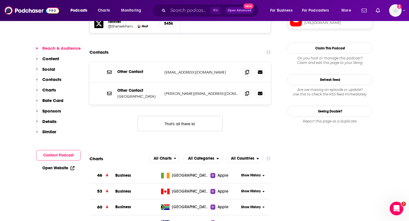
click at [242, 62] on div "Other Contact [EMAIL_ADDRESS][DOMAIN_NAME] [EMAIL_ADDRESS][DOMAIN_NAME]" at bounding box center [179, 72] width 181 height 20
click at [245, 70] on icon at bounding box center [247, 72] width 4 height 5
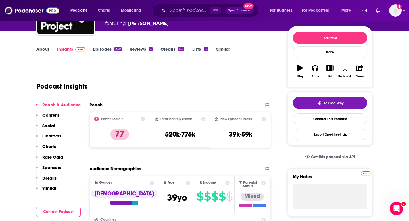
scroll to position [51, 0]
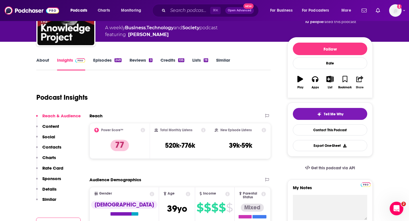
click at [358, 87] on div "Share" at bounding box center [360, 87] width 8 height 3
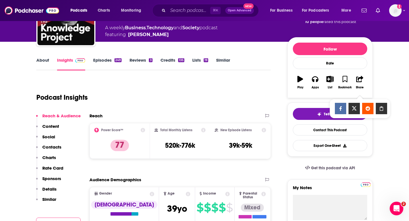
click at [381, 108] on icon "Show Share dropdown" at bounding box center [381, 108] width 11 height 5
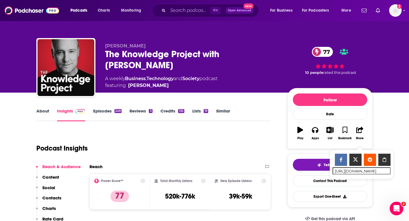
click at [105, 60] on div "The Knowledge Project with [PERSON_NAME] 77" at bounding box center [191, 60] width 173 height 22
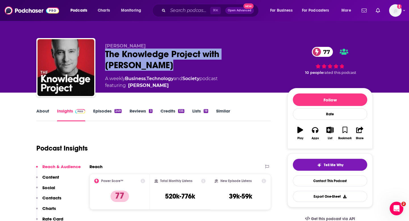
drag, startPoint x: 105, startPoint y: 57, endPoint x: 135, endPoint y: 67, distance: 30.9
click at [135, 67] on div "The Knowledge Project with [PERSON_NAME] 77" at bounding box center [191, 60] width 173 height 22
copy h2 "The Knowledge Project with [PERSON_NAME]"
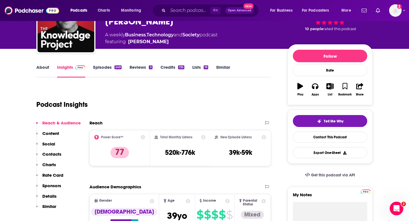
click at [128, 103] on div "Podcast Insights" at bounding box center [151, 101] width 230 height 29
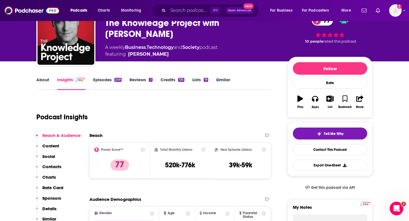
scroll to position [49, 0]
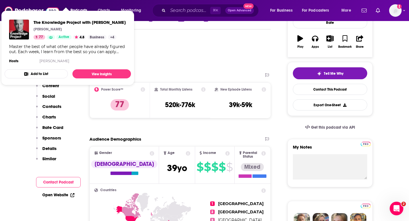
click at [50, 110] on button "Contacts" at bounding box center [48, 109] width 25 height 11
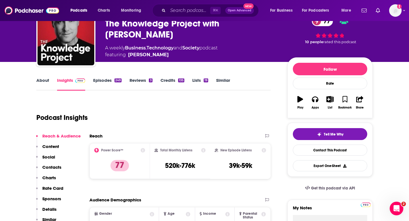
scroll to position [63, 0]
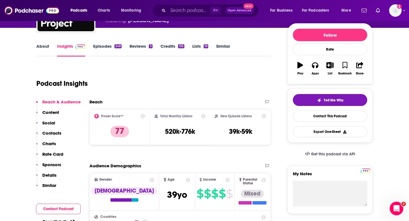
scroll to position [84, 0]
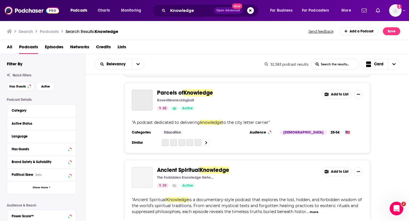
scroll to position [2137, 0]
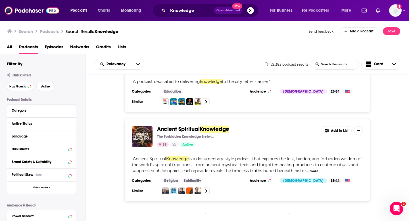
click at [239, 213] on button "Load More..." at bounding box center [247, 220] width 85 height 15
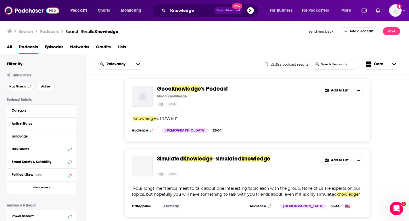
scroll to position [4279, 0]
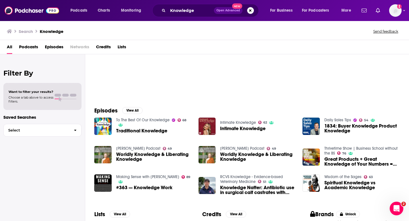
scroll to position [34, 0]
click at [137, 106] on div "Episodes View All To The Best Of Our Knowledge 68 Traditional Knowledge Intimat…" at bounding box center [247, 152] width 324 height 104
click at [136, 110] on button "View All" at bounding box center [132, 110] width 20 height 7
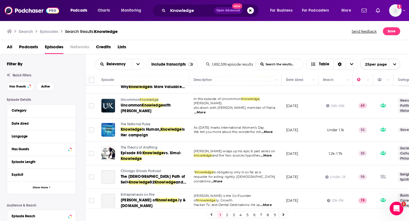
scroll to position [474, 0]
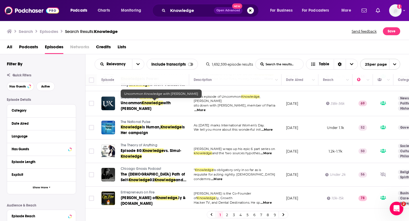
click at [149, 103] on span "Knowledge" at bounding box center [152, 103] width 21 height 5
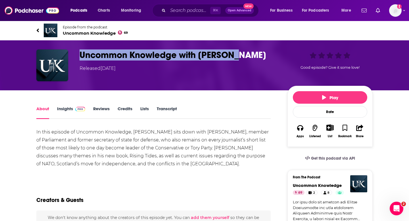
drag, startPoint x: 81, startPoint y: 55, endPoint x: 265, endPoint y: 55, distance: 184.0
click at [265, 55] on h1 "Uncommon Knowledge with [PERSON_NAME]" at bounding box center [179, 54] width 199 height 11
copy h1 "Uncommon Knowledge with [PERSON_NAME]"
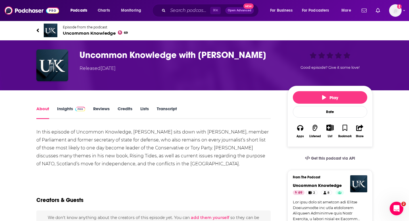
click at [74, 106] on div "About Insights Reviews Credits Lists Transcript" at bounding box center [153, 112] width 234 height 14
click at [71, 112] on link "Insights" at bounding box center [71, 112] width 28 height 13
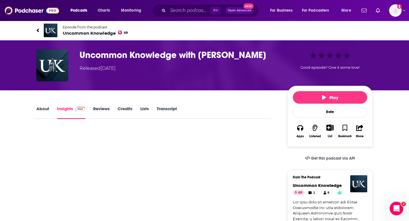
scroll to position [57, 0]
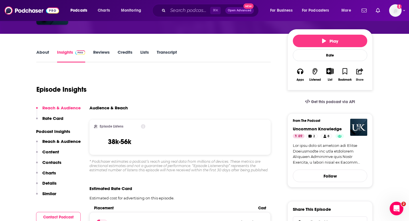
click at [361, 72] on icon "button" at bounding box center [359, 71] width 7 height 6
click at [392, 101] on icon "Show Share dropdown" at bounding box center [387, 101] width 11 height 5
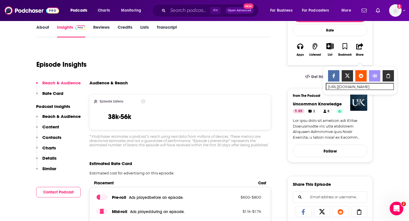
scroll to position [84, 0]
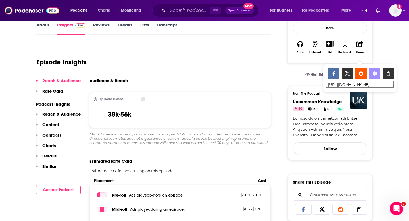
click at [237, 70] on div "Episode Insights" at bounding box center [153, 58] width 234 height 29
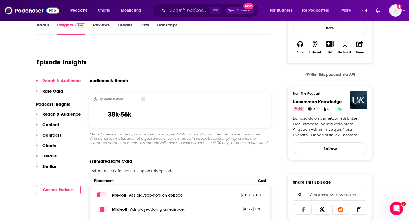
click at [56, 137] on p "Contacts" at bounding box center [51, 134] width 19 height 5
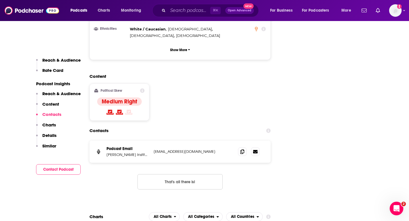
scroll to position [614, 0]
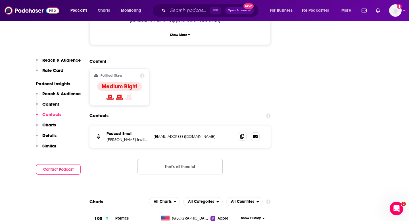
click at [241, 134] on icon at bounding box center [242, 136] width 4 height 5
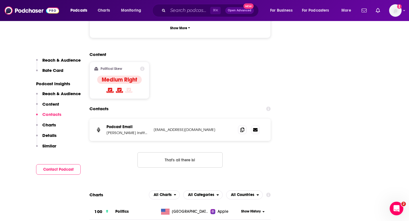
scroll to position [619, 0]
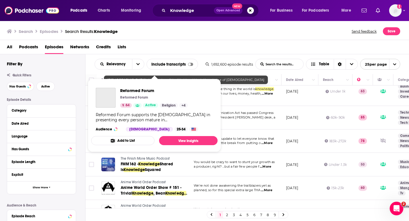
scroll to position [342, 0]
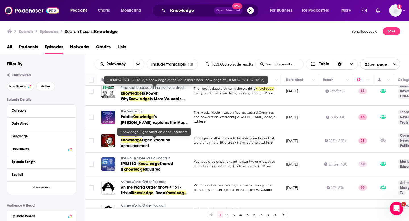
click at [163, 142] on span "Fight: Vacation Announcement" at bounding box center [145, 143] width 49 height 11
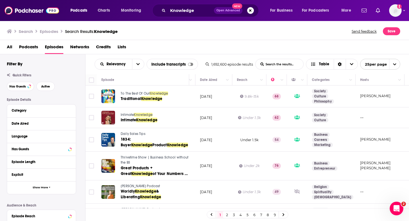
scroll to position [0, 84]
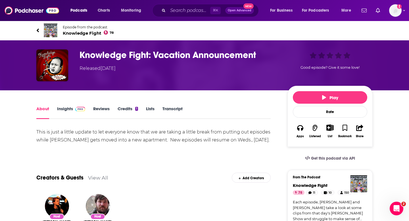
click at [60, 116] on link "Insights" at bounding box center [71, 112] width 28 height 13
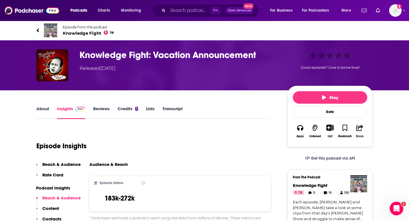
click at [360, 131] on icon "button" at bounding box center [359, 128] width 7 height 6
click at [387, 156] on icon "Show Share dropdown" at bounding box center [387, 157] width 11 height 5
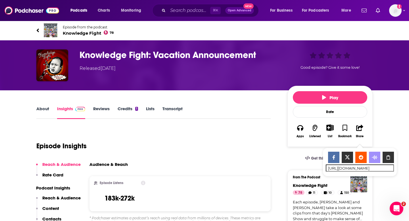
scroll to position [65, 0]
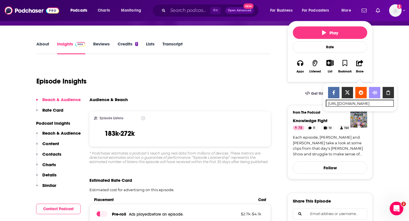
click at [231, 105] on div "Audience & Reach" at bounding box center [179, 102] width 181 height 10
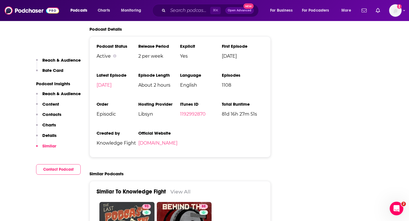
scroll to position [888, 0]
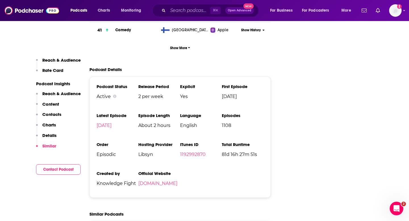
click at [55, 116] on p "Contacts" at bounding box center [51, 114] width 19 height 5
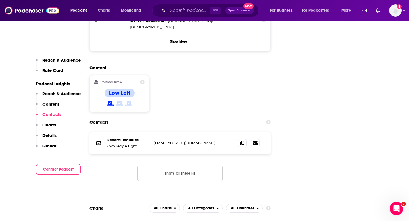
scroll to position [609, 0]
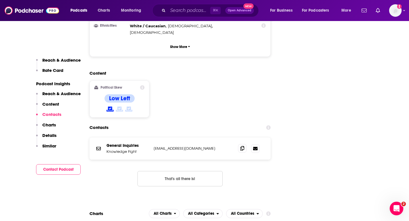
click at [243, 146] on icon at bounding box center [242, 148] width 4 height 5
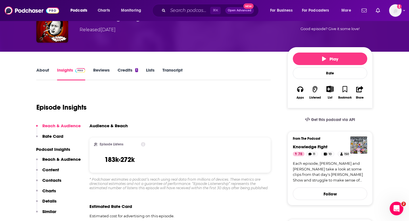
scroll to position [0, 0]
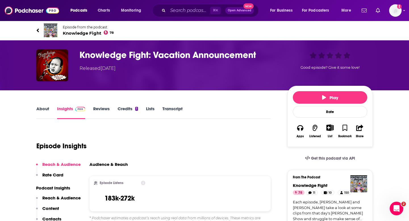
click at [43, 107] on link "About" at bounding box center [42, 112] width 13 height 13
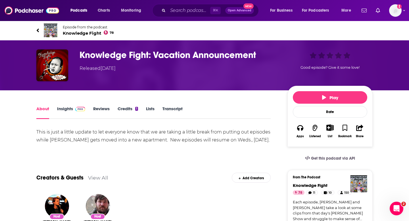
click at [65, 105] on div "About Insights Reviews Credits 1 Lists Transcript" at bounding box center [153, 112] width 234 height 14
click at [65, 107] on link "Insights" at bounding box center [71, 112] width 28 height 13
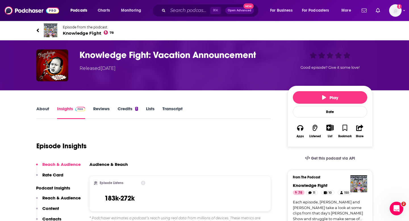
scroll to position [43, 0]
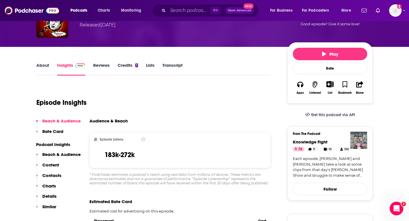
click at [49, 173] on p "Contacts" at bounding box center [51, 175] width 19 height 5
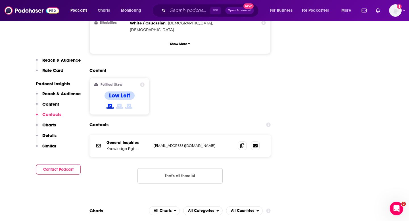
scroll to position [614, 0]
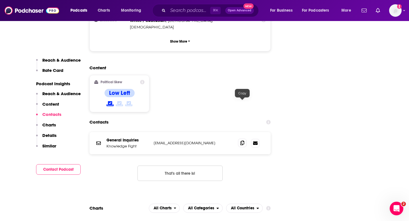
click at [243, 141] on icon at bounding box center [242, 143] width 4 height 5
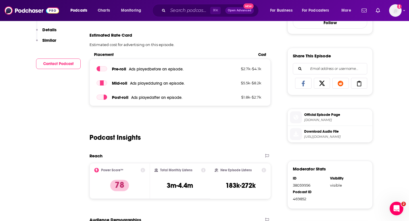
scroll to position [0, 0]
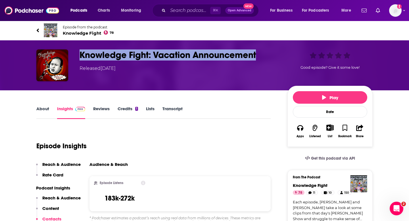
drag, startPoint x: 81, startPoint y: 55, endPoint x: 250, endPoint y: 62, distance: 169.4
click at [250, 62] on div "Knowledge Fight: Vacation Announcement Released Monday, 25th March 2019" at bounding box center [179, 60] width 199 height 22
copy h3 "Knowledge Fight: Vacation Announcement"
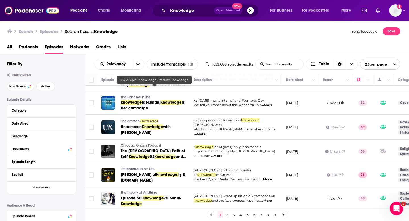
scroll to position [474, 0]
click at [268, 177] on span "...More" at bounding box center [265, 179] width 11 height 5
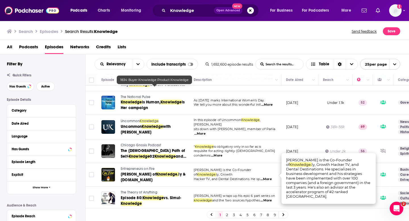
click at [243, 177] on span "Hacker TV, and Dental Destinations. He sp" at bounding box center [227, 179] width 66 height 4
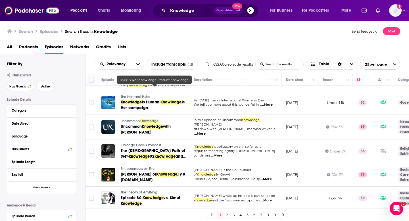
click at [229, 215] on link "2" at bounding box center [227, 214] width 6 height 7
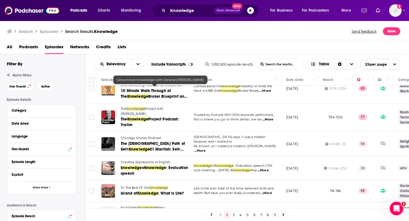
scroll to position [439, 0]
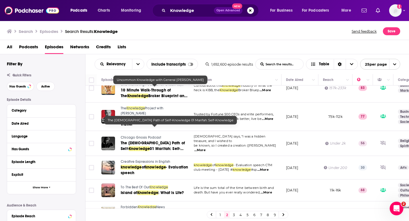
click at [169, 140] on link "The Sufi Path of Self- Knowledge 01 Marifah: Self- Knowledge" at bounding box center [155, 145] width 68 height 11
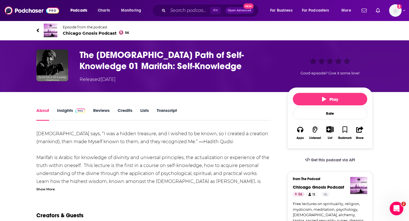
scroll to position [5, 0]
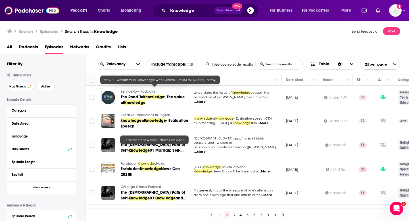
scroll to position [465, 0]
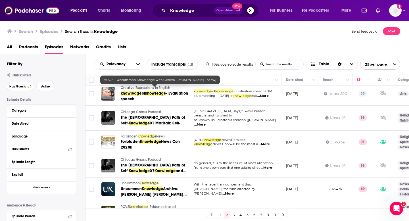
click at [270, 212] on span "...More" at bounding box center [267, 214] width 11 height 5
click at [233, 216] on link "3" at bounding box center [234, 214] width 6 height 7
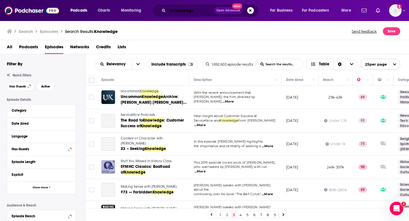
click at [171, 11] on input "Knowledge" at bounding box center [191, 10] width 46 height 9
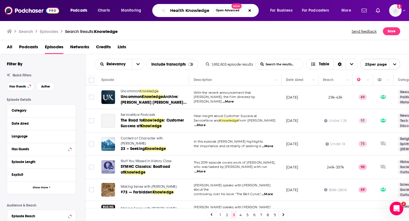
type input "Health Knowledge"
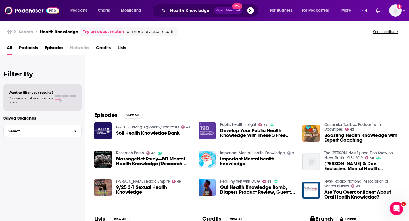
scroll to position [50, 0]
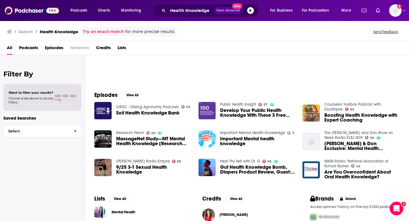
click at [349, 118] on span "Boosting Health Knowledge with Expert Coaching" at bounding box center [362, 118] width 76 height 10
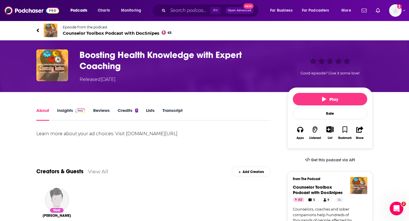
click at [68, 115] on link "Insights" at bounding box center [71, 114] width 28 height 13
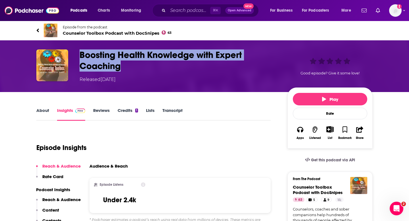
drag, startPoint x: 80, startPoint y: 53, endPoint x: 142, endPoint y: 73, distance: 64.3
click at [142, 73] on div "Boosting Health Knowledge with Expert Coaching Released Thursday, 21st November…" at bounding box center [179, 66] width 199 height 34
copy h3 "Boosting Health Knowledge with Expert Coaching"
click at [362, 131] on icon "button" at bounding box center [359, 129] width 7 height 6
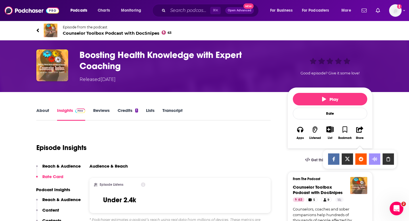
click at [387, 160] on icon "Show Share dropdown" at bounding box center [387, 159] width 11 height 5
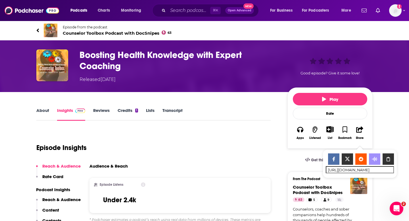
scroll to position [64, 0]
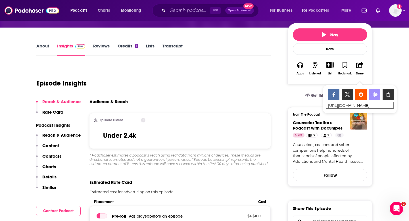
click at [171, 106] on div "Audience & Reach" at bounding box center [179, 104] width 181 height 10
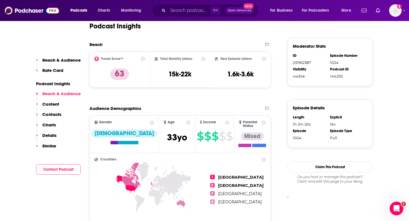
scroll to position [351, 0]
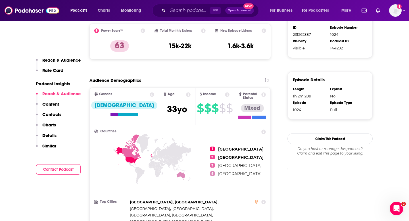
click at [58, 110] on button "Content" at bounding box center [47, 106] width 23 height 11
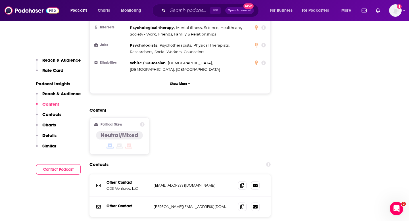
click at [58, 113] on p "Contacts" at bounding box center [51, 114] width 19 height 5
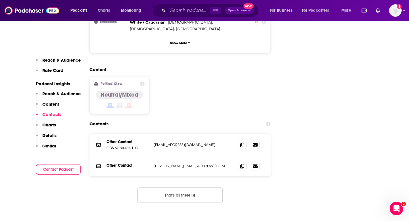
scroll to position [614, 0]
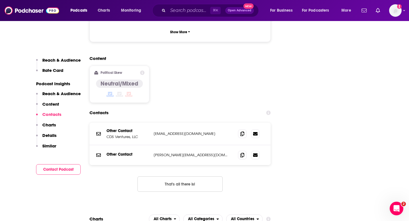
click at [244, 123] on div "Other Contact CDS Ventures, LLC support@allceus.com support@allceus.com" at bounding box center [179, 134] width 181 height 22
click at [243, 131] on icon at bounding box center [242, 133] width 4 height 5
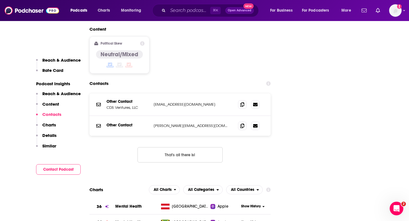
scroll to position [643, 0]
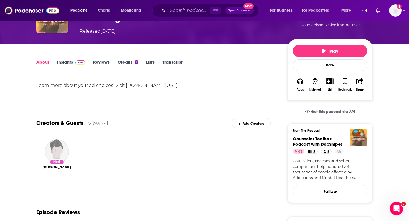
scroll to position [56, 0]
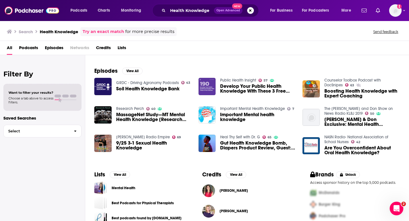
scroll to position [50, 0]
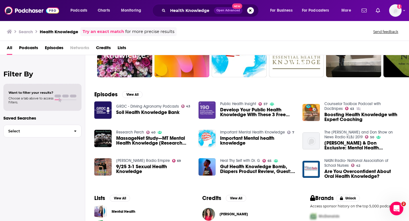
click at [26, 45] on span "Podcasts" at bounding box center [28, 49] width 19 height 12
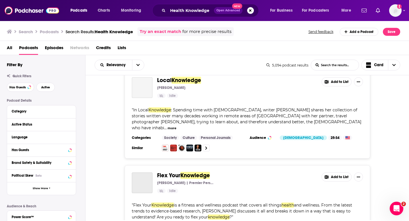
scroll to position [1984, 0]
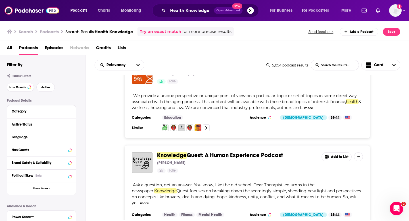
scroll to position [4060, 0]
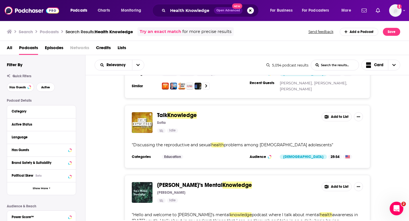
scroll to position [2863, 0]
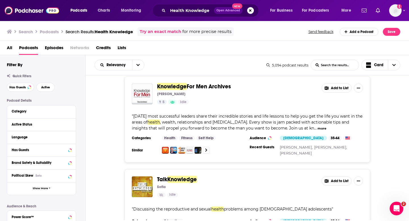
click at [250, 6] on div "Health Knowledge Open Advanced New" at bounding box center [205, 10] width 106 height 13
click at [250, 9] on button "Search podcasts, credits, & more..." at bounding box center [250, 10] width 7 height 7
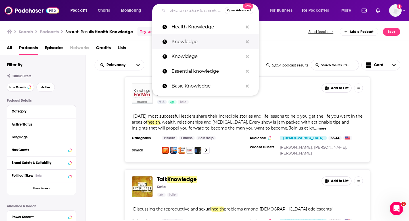
click at [189, 38] on p "Knowledge" at bounding box center [207, 41] width 71 height 15
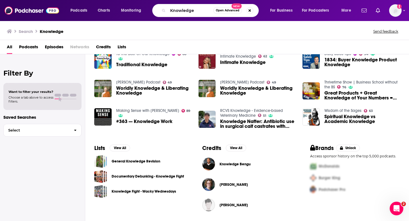
scroll to position [47, 0]
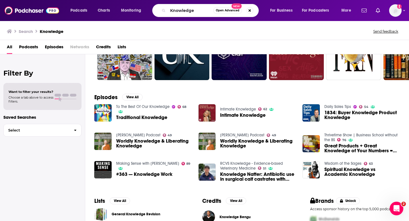
click at [31, 44] on span "Podcasts" at bounding box center [28, 48] width 19 height 12
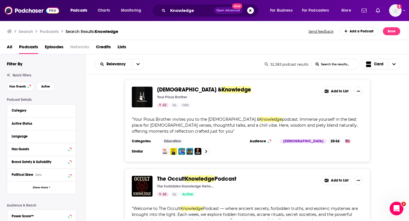
scroll to position [2126, 0]
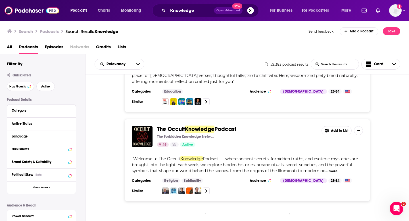
click at [220, 193] on div "Knowledge Fight Knowledge Fight 78 Active 4.7 Add to List Hosted by Jordan Holm…" at bounding box center [247, 146] width 324 height 145
click at [220, 213] on button "Load More..." at bounding box center [247, 220] width 85 height 15
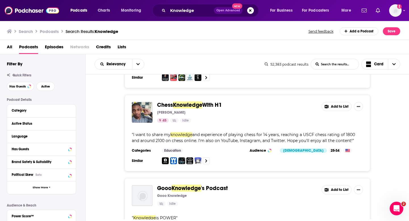
scroll to position [4270, 0]
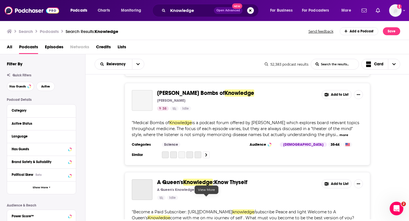
scroll to position [5455, 0]
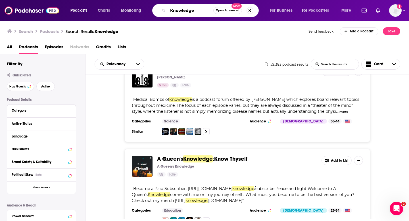
click at [177, 9] on input "Knowledge" at bounding box center [190, 10] width 45 height 9
paste input "Awareness"
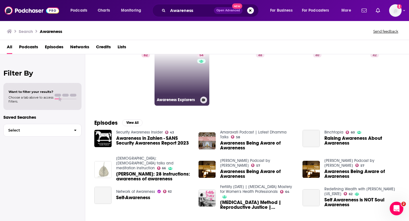
scroll to position [22, 0]
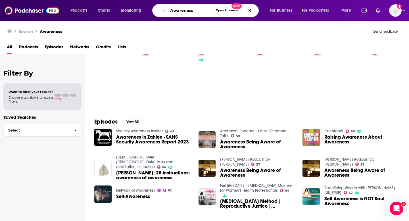
click at [170, 9] on input "Awareness" at bounding box center [190, 10] width 45 height 9
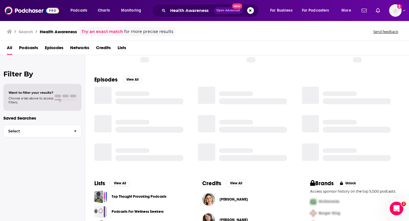
scroll to position [46, 0]
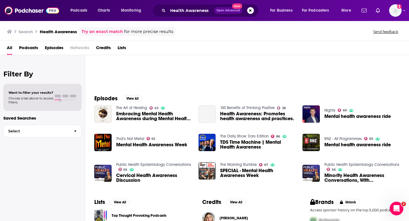
click at [159, 121] on div "Embracing Mental Health Awareness during Mental Health Awareness Month" at bounding box center [154, 116] width 76 height 11
click at [37, 49] on span "Podcasts" at bounding box center [28, 49] width 19 height 12
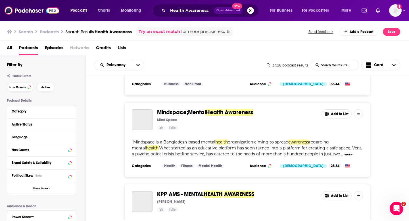
scroll to position [1094, 0]
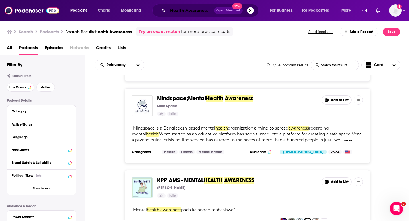
click at [177, 13] on input "Health Awareness" at bounding box center [191, 10] width 46 height 9
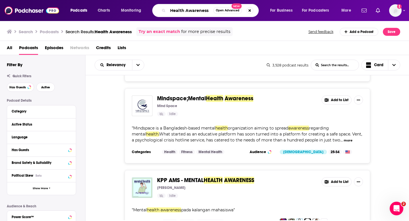
click at [177, 13] on input "Health Awareness" at bounding box center [190, 10] width 45 height 9
click at [180, 15] on div "Health Awareness Open Advanced New" at bounding box center [205, 10] width 106 height 13
click at [180, 11] on input "Health Awareness" at bounding box center [190, 10] width 45 height 9
click at [197, 11] on input "Health Awareness" at bounding box center [190, 10] width 45 height 9
click at [206, 12] on input "Health Awareness" at bounding box center [190, 10] width 45 height 9
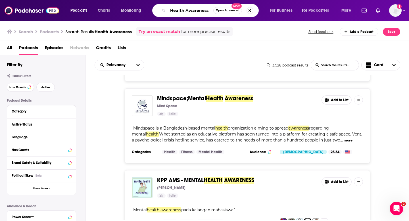
drag, startPoint x: 210, startPoint y: 12, endPoint x: 147, endPoint y: 10, distance: 62.8
click at [147, 10] on div "Podcasts Charts Monitoring Health Awareness Open Advanced New For Business For …" at bounding box center [211, 10] width 290 height 13
paste input "Working knowledge"
type input "Working knowledge"
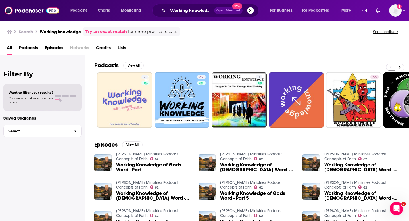
click at [250, 12] on button "Search podcasts, credits, & more..." at bounding box center [250, 10] width 7 height 7
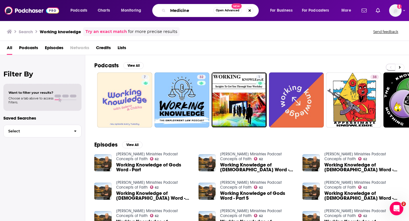
type input "Medicine"
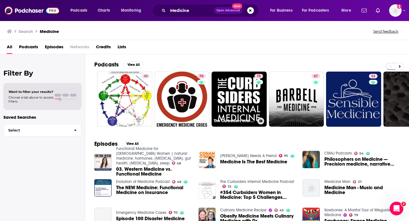
scroll to position [19, 0]
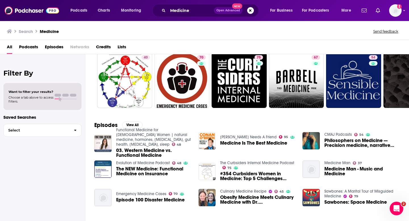
click at [36, 50] on span "Podcasts" at bounding box center [28, 48] width 19 height 12
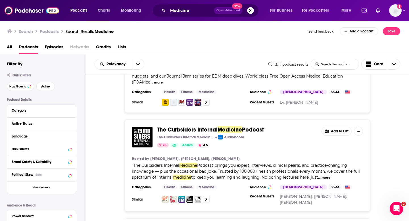
scroll to position [165, 0]
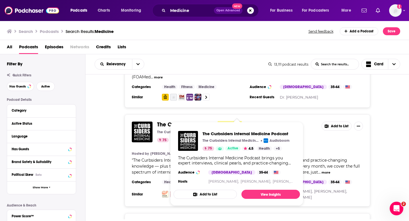
click at [240, 121] on span "Medicine" at bounding box center [230, 124] width 24 height 7
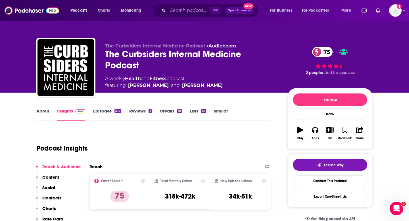
click at [105, 116] on link "Episodes 572" at bounding box center [107, 114] width 28 height 13
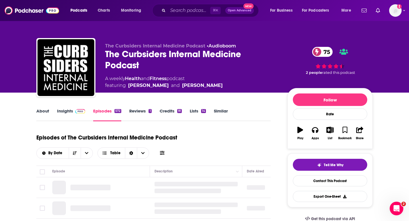
click at [66, 108] on link "Insights" at bounding box center [71, 114] width 28 height 13
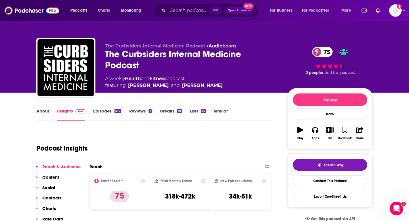
scroll to position [42, 0]
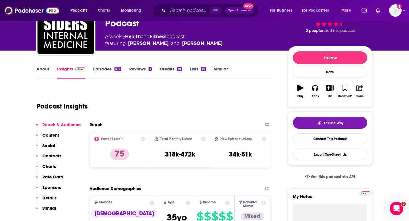
click at [361, 96] on div "Share" at bounding box center [360, 96] width 8 height 3
click at [382, 114] on div "Show Share dropdown" at bounding box center [381, 117] width 11 height 11
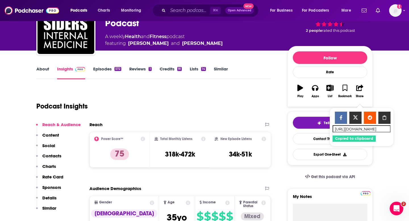
scroll to position [3, 0]
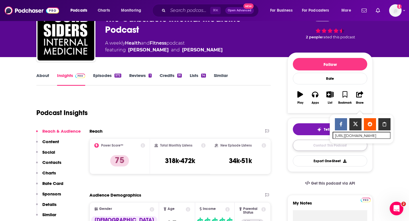
click at [320, 148] on link "Contact This Podcast" at bounding box center [330, 145] width 74 height 11
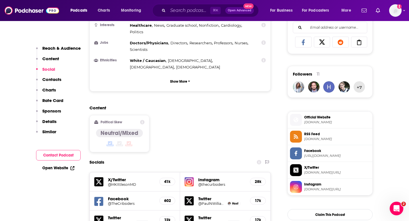
scroll to position [292, 0]
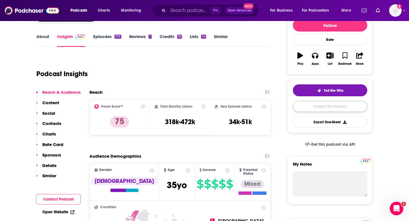
click at [339, 110] on link "Contact This Podcast" at bounding box center [330, 106] width 74 height 11
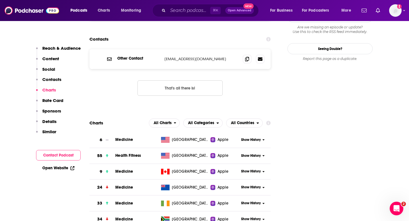
scroll to position [546, 0]
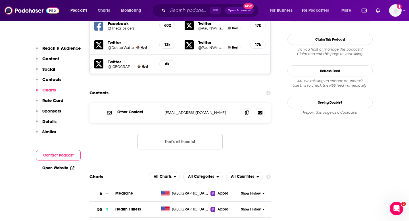
click at [246, 103] on div "Other Contact thecurbsiders@gmail.com thecurbsiders@gmail.com" at bounding box center [179, 113] width 181 height 20
click at [246, 108] on span at bounding box center [247, 112] width 9 height 9
click at [246, 110] on icon at bounding box center [247, 112] width 4 height 5
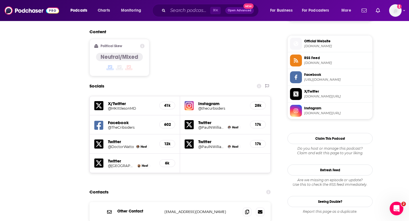
scroll to position [0, 0]
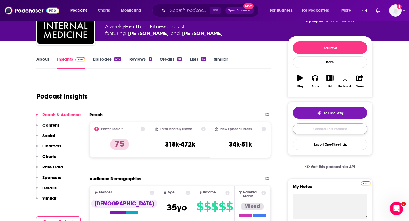
click at [333, 129] on link "Contact This Podcast" at bounding box center [330, 128] width 74 height 11
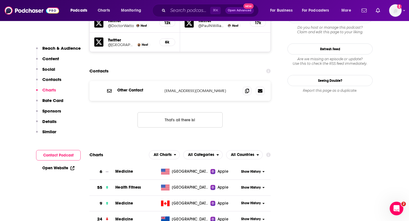
scroll to position [566, 0]
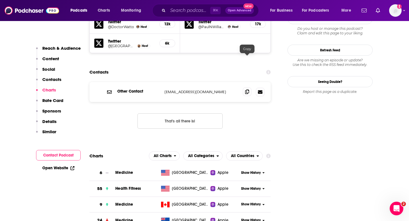
click at [248, 89] on icon at bounding box center [247, 91] width 4 height 5
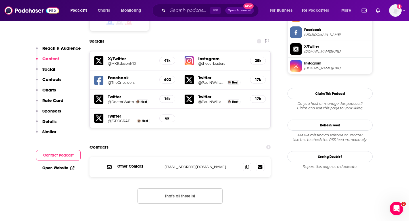
scroll to position [0, 0]
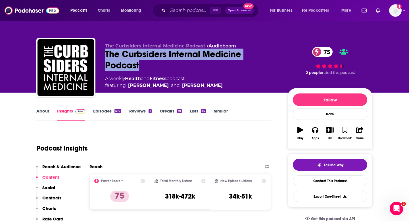
drag, startPoint x: 102, startPoint y: 52, endPoint x: 140, endPoint y: 68, distance: 41.3
click at [140, 68] on div "The Curbsiders Internal Medicine Podcast • Audioboom The Curbsiders Internal Me…" at bounding box center [204, 68] width 336 height 61
copy h2 "The Curbsiders Internal Medicine Podcast"
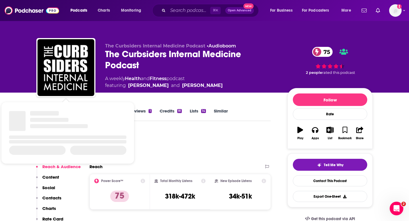
scroll to position [34, 0]
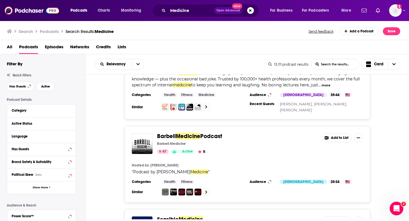
scroll to position [258, 0]
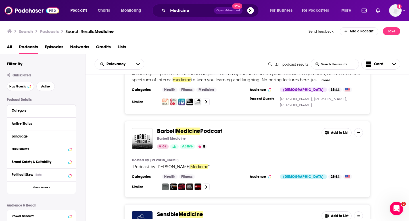
click at [206, 127] on span "Podcast" at bounding box center [211, 130] width 22 height 7
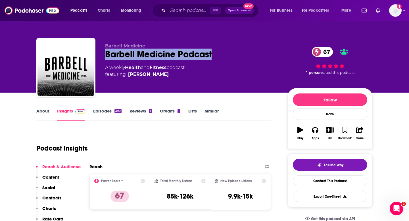
drag, startPoint x: 106, startPoint y: 53, endPoint x: 212, endPoint y: 57, distance: 106.3
click at [212, 57] on div "Barbell Medicine Podcast 67" at bounding box center [191, 54] width 173 height 11
copy h2 "Barbell Medicine Podcast"
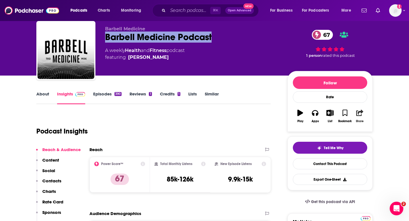
click at [358, 121] on div "Share" at bounding box center [360, 121] width 8 height 3
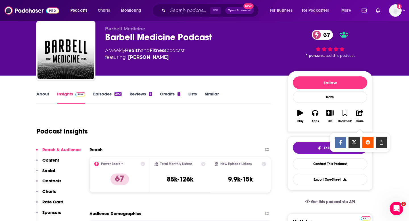
click at [383, 141] on icon "Show Share dropdown" at bounding box center [381, 142] width 11 height 5
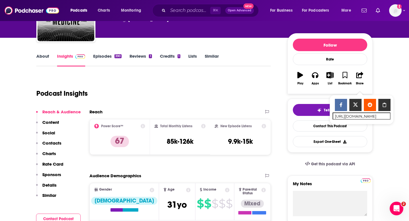
click at [54, 146] on button "Contacts" at bounding box center [48, 145] width 25 height 11
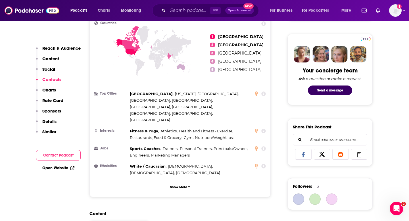
scroll to position [462, 0]
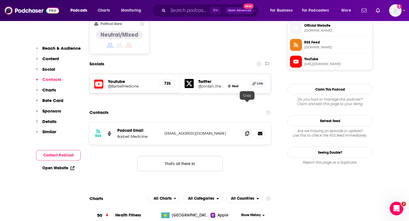
click at [251, 129] on div at bounding box center [254, 133] width 22 height 9
click at [244, 129] on span at bounding box center [247, 133] width 9 height 9
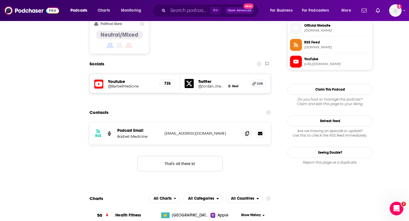
scroll to position [0, 0]
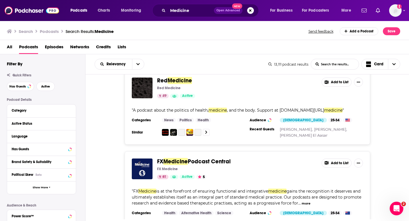
scroll to position [715, 0]
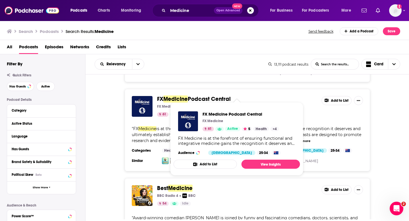
drag, startPoint x: 154, startPoint y: 90, endPoint x: 228, endPoint y: 92, distance: 73.3
click at [228, 96] on div "FX Medicine Podcast Central FX Medicine 61 Active 5 Add to List" at bounding box center [247, 106] width 231 height 21
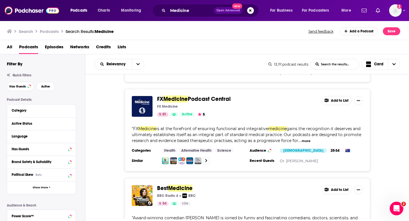
drag, startPoint x: 239, startPoint y: 91, endPoint x: 150, endPoint y: 91, distance: 89.2
click at [150, 96] on div "FX Medicine Podcast Central FX Medicine 61 Active 5 Add to List" at bounding box center [247, 106] width 231 height 21
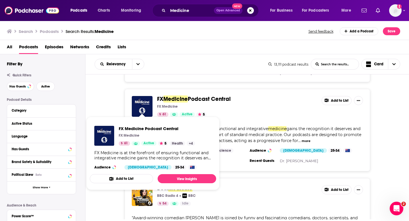
copy div "FX Medicine Podcast Central"
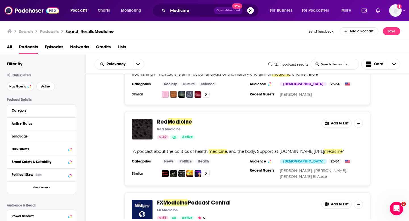
scroll to position [683, 0]
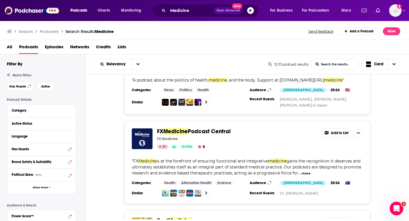
click at [164, 121] on div "FX Medicine Podcast Central FX Medicine 61 Active 5 Add to List " FX Medicine i…" at bounding box center [247, 162] width 245 height 82
click at [166, 128] on span "Medicine" at bounding box center [175, 131] width 24 height 7
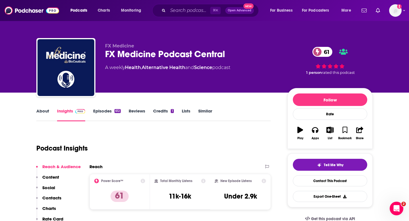
scroll to position [63, 0]
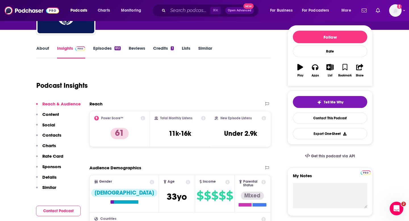
click at [54, 134] on p "Contacts" at bounding box center [51, 134] width 19 height 5
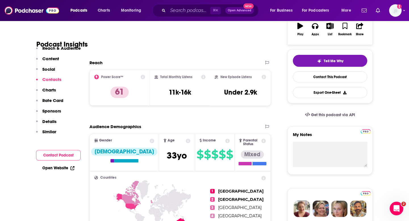
scroll to position [500, 0]
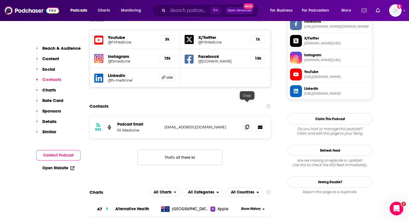
click at [248, 123] on span at bounding box center [247, 127] width 9 height 9
click at [248, 125] on icon at bounding box center [247, 127] width 4 height 5
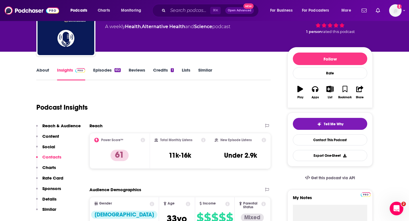
scroll to position [0, 0]
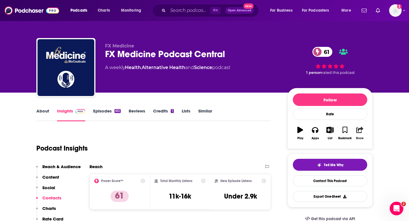
click at [359, 129] on icon "button" at bounding box center [359, 130] width 7 height 6
click at [379, 158] on icon "Show Share dropdown" at bounding box center [381, 159] width 11 height 5
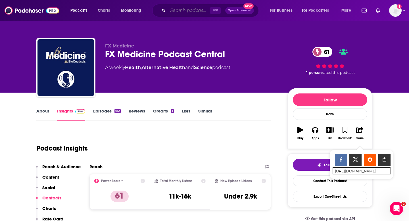
click at [184, 9] on input "Search podcasts, credits, & more..." at bounding box center [189, 10] width 42 height 9
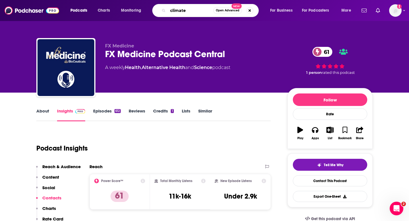
type input "climate"
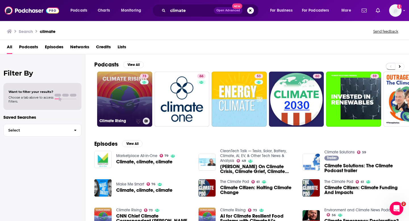
click at [127, 93] on link "73 Climate Rising" at bounding box center [124, 99] width 55 height 55
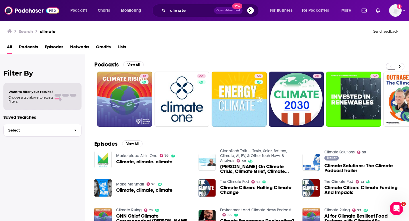
click at [33, 47] on span "Podcasts" at bounding box center [28, 48] width 19 height 12
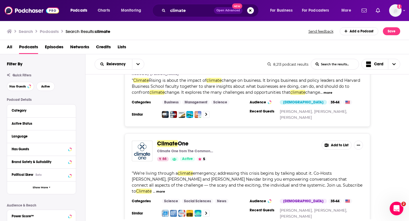
scroll to position [60, 0]
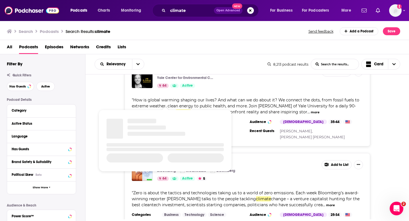
scroll to position [790, 0]
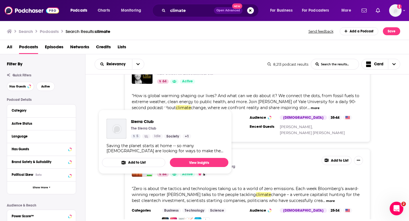
click at [97, 186] on div "Zero: The Climate Race Bloomberg iHeartRadio Bloomberg 64 Active 5 Add to List …" at bounding box center [247, 190] width 324 height 82
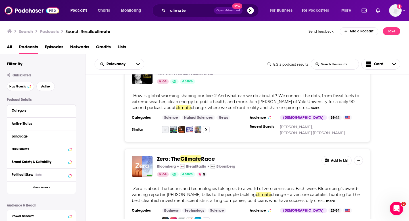
scroll to position [827, 0]
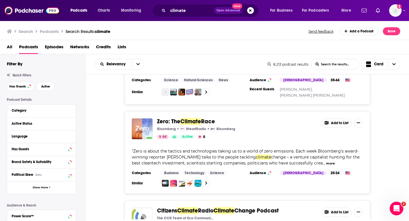
click at [164, 118] on div "Zero: The Climate Race Bloomberg iHeartRadio Bloomberg 64 Active 5" at bounding box center [237, 128] width 160 height 21
click at [164, 118] on span "Zero: The" at bounding box center [168, 121] width 23 height 7
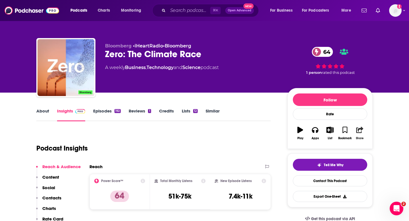
click at [353, 131] on button "Share" at bounding box center [359, 133] width 15 height 20
click at [382, 156] on div "Show Share dropdown" at bounding box center [381, 159] width 11 height 11
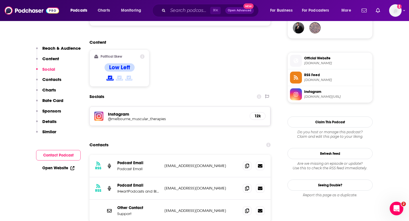
scroll to position [430, 0]
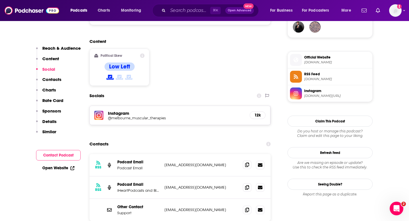
click at [246, 162] on icon at bounding box center [247, 164] width 4 height 5
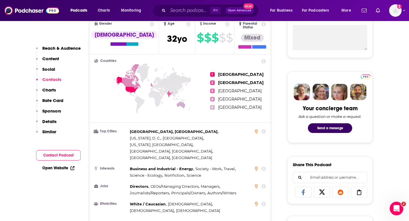
scroll to position [0, 0]
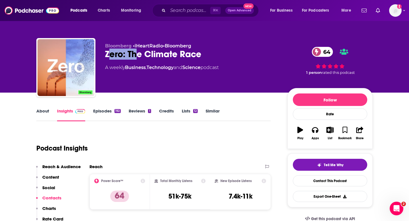
drag, startPoint x: 110, startPoint y: 56, endPoint x: 137, endPoint y: 56, distance: 27.0
click at [137, 56] on div "Zero: The Climate Race 64" at bounding box center [191, 54] width 173 height 11
click at [131, 56] on div "Zero: The Climate Race 64" at bounding box center [191, 54] width 173 height 11
drag, startPoint x: 110, startPoint y: 56, endPoint x: 141, endPoint y: 57, distance: 31.5
click at [141, 57] on div "Zero: The Climate Race 64" at bounding box center [191, 54] width 173 height 11
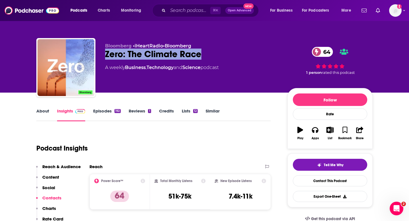
drag, startPoint x: 101, startPoint y: 54, endPoint x: 214, endPoint y: 54, distance: 112.4
click at [214, 54] on div "Bloomberg • iHeartRadio • Bloomberg Zero: The Climate Race 64 A weekly Business…" at bounding box center [204, 68] width 336 height 61
copy h2 "Zero: The Climate Race"
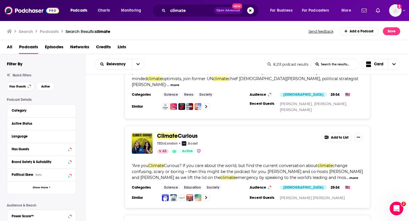
scroll to position [629, 0]
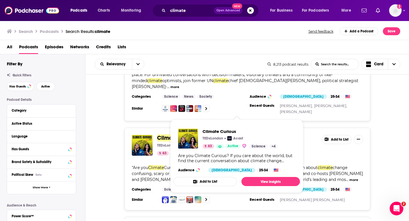
click at [192, 134] on span "Curious" at bounding box center [188, 137] width 20 height 7
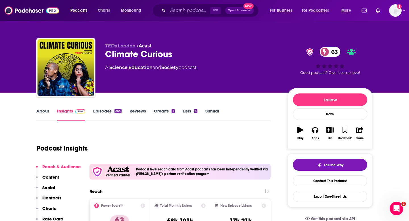
scroll to position [30, 0]
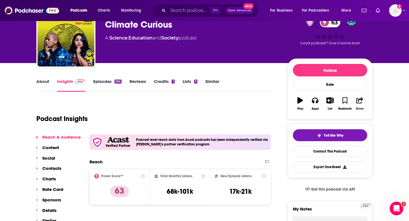
click at [356, 102] on icon "button" at bounding box center [359, 100] width 7 height 6
click at [387, 136] on input "https://www.podchaser.com/podcasts/climate-curious-3667823" at bounding box center [360, 135] width 55 height 1
click at [384, 133] on div "Show Share dropdown" at bounding box center [381, 129] width 11 height 11
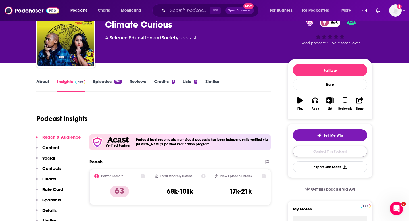
click at [327, 151] on link "Contact This Podcast" at bounding box center [330, 151] width 74 height 11
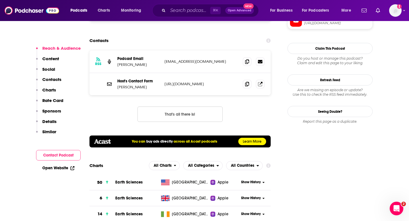
scroll to position [518, 0]
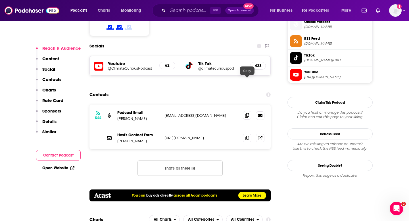
click at [243, 111] on span at bounding box center [247, 115] width 9 height 9
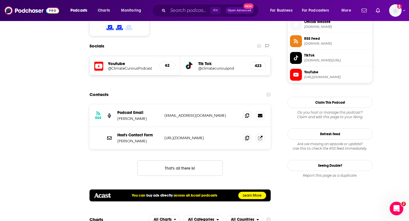
scroll to position [0, 0]
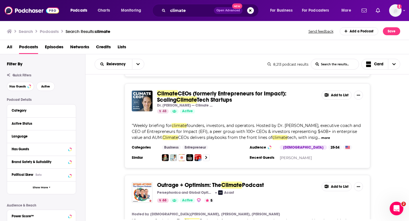
scroll to position [507, 0]
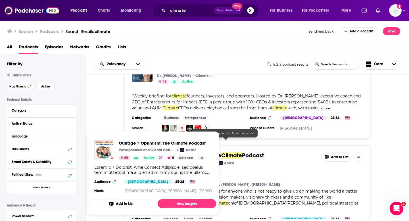
click at [247, 152] on div "Outrage + Optimism: The Climate Podcast Persephonica and Global Optimism Acast …" at bounding box center [237, 162] width 160 height 21
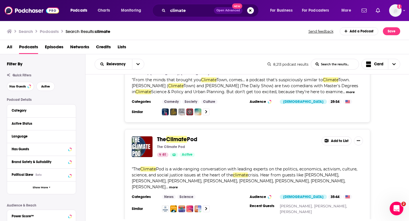
scroll to position [1070, 0]
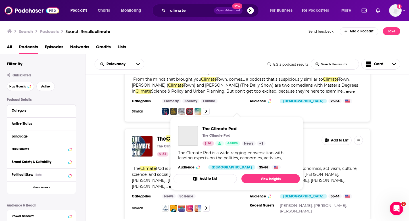
click at [171, 135] on span "Climate" at bounding box center [176, 138] width 21 height 7
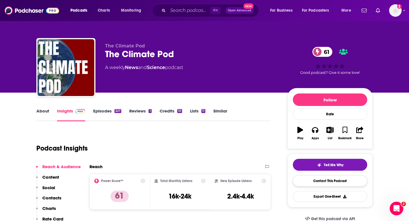
scroll to position [30, 0]
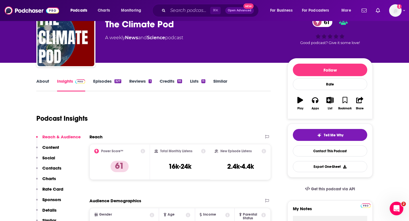
click at [355, 112] on div "Share" at bounding box center [359, 103] width 15 height 20
click at [355, 110] on button "Share" at bounding box center [359, 103] width 15 height 20
click at [380, 126] on div "Show Share dropdown" at bounding box center [381, 129] width 11 height 11
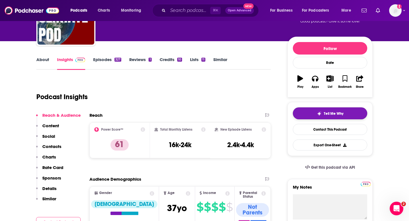
scroll to position [52, 0]
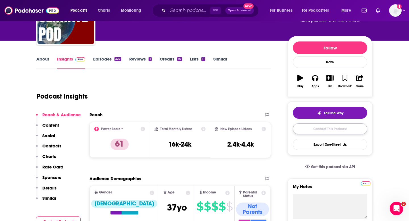
click at [330, 130] on link "Contact This Podcast" at bounding box center [330, 128] width 74 height 11
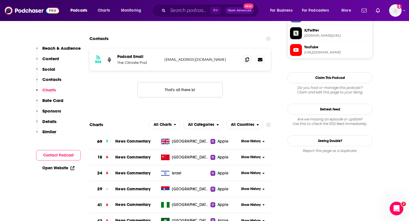
scroll to position [516, 0]
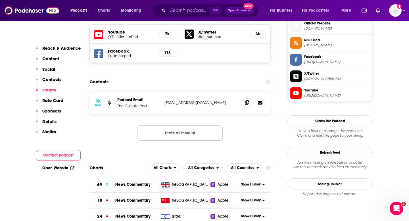
click at [247, 100] on icon at bounding box center [247, 102] width 4 height 5
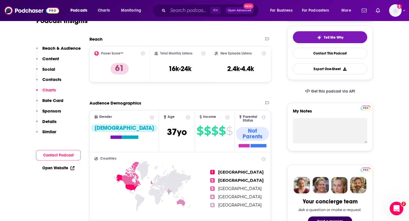
scroll to position [130, 0]
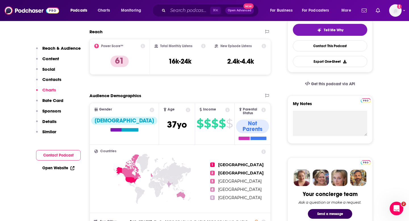
scroll to position [162, 0]
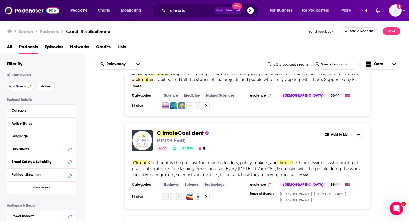
scroll to position [2149, 0]
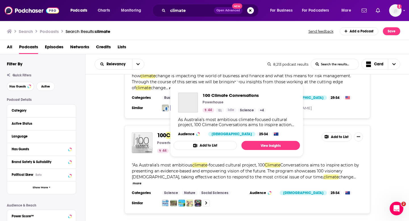
scroll to position [2279, 0]
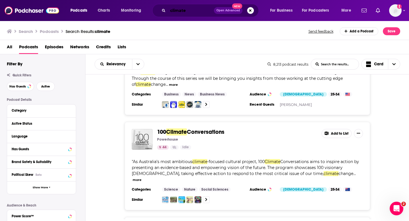
click at [179, 14] on input "climate" at bounding box center [191, 10] width 46 height 9
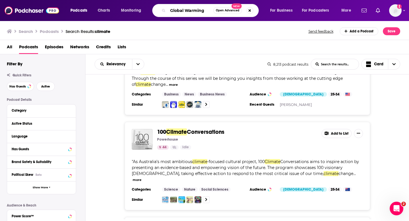
type input "Global Warming"
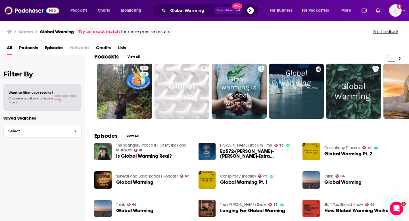
scroll to position [9, 0]
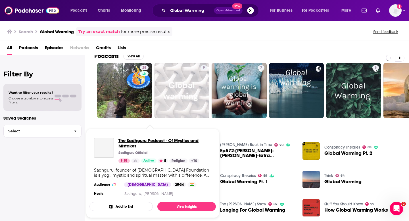
click at [160, 145] on span "The Sadhguru Podcast - Of Mystics and Mistakes" at bounding box center [164, 143] width 93 height 11
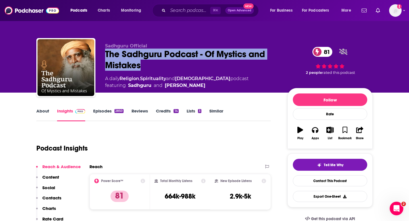
drag, startPoint x: 104, startPoint y: 51, endPoint x: 151, endPoint y: 64, distance: 48.5
click at [151, 64] on div "Sadhguru Official The Sadhguru Podcast - Of Mystics and Mistakes 81 A daily Rel…" at bounding box center [204, 68] width 336 height 61
copy h2 "The Sadhguru Podcast - Of Mystics and Mistakes"
click at [358, 134] on button "Share" at bounding box center [359, 133] width 15 height 20
click at [383, 157] on div "Show Share dropdown" at bounding box center [381, 159] width 11 height 11
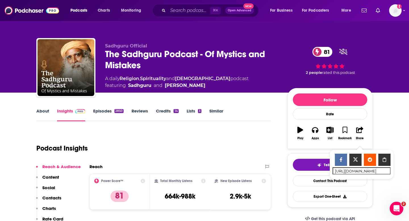
click at [221, 133] on div "Podcast Insights" at bounding box center [151, 144] width 230 height 29
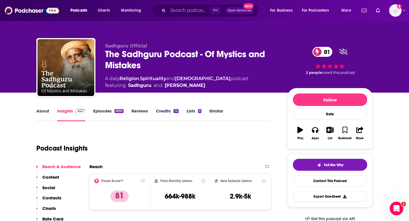
click at [64, 164] on div "Reach & Audience Content Social Contacts Charts Rate Card Sponsors Details Simi…" at bounding box center [58, 211] width 45 height 94
click at [57, 195] on p "Contacts" at bounding box center [51, 197] width 19 height 5
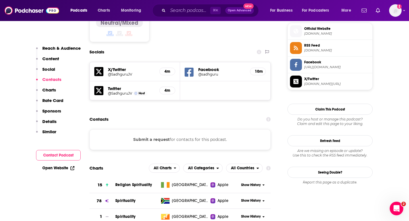
scroll to position [475, 0]
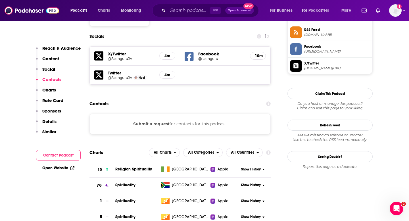
click at [157, 121] on button "Submit a request" at bounding box center [151, 124] width 36 height 6
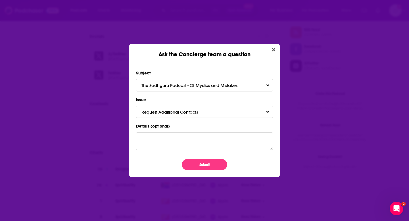
scroll to position [0, 0]
click at [270, 52] on button "Close" at bounding box center [274, 49] width 8 height 7
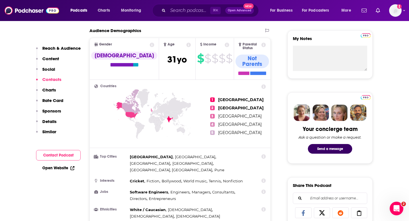
scroll to position [163, 0]
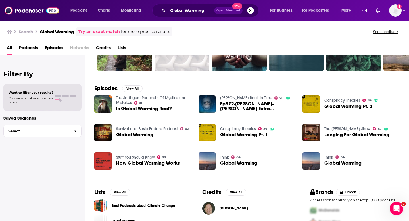
scroll to position [59, 0]
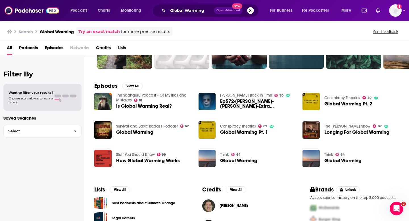
click at [143, 131] on span "Global Warming" at bounding box center [134, 132] width 37 height 5
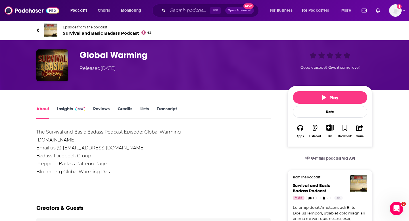
click at [73, 111] on span at bounding box center [79, 108] width 12 height 5
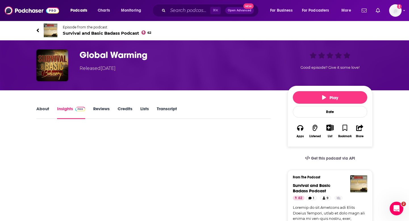
scroll to position [39, 0]
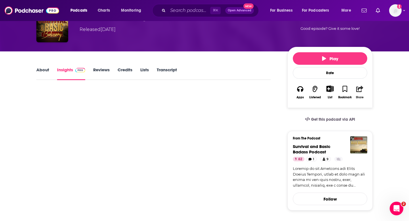
click at [360, 89] on icon "button" at bounding box center [359, 89] width 7 height 6
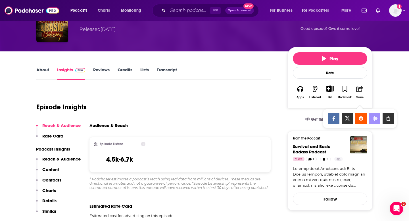
scroll to position [40, 0]
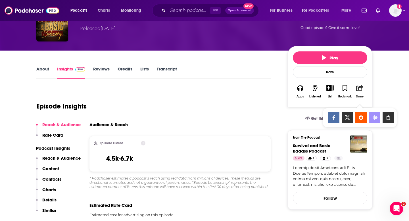
click at [359, 90] on icon "button" at bounding box center [359, 88] width 7 height 6
click at [388, 121] on div "Show Share dropdown" at bounding box center [387, 117] width 11 height 11
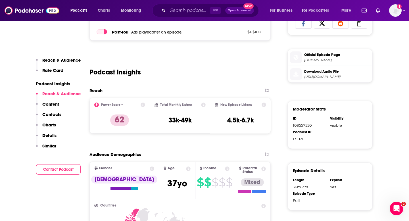
scroll to position [269, 0]
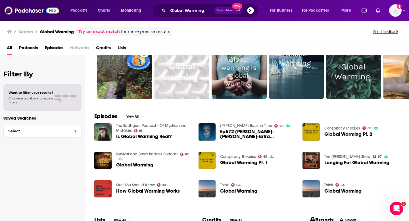
scroll to position [32, 0]
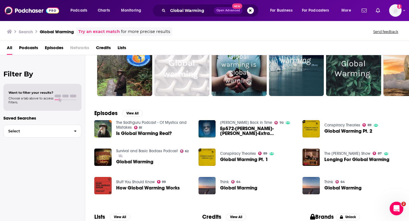
click at [254, 127] on span "Ep572-Art Bell-Lisa Randall-Extra Dimensions & Global Warming-Noam Mohr-Global …" at bounding box center [258, 131] width 76 height 10
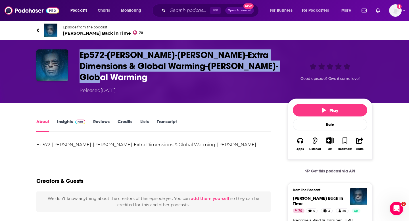
drag, startPoint x: 78, startPoint y: 54, endPoint x: 268, endPoint y: 74, distance: 190.7
click at [268, 74] on div "Ep572-Art Bell-Lisa Randall-Extra Dimensions & Global Warming-Noam Mohr-Global …" at bounding box center [204, 71] width 336 height 45
copy h1 "Ep572-Art Bell-Lisa Randall-Extra Dimensions & Global Warming-Noam Mohr-Global …"
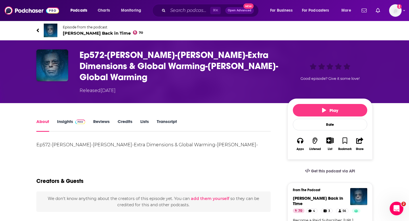
click at [61, 119] on link "Insights" at bounding box center [71, 125] width 28 height 13
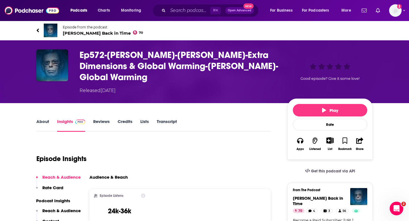
scroll to position [74, 0]
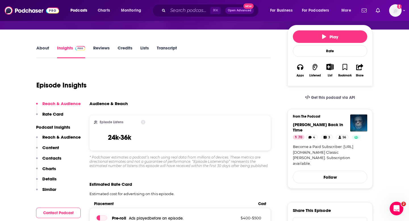
click at [49, 145] on button "Content" at bounding box center [47, 150] width 23 height 11
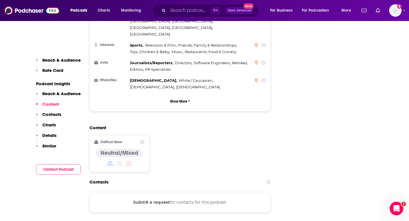
click at [56, 114] on p "Contacts" at bounding box center [51, 114] width 19 height 5
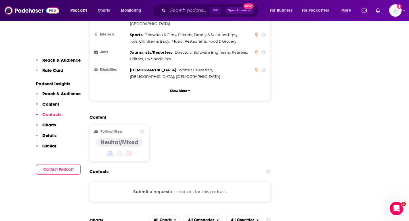
scroll to position [614, 0]
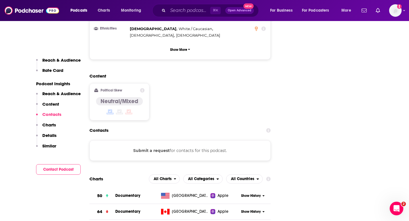
click at [158, 147] on button "Submit a request" at bounding box center [151, 150] width 36 height 6
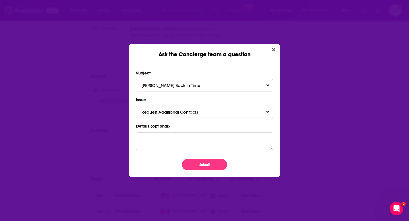
scroll to position [0, 0]
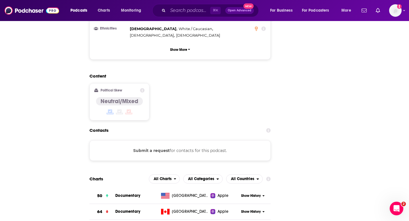
click at [279, 43] on div "Ask the Concierge team a question Subject Art Bell Back in Time Issue Request A…" at bounding box center [204, 110] width 409 height 221
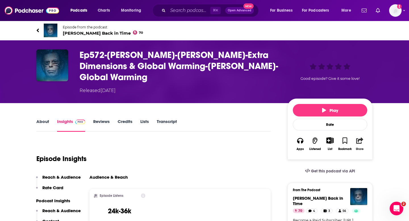
click at [356, 133] on button "Share" at bounding box center [359, 143] width 15 height 21
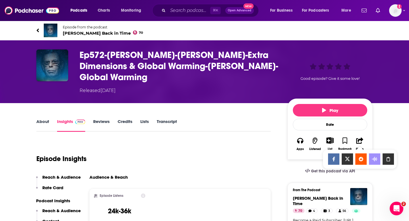
click at [389, 161] on icon "Show Share dropdown" at bounding box center [387, 159] width 3 height 5
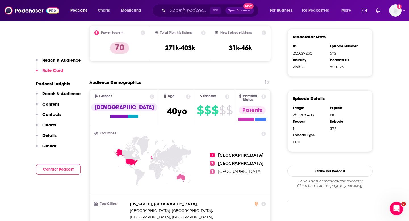
scroll to position [106, 0]
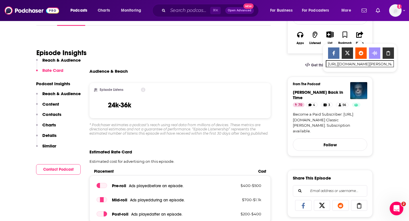
click at [354, 200] on div at bounding box center [359, 205] width 16 height 10
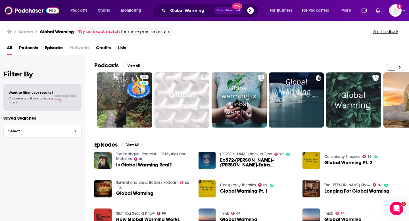
scroll to position [46, 0]
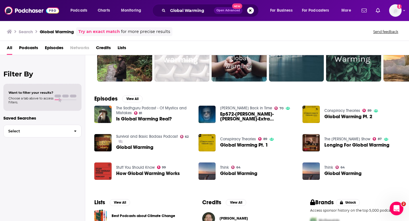
click at [259, 145] on span "Global Warming Pt. 1" at bounding box center [244, 145] width 48 height 5
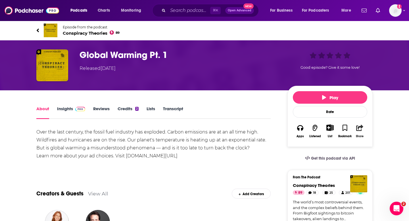
click at [361, 130] on icon "button" at bounding box center [359, 128] width 7 height 6
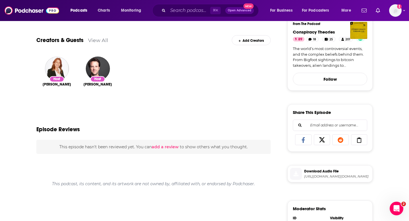
scroll to position [67, 0]
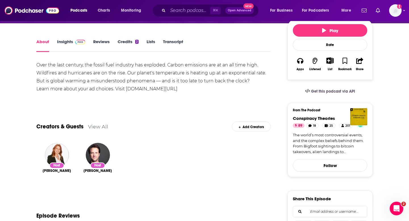
click at [62, 46] on link "Insights" at bounding box center [71, 45] width 28 height 13
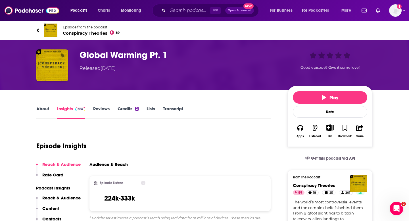
click at [54, 216] on p "Contacts" at bounding box center [51, 218] width 19 height 5
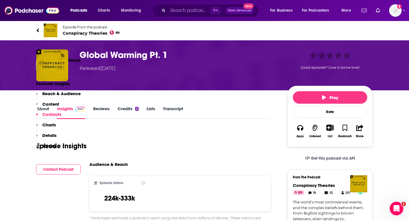
scroll to position [608, 0]
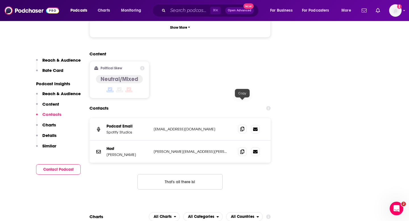
click at [241, 127] on icon at bounding box center [242, 129] width 4 height 5
click at [242, 149] on icon at bounding box center [242, 151] width 4 height 5
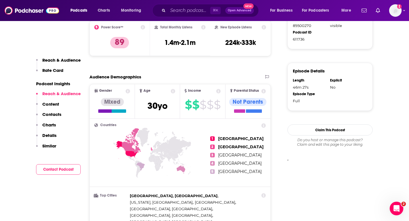
scroll to position [354, 0]
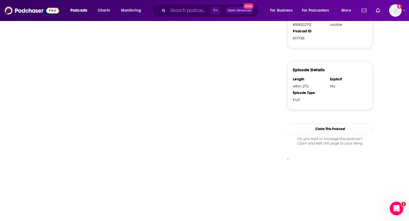
scroll to position [188, 0]
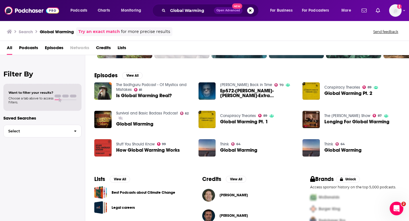
scroll to position [70, 0]
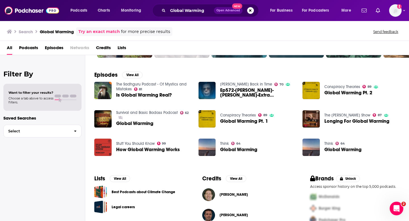
click at [134, 152] on div "How Global Warming Works" at bounding box center [148, 150] width 64 height 7
click at [135, 149] on span "How Global Warming Works" at bounding box center [148, 149] width 64 height 5
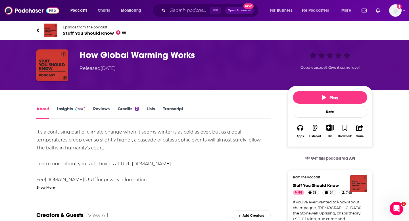
drag, startPoint x: 79, startPoint y: 53, endPoint x: 223, endPoint y: 66, distance: 145.4
click at [223, 66] on div "How Global Warming Works Released Thursday, 2nd November 2017 Good episode? Giv…" at bounding box center [204, 65] width 336 height 32
click at [223, 66] on div "Released Thursday, 2nd November 2017" at bounding box center [179, 68] width 199 height 7
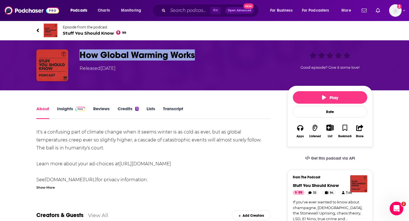
drag, startPoint x: 200, startPoint y: 62, endPoint x: 68, endPoint y: 66, distance: 132.1
click at [68, 66] on div "How Global Warming Works Released Thursday, 2nd November 2017 Good episode? Giv…" at bounding box center [204, 65] width 336 height 32
copy div "How Global Warming Works"
click at [102, 145] on div "It's a confusing part of climate change when it seems winter is as cold as ever…" at bounding box center [153, 156] width 234 height 56
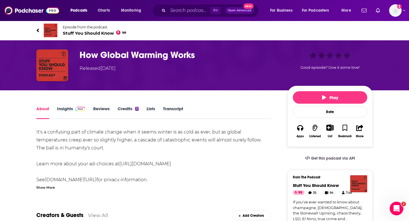
click at [65, 110] on link "Insights" at bounding box center [71, 112] width 28 height 13
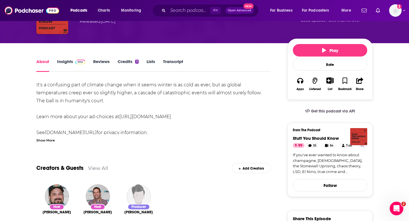
click at [66, 69] on link "Insights" at bounding box center [71, 65] width 28 height 13
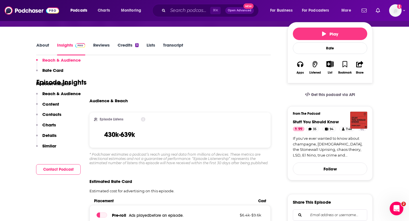
scroll to position [135, 0]
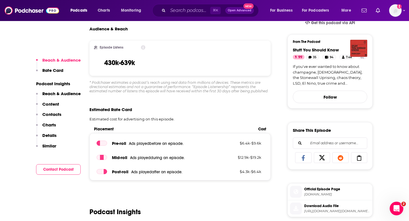
click at [54, 115] on p "Contacts" at bounding box center [51, 114] width 19 height 5
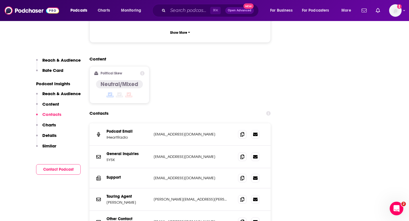
scroll to position [614, 0]
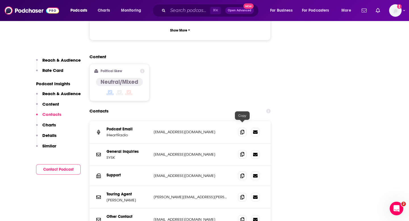
click at [240, 150] on span at bounding box center [242, 154] width 9 height 9
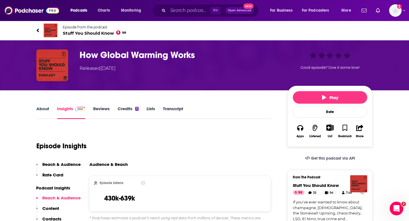
scroll to position [50, 0]
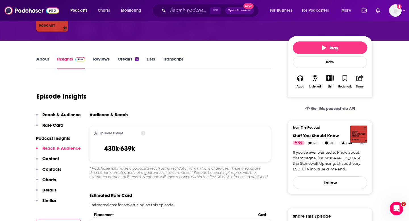
click at [359, 83] on button "Share" at bounding box center [359, 81] width 15 height 21
click at [379, 105] on div "Show Share dropdown" at bounding box center [374, 107] width 11 height 11
click at [391, 102] on ul "Show Share dropdown" at bounding box center [360, 107] width 68 height 12
click at [384, 113] on input "https://www.podchaser.com/podcasts/stuff-you-should-know-8201/episodes/how-glob…" at bounding box center [360, 113] width 68 height 1
click at [388, 108] on icon "Show Share dropdown" at bounding box center [387, 107] width 11 height 5
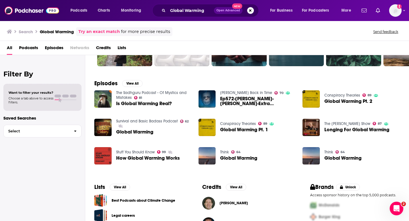
scroll to position [62, 0]
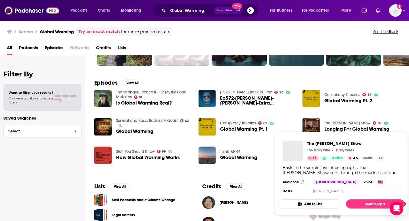
click at [337, 123] on link "The Michael Knowles Show" at bounding box center [347, 123] width 46 height 5
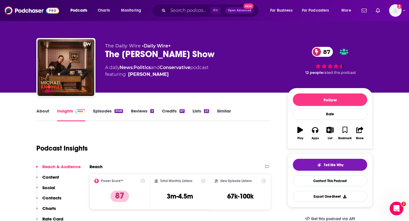
drag, startPoint x: 104, startPoint y: 52, endPoint x: 230, endPoint y: 53, distance: 126.4
click at [230, 53] on div "The Daily Wire • Daily Wire+ The Michael Knowles Show 87 A daily News , Politic…" at bounding box center [204, 68] width 336 height 61
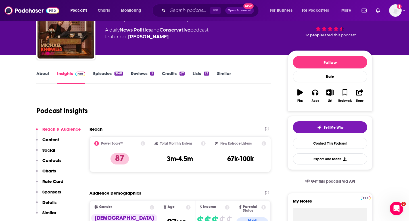
click at [51, 164] on button "Contacts" at bounding box center [48, 163] width 25 height 11
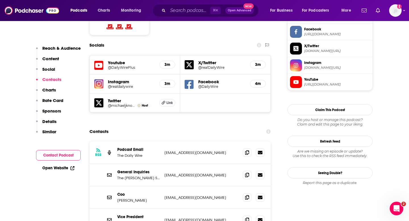
scroll to position [500, 0]
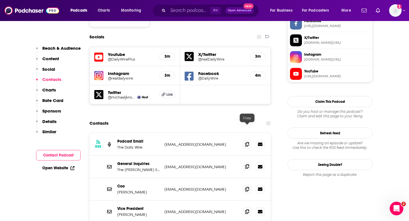
click at [246, 164] on icon at bounding box center [247, 166] width 4 height 5
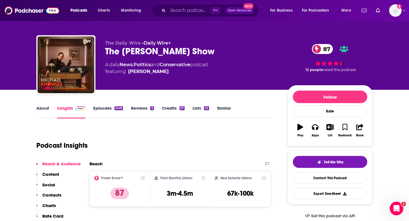
scroll to position [34, 0]
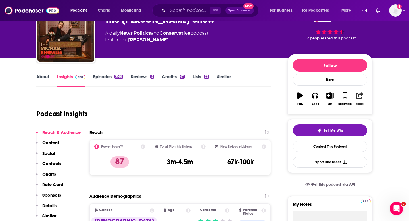
click at [361, 99] on button "Share" at bounding box center [359, 99] width 15 height 20
click at [385, 123] on icon "Show Share dropdown" at bounding box center [381, 125] width 11 height 5
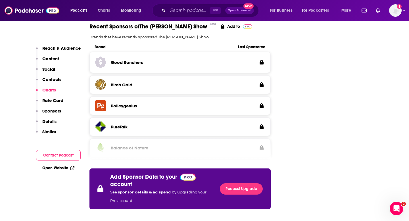
scroll to position [1333, 0]
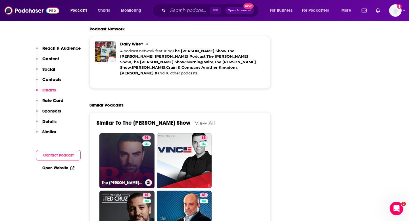
click at [133, 133] on link "98 The Ben Shapiro Show" at bounding box center [126, 160] width 55 height 55
type input "https://www.podchaser.com/podcasts/the-ben-shapiro-show-25961"
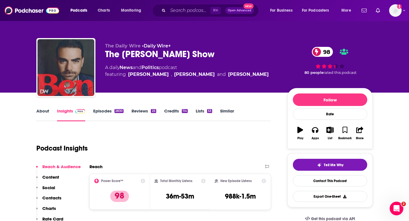
click at [44, 113] on link "About" at bounding box center [42, 114] width 13 height 13
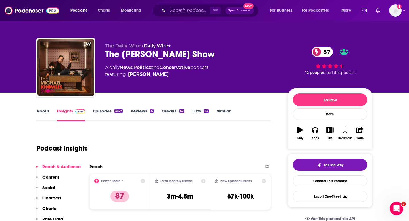
scroll to position [100, 0]
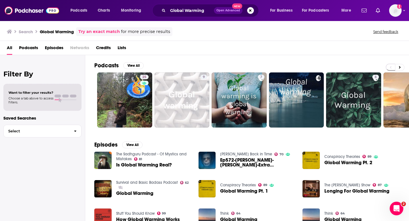
scroll to position [48, 0]
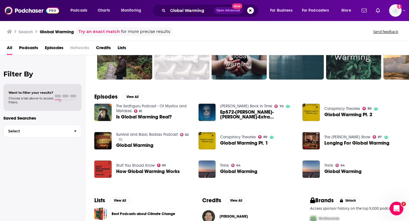
click at [29, 51] on span "Podcasts" at bounding box center [28, 49] width 19 height 12
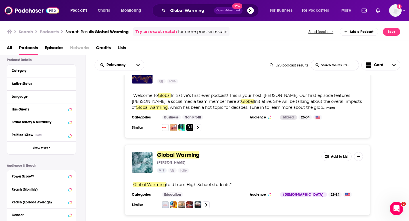
scroll to position [1410, 0]
click at [51, 45] on span "Episodes" at bounding box center [54, 49] width 18 height 12
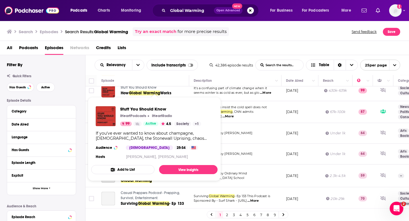
scroll to position [120, 0]
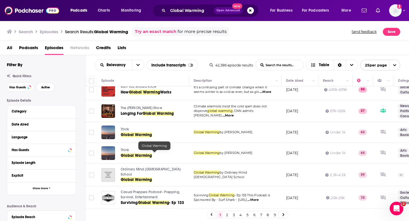
click at [141, 154] on span "Global Warming" at bounding box center [136, 155] width 31 height 5
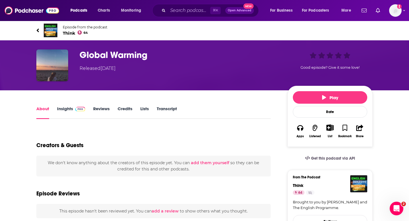
click at [68, 111] on link "Insights" at bounding box center [71, 112] width 28 height 13
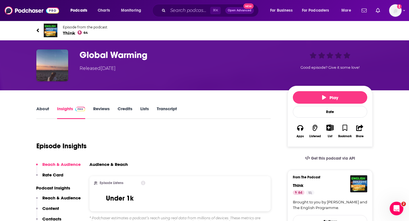
click at [66, 28] on span "Episode from the podcast" at bounding box center [85, 27] width 45 height 4
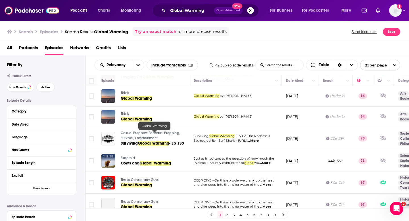
scroll to position [160, 0]
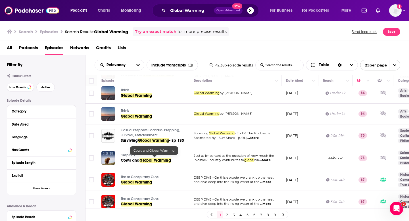
click at [130, 162] on link "Cows and Global Warming" at bounding box center [155, 161] width 68 height 6
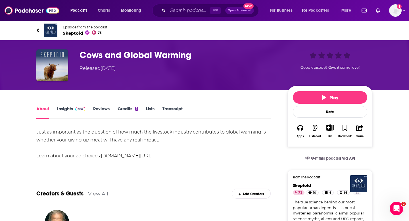
click at [73, 112] on link "Insights" at bounding box center [71, 112] width 28 height 13
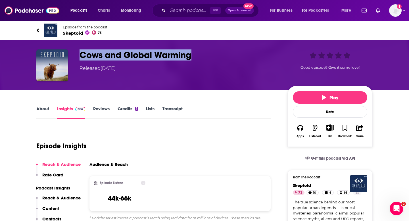
drag, startPoint x: 80, startPoint y: 58, endPoint x: 189, endPoint y: 59, distance: 109.0
click at [189, 59] on h3 "Cows and Global Warming" at bounding box center [179, 54] width 199 height 11
copy h3 "Cows and Global Warming"
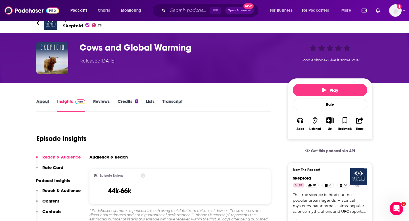
click at [51, 103] on div "About" at bounding box center [46, 105] width 21 height 13
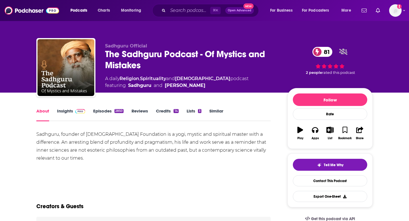
click at [64, 108] on div "About Insights Episodes 2850 Reviews Credits 14 Lists 3 Similar" at bounding box center [153, 114] width 234 height 14
click at [63, 112] on link "Insights" at bounding box center [71, 114] width 28 height 13
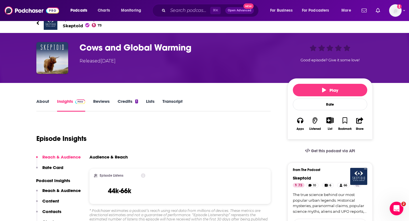
click at [40, 101] on link "About" at bounding box center [42, 105] width 13 height 13
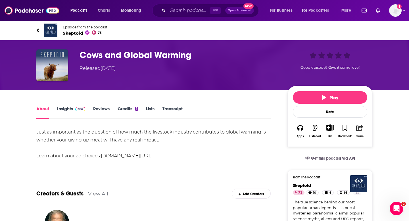
click at [353, 130] on button "Share" at bounding box center [359, 131] width 15 height 21
click at [359, 130] on icon "button" at bounding box center [359, 128] width 7 height 6
click at [390, 158] on icon "Show Share dropdown" at bounding box center [387, 157] width 11 height 5
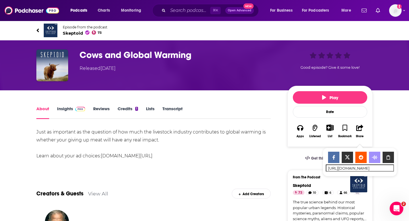
scroll to position [23, 0]
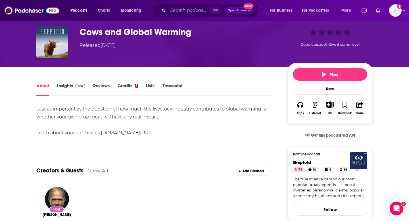
click at [64, 84] on link "Insights" at bounding box center [71, 89] width 28 height 13
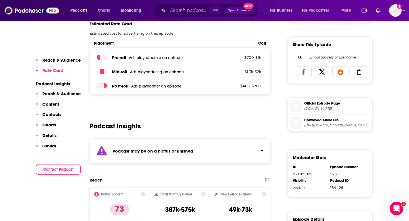
scroll to position [248, 0]
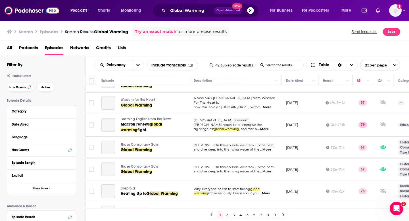
scroll to position [423, 0]
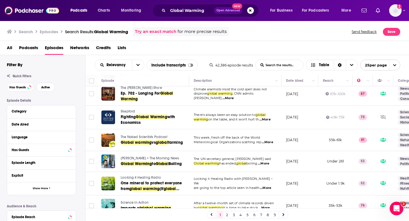
click at [137, 200] on span "Science In Action" at bounding box center [135, 202] width 28 height 4
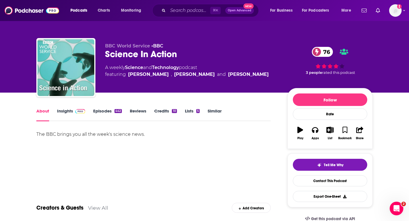
click at [72, 120] on link "Insights" at bounding box center [71, 114] width 28 height 13
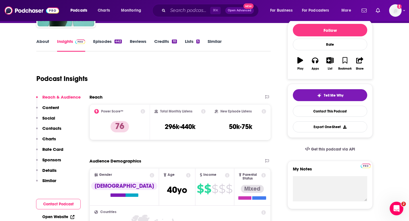
click at [53, 127] on p "Contacts" at bounding box center [51, 128] width 19 height 5
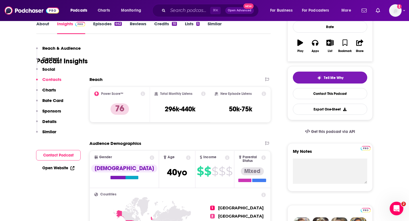
scroll to position [499, 0]
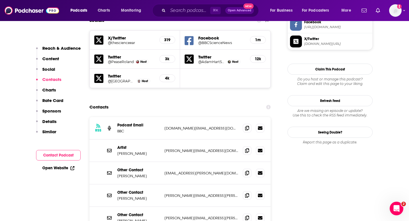
click at [158, 184] on div "Other Contact [PERSON_NAME] [PERSON_NAME][EMAIL_ADDRESS][PERSON_NAME][DOMAIN_NA…" at bounding box center [179, 195] width 181 height 22
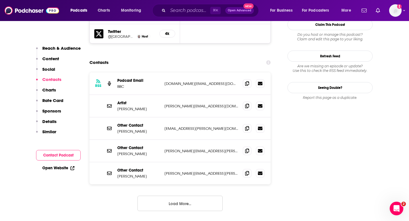
click at [157, 196] on button "Load More..." at bounding box center [179, 203] width 85 height 15
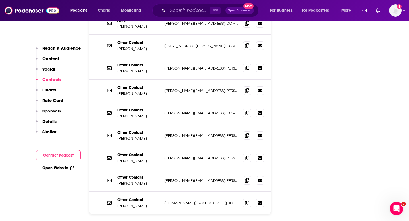
scroll to position [563, 0]
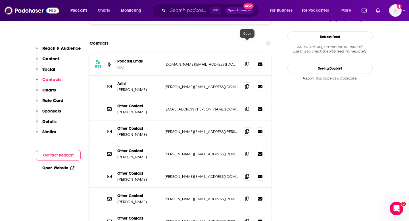
click at [244, 60] on span at bounding box center [247, 64] width 9 height 9
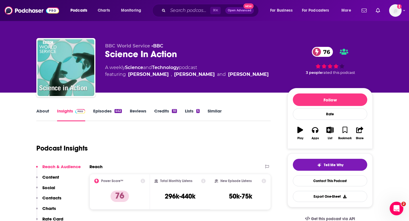
scroll to position [24, 0]
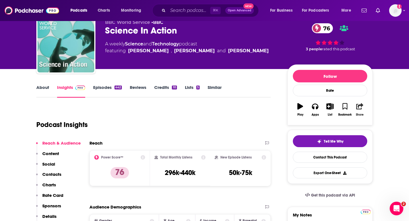
click at [360, 112] on button "Share" at bounding box center [359, 109] width 15 height 20
click at [385, 134] on icon "Show Share dropdown" at bounding box center [381, 135] width 11 height 5
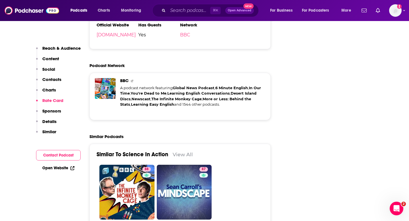
scroll to position [1449, 0]
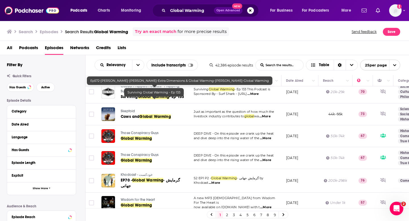
scroll to position [235, 0]
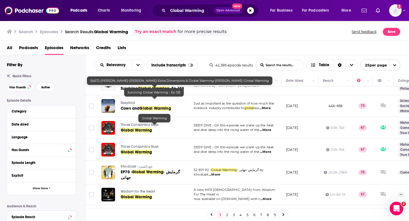
click at [146, 123] on span "Those Conspiracy Guys" at bounding box center [140, 125] width 38 height 4
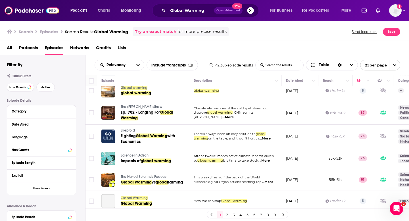
scroll to position [421, 0]
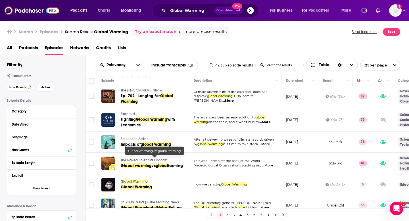
click at [166, 163] on span "global" at bounding box center [162, 165] width 12 height 5
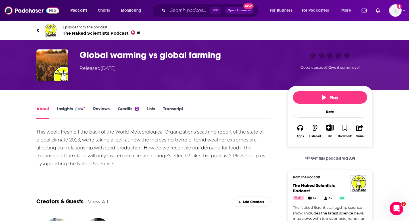
scroll to position [24, 0]
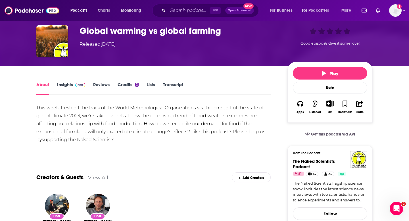
click at [71, 92] on link "Insights" at bounding box center [71, 88] width 28 height 13
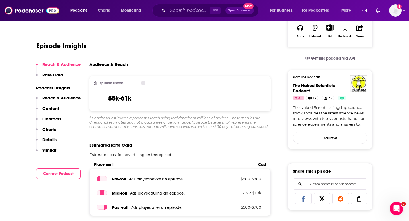
scroll to position [101, 0]
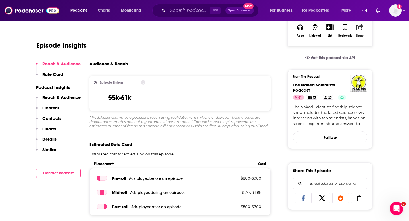
click at [357, 36] on div "Share" at bounding box center [360, 35] width 8 height 3
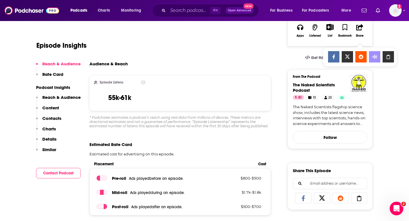
click at [385, 61] on div "Show Share dropdown" at bounding box center [387, 56] width 11 height 11
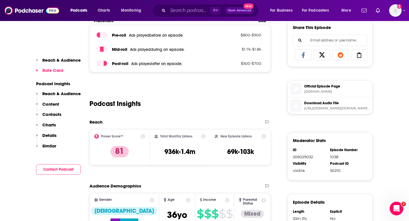
scroll to position [169, 0]
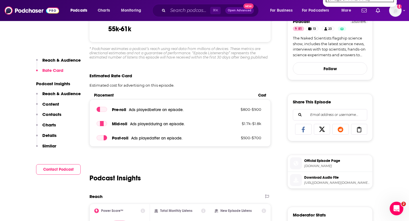
click at [369, 135] on div "Share This Episode Recommendation sent [URL][DOMAIN_NAME] Copy Link" at bounding box center [329, 117] width 85 height 47
click at [364, 132] on icon at bounding box center [359, 130] width 16 height 6
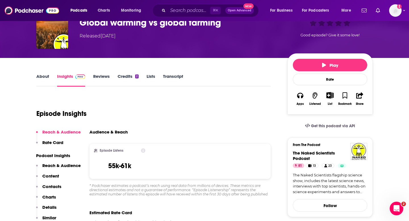
scroll to position [70, 0]
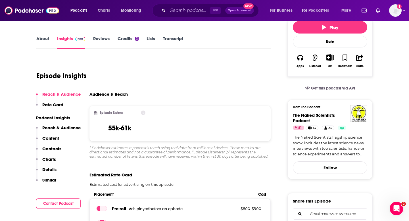
click at [57, 147] on p "Contacts" at bounding box center [51, 148] width 19 height 5
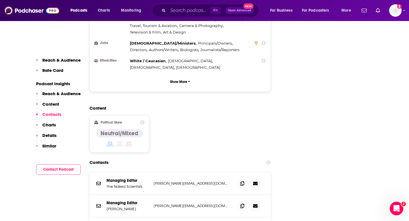
scroll to position [621, 0]
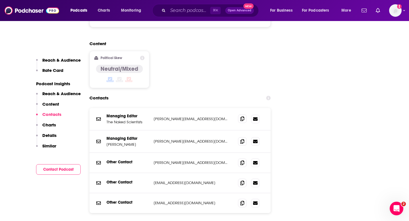
click at [244, 114] on span at bounding box center [242, 118] width 9 height 9
click at [242, 139] on icon at bounding box center [242, 141] width 4 height 5
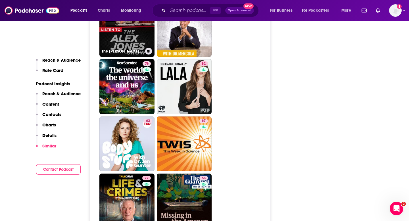
scroll to position [1147, 0]
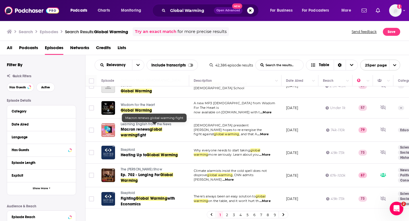
scroll to position [325, 0]
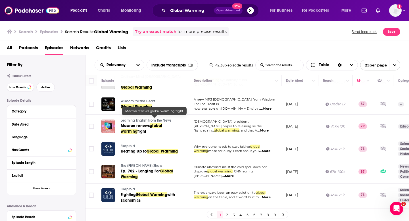
click at [162, 123] on span "global warming" at bounding box center [141, 128] width 41 height 11
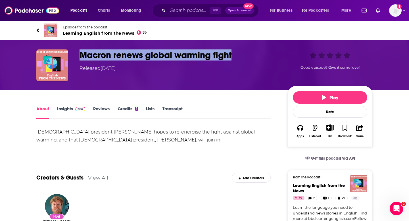
drag, startPoint x: 74, startPoint y: 53, endPoint x: 230, endPoint y: 60, distance: 156.1
click at [230, 60] on div "Macron renews global warming fight Released [DATE] Good episode? Give it some l…" at bounding box center [204, 65] width 336 height 32
copy h1 "Macron renews global warming fight"
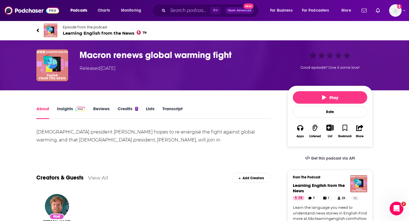
click at [153, 175] on div "Creators & Guests View All Add Creators" at bounding box center [153, 174] width 234 height 30
click at [64, 116] on link "Insights" at bounding box center [71, 112] width 28 height 13
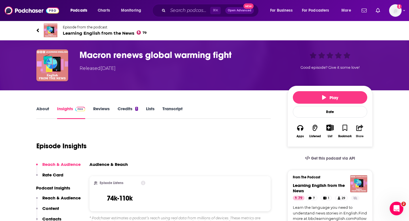
click at [361, 133] on button "Share" at bounding box center [359, 131] width 15 height 21
click at [388, 159] on icon "Show Share dropdown" at bounding box center [387, 157] width 3 height 5
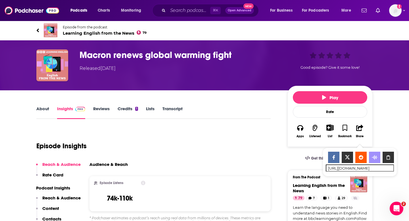
scroll to position [88, 0]
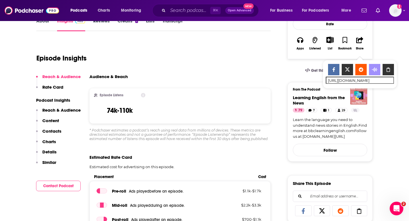
click at [56, 130] on p "Contacts" at bounding box center [51, 130] width 19 height 5
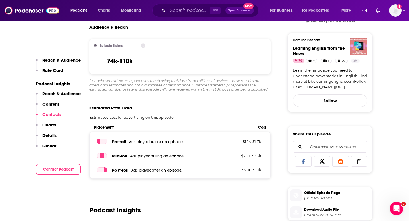
scroll to position [614, 0]
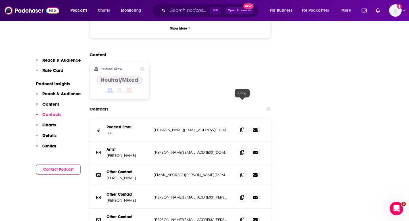
click at [239, 126] on span at bounding box center [242, 130] width 9 height 9
click at [245, 126] on span at bounding box center [242, 130] width 9 height 9
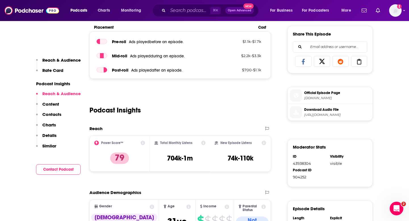
scroll to position [228, 0]
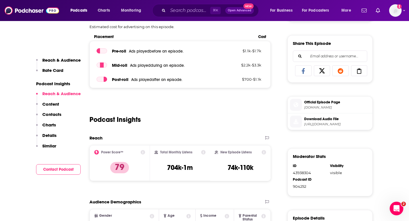
click at [365, 72] on icon at bounding box center [359, 71] width 16 height 6
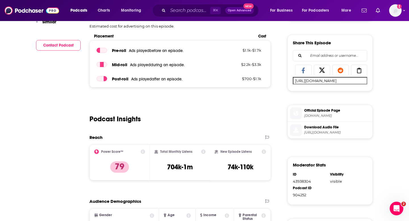
scroll to position [0, 0]
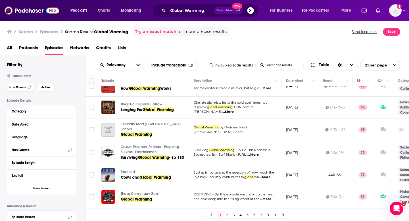
scroll to position [420, 0]
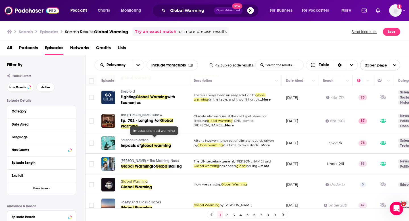
click at [225, 216] on link "2" at bounding box center [227, 214] width 6 height 7
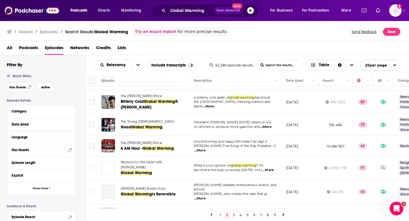
scroll to position [79, 0]
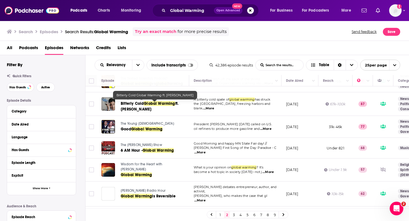
click at [157, 104] on span "Global Warming" at bounding box center [159, 103] width 31 height 5
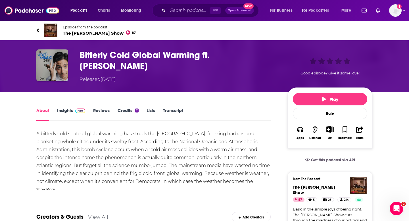
drag, startPoint x: 79, startPoint y: 58, endPoint x: 120, endPoint y: 65, distance: 41.8
click at [120, 65] on div "Bitterly Cold Global Warming ft. [PERSON_NAME] Released [DATE] Good episode? Gi…" at bounding box center [204, 66] width 336 height 34
copy h1 "Bitterly Cold Global Warming ft. [PERSON_NAME]"
click at [67, 109] on link "Insights" at bounding box center [71, 114] width 28 height 13
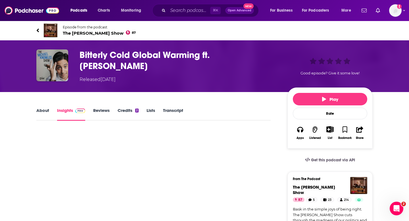
click at [63, 113] on link "Insights" at bounding box center [71, 114] width 28 height 13
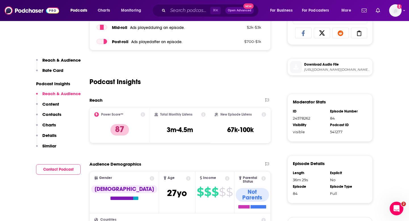
scroll to position [225, 0]
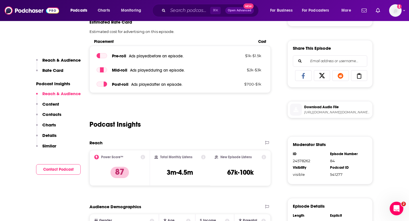
click at [357, 81] on link at bounding box center [359, 75] width 16 height 11
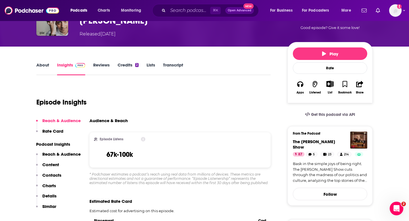
scroll to position [84, 0]
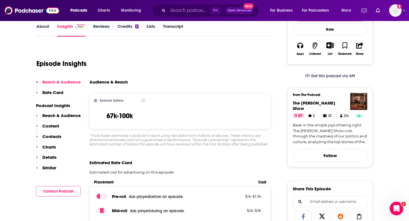
click at [53, 135] on p "Contacts" at bounding box center [51, 136] width 19 height 5
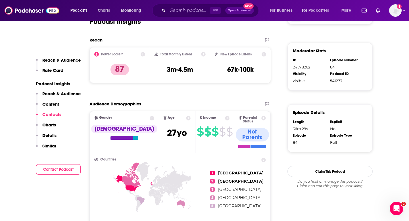
scroll to position [614, 0]
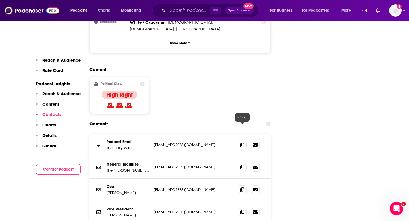
click at [243, 165] on icon at bounding box center [242, 167] width 4 height 5
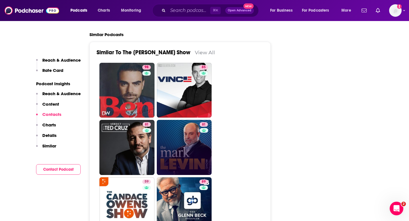
scroll to position [1281, 0]
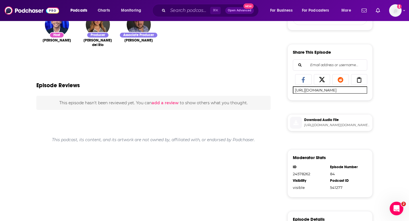
scroll to position [198, 0]
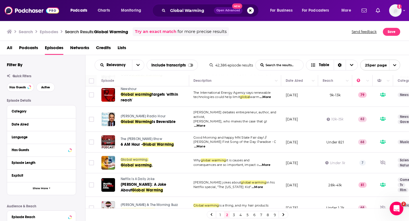
scroll to position [137, 0]
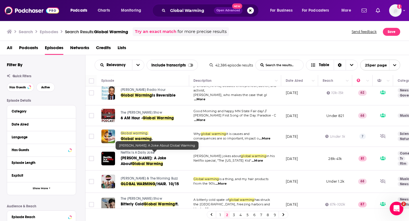
click at [141, 156] on span "[PERSON_NAME]: A Joke About" at bounding box center [144, 161] width 46 height 11
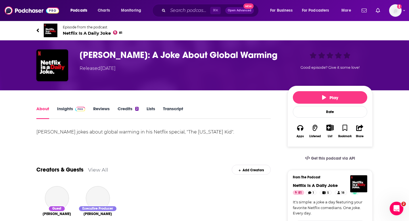
click at [70, 110] on link "Insights" at bounding box center [71, 112] width 28 height 13
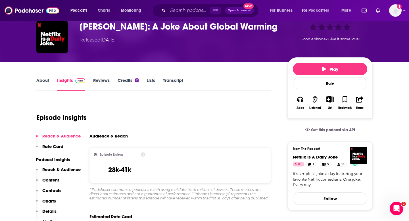
scroll to position [62, 0]
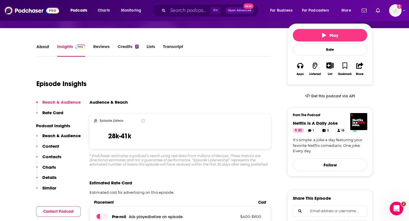
click at [49, 48] on div "About" at bounding box center [46, 50] width 21 height 13
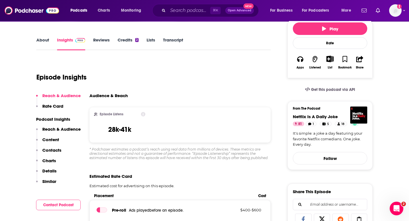
click at [45, 41] on link "About" at bounding box center [42, 43] width 13 height 13
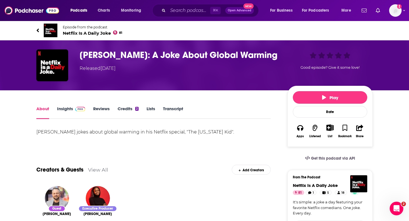
click at [60, 108] on link "Insights" at bounding box center [71, 112] width 28 height 13
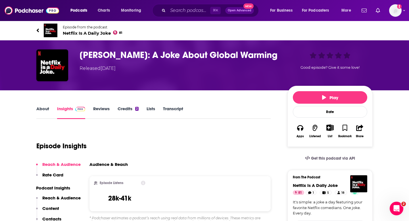
scroll to position [6, 0]
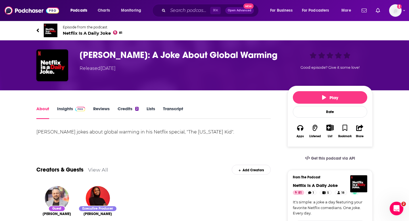
scroll to position [15, 0]
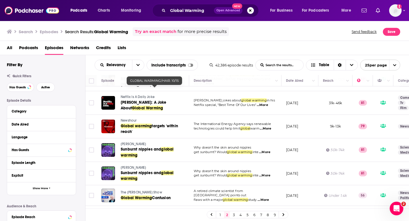
scroll to position [266, 0]
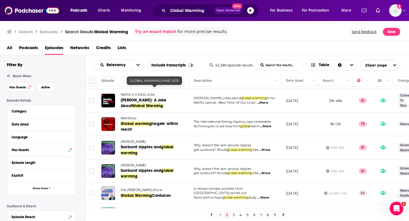
click at [266, 148] on span "...More" at bounding box center [264, 150] width 11 height 5
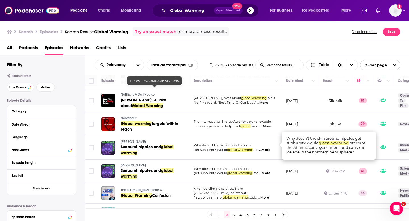
click at [265, 148] on span "...More" at bounding box center [264, 150] width 11 height 5
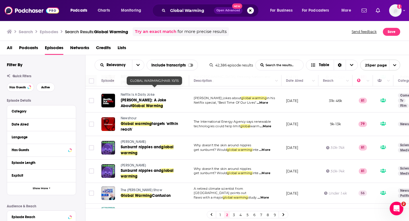
click at [134, 140] on span "[PERSON_NAME]" at bounding box center [133, 142] width 25 height 4
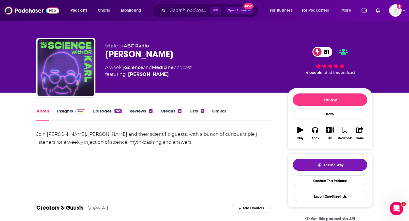
drag, startPoint x: 104, startPoint y: 52, endPoint x: 176, endPoint y: 53, distance: 71.3
click at [176, 53] on div "triple j • ABC Radio [PERSON_NAME] 81 A weekly Science and Medicine podcast fea…" at bounding box center [204, 68] width 336 height 61
copy h1 "[PERSON_NAME]"
click at [360, 129] on icon "button" at bounding box center [359, 130] width 7 height 6
click at [378, 157] on div "Show Share dropdown" at bounding box center [381, 159] width 11 height 11
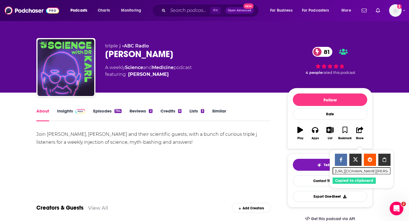
click at [76, 109] on span at bounding box center [80, 110] width 10 height 5
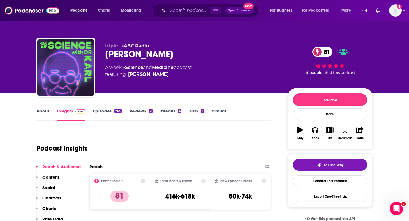
click at [46, 111] on link "About" at bounding box center [42, 114] width 13 height 13
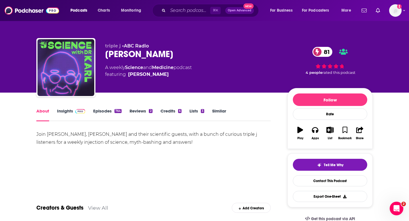
click at [66, 114] on link "Insights" at bounding box center [71, 114] width 28 height 13
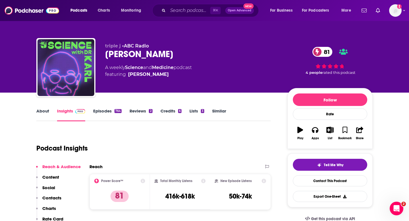
click at [48, 200] on p "Contacts" at bounding box center [51, 197] width 19 height 5
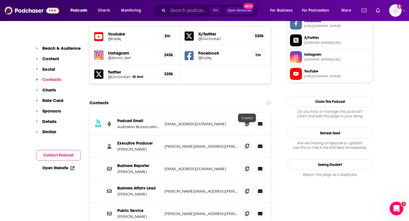
click at [247, 144] on icon at bounding box center [247, 146] width 4 height 5
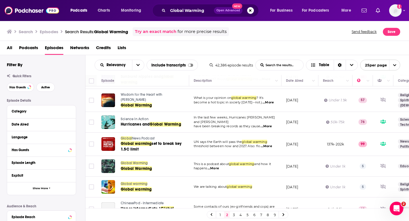
scroll to position [356, 0]
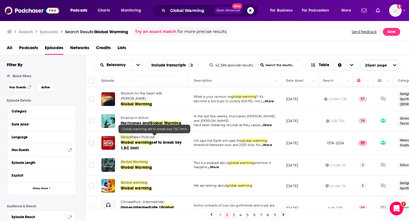
click at [135, 140] on link "Global warming set to break key 1.5C limit" at bounding box center [155, 145] width 68 height 11
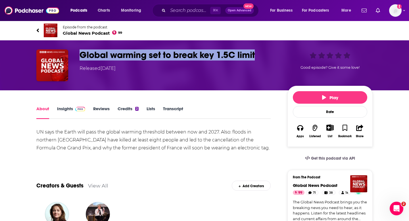
drag, startPoint x: 83, startPoint y: 56, endPoint x: 258, endPoint y: 60, distance: 175.8
click at [258, 60] on div "Global warming set to break key 1.5C limit Released [DATE]" at bounding box center [179, 60] width 199 height 22
click at [64, 109] on link "Insights" at bounding box center [71, 112] width 28 height 13
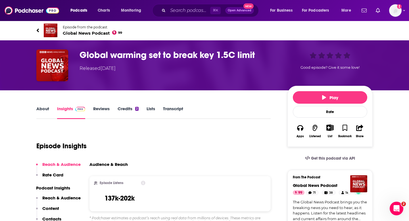
scroll to position [96, 0]
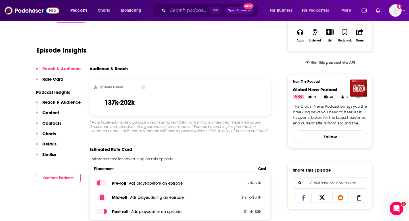
click at [56, 123] on p "Contacts" at bounding box center [51, 122] width 19 height 5
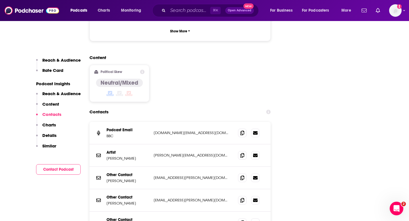
scroll to position [608, 0]
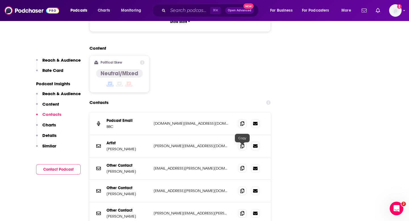
click at [239, 164] on span at bounding box center [242, 168] width 9 height 9
click at [242, 121] on icon at bounding box center [242, 123] width 4 height 5
click at [241, 166] on icon at bounding box center [242, 168] width 4 height 5
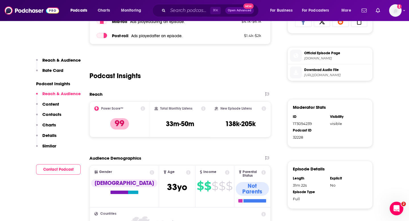
scroll to position [249, 0]
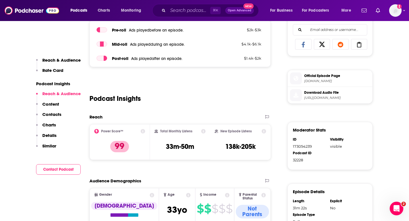
click at [361, 49] on div at bounding box center [359, 44] width 16 height 10
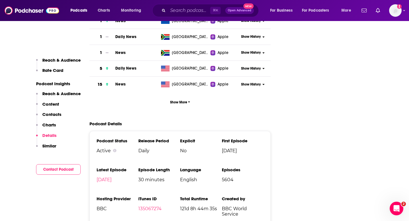
scroll to position [1178, 0]
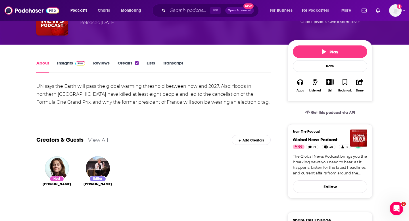
scroll to position [48, 0]
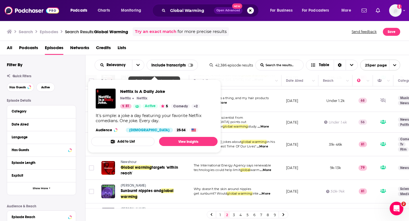
scroll to position [237, 0]
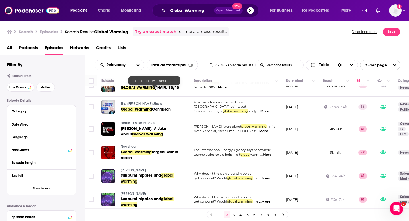
click at [233, 217] on link "3" at bounding box center [234, 214] width 6 height 7
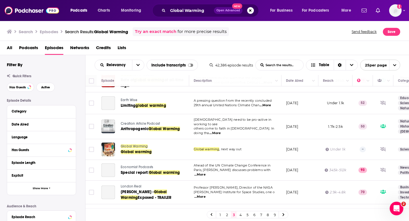
scroll to position [160, 0]
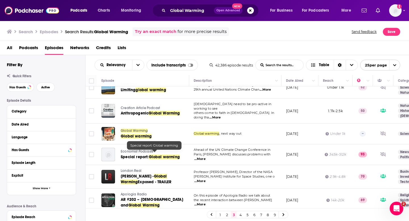
click at [173, 154] on span "Global warming" at bounding box center [164, 156] width 31 height 5
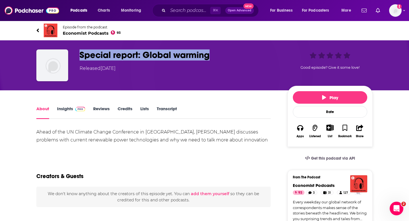
drag, startPoint x: 78, startPoint y: 57, endPoint x: 196, endPoint y: 62, distance: 118.5
click at [196, 62] on div "Special report: Global warming Released [DATE] Good episode? Give it some love!" at bounding box center [204, 65] width 336 height 32
copy h1 "Special report: Global warming"
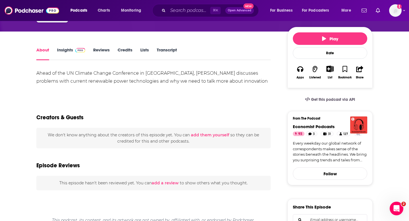
click at [68, 57] on link "Insights" at bounding box center [71, 53] width 28 height 13
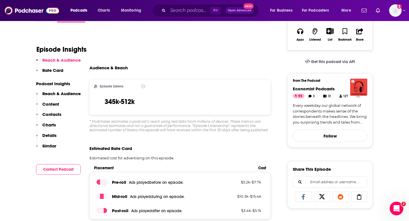
scroll to position [124, 0]
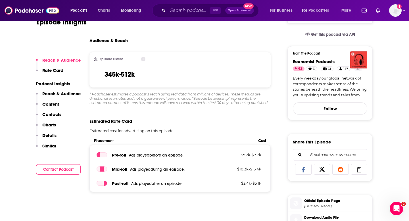
click at [57, 113] on p "Contacts" at bounding box center [51, 114] width 19 height 5
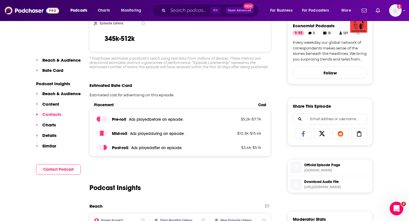
scroll to position [608, 0]
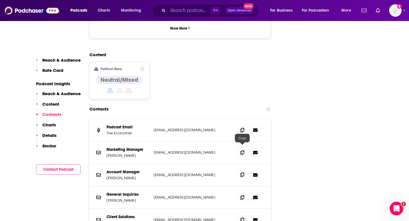
click at [239, 170] on span at bounding box center [242, 174] width 9 height 9
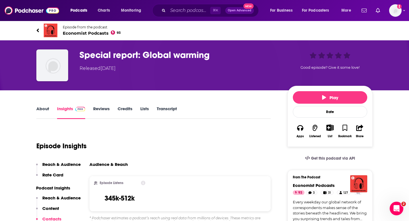
scroll to position [53, 0]
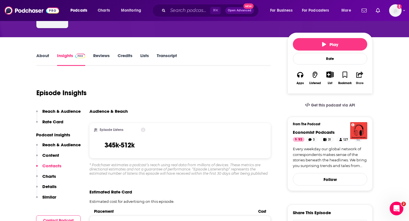
click at [356, 76] on icon "button" at bounding box center [359, 75] width 7 height 6
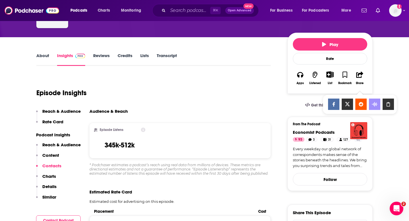
click at [395, 106] on span "[URL][DOMAIN_NAME] Copy Link" at bounding box center [360, 104] width 74 height 19
click at [386, 106] on div "Show Share dropdown" at bounding box center [387, 104] width 11 height 11
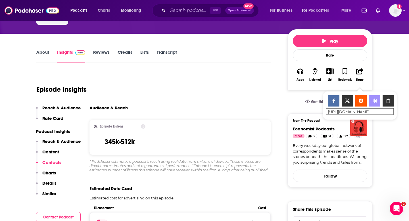
scroll to position [107, 0]
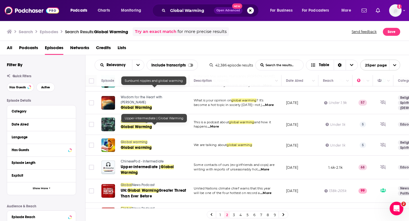
scroll to position [432, 0]
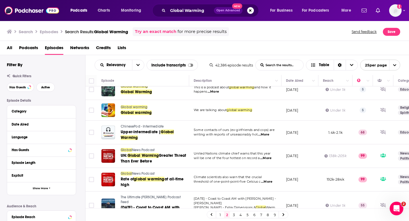
click at [232, 215] on link "3" at bounding box center [234, 214] width 6 height 7
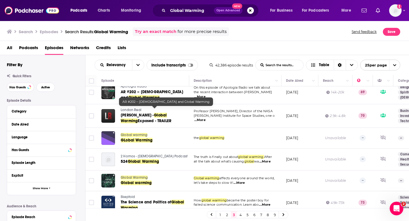
scroll to position [223, 0]
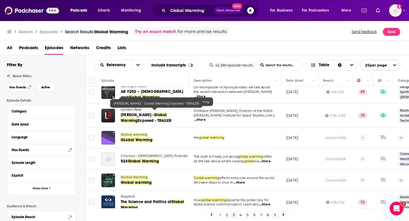
click at [164, 112] on span "Global Warming" at bounding box center [144, 117] width 46 height 11
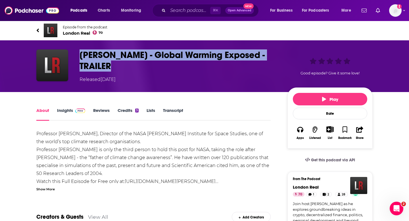
drag, startPoint x: 80, startPoint y: 58, endPoint x: 121, endPoint y: 66, distance: 41.2
click at [121, 66] on h1 "[PERSON_NAME] - Global Warming Exposed - TRAILER" at bounding box center [179, 60] width 199 height 22
copy h1 "[PERSON_NAME] - Global Warming Exposed - TRAILER"
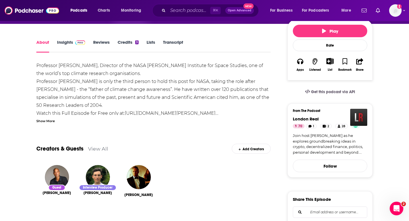
click at [64, 43] on link "Insights" at bounding box center [71, 45] width 28 height 13
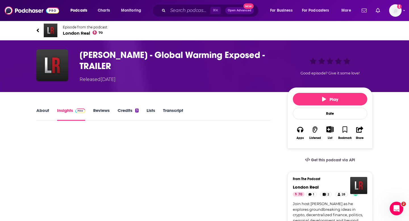
scroll to position [69, 0]
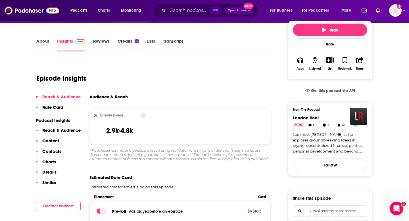
click at [49, 149] on p "Contacts" at bounding box center [51, 151] width 19 height 5
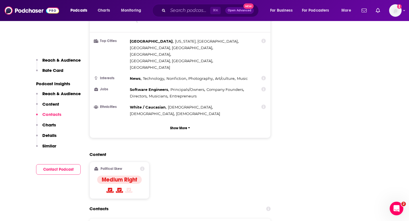
scroll to position [608, 0]
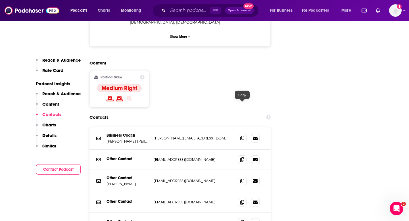
click at [241, 136] on icon at bounding box center [242, 138] width 4 height 5
click at [172, 10] on input "Search podcasts, credits, & more..." at bounding box center [189, 10] width 42 height 9
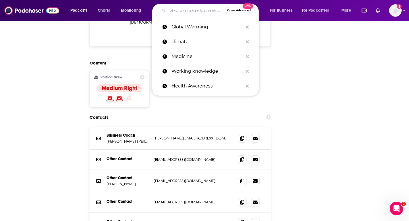
scroll to position [0, 0]
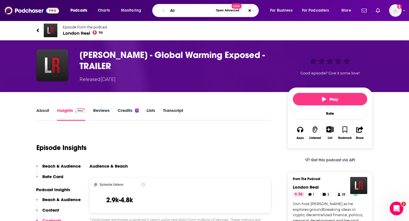
type input "AI"
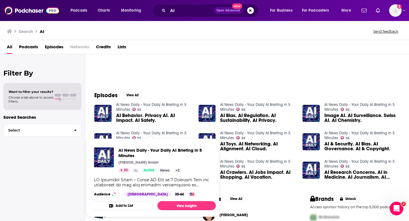
scroll to position [48, 0]
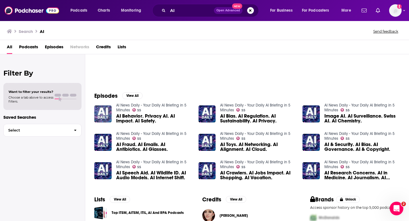
click at [109, 112] on img "AI Behavior. Privacy AI. AI Impact. AI Safety." at bounding box center [102, 113] width 17 height 17
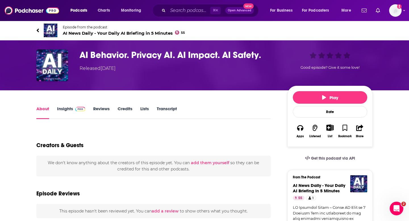
scroll to position [33, 0]
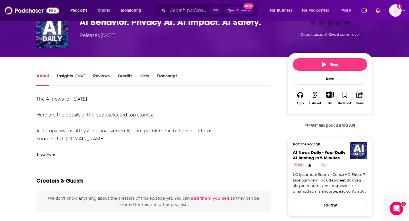
click at [360, 101] on button "Share" at bounding box center [359, 98] width 15 height 21
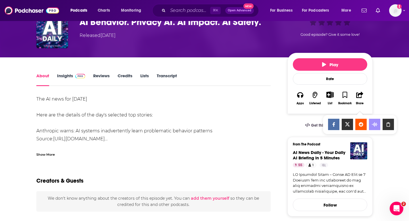
click at [385, 125] on icon "Show Share dropdown" at bounding box center [387, 124] width 11 height 5
click at [67, 74] on link "Insights" at bounding box center [71, 79] width 28 height 13
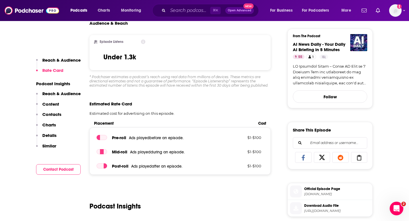
scroll to position [513, 0]
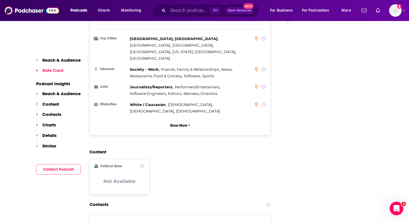
click at [245, 109] on div "Countries 1 [GEOGRAPHIC_DATA] 2 [GEOGRAPHIC_DATA] 3 [GEOGRAPHIC_DATA] 4 [GEOGRA…" at bounding box center [180, 48] width 181 height 173
click at [244, 110] on div "Countries 1 [GEOGRAPHIC_DATA] 2 [GEOGRAPHIC_DATA] 3 [GEOGRAPHIC_DATA] 4 [GEOGRA…" at bounding box center [180, 48] width 181 height 173
click at [242, 221] on icon at bounding box center [242, 225] width 4 height 5
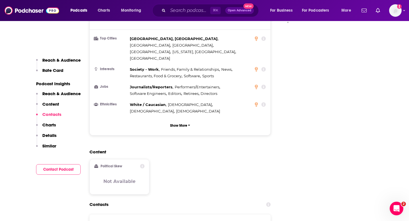
scroll to position [605, 0]
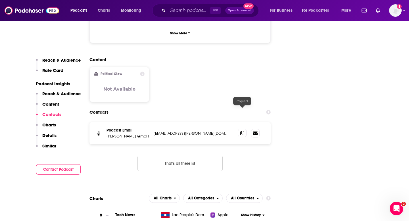
click at [242, 131] on icon at bounding box center [242, 133] width 4 height 5
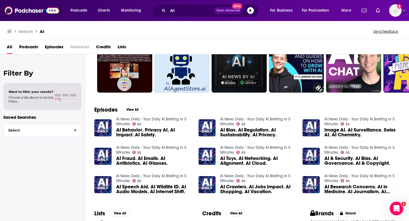
scroll to position [20, 0]
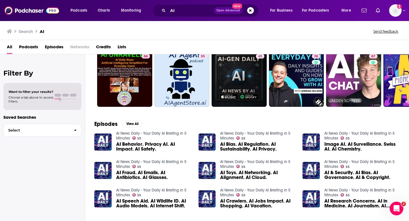
click at [22, 49] on span "Podcasts" at bounding box center [28, 48] width 19 height 12
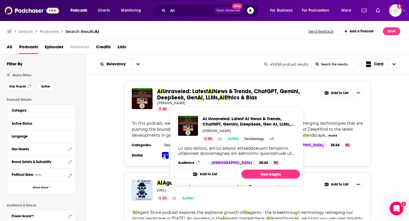
click at [196, 97] on span "News & Trends, ChatGPT, Gemini, DeepSeek, Gen" at bounding box center [228, 94] width 143 height 13
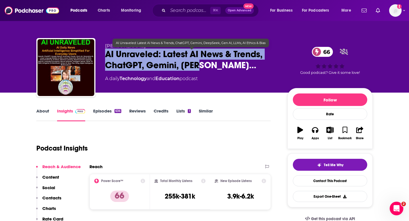
drag, startPoint x: 103, startPoint y: 51, endPoint x: 225, endPoint y: 64, distance: 122.0
click at [225, 64] on div "[PERSON_NAME] AI Unraveled: Latest AI News & Trends, ChatGPT, Gemini, Dee… 66 A…" at bounding box center [204, 68] width 336 height 61
copy h2 "AI Unraveled: Latest AI News & Trends, ChatGPT, Gemini, [PERSON_NAME]…"
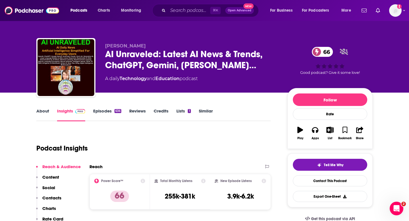
click at [193, 136] on div "Podcast Insights" at bounding box center [151, 144] width 230 height 29
click at [362, 130] on icon "button" at bounding box center [359, 130] width 7 height 6
click at [378, 158] on icon "Show Share dropdown" at bounding box center [381, 159] width 11 height 5
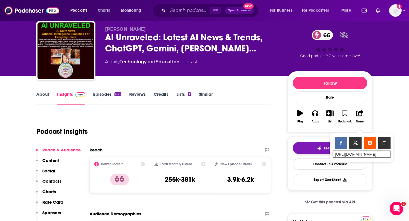
scroll to position [49, 0]
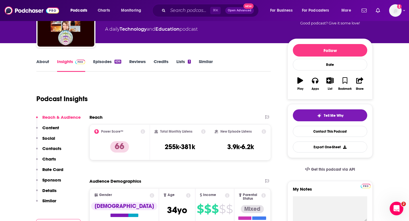
click at [54, 146] on p "Contacts" at bounding box center [51, 148] width 19 height 5
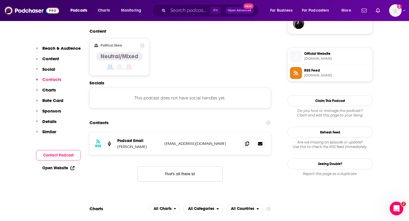
scroll to position [451, 0]
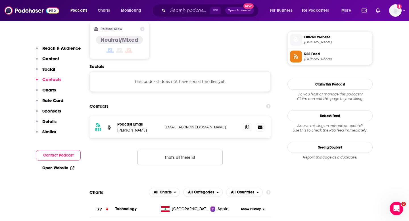
click at [248, 123] on span at bounding box center [247, 127] width 9 height 9
drag, startPoint x: 146, startPoint y: 109, endPoint x: 116, endPoint y: 110, distance: 30.4
click at [116, 116] on div "RSS Podcast Email [PERSON_NAME] [EMAIL_ADDRESS][DOMAIN_NAME] [EMAIL_ADDRESS][DO…" at bounding box center [179, 127] width 181 height 22
copy p "[PERSON_NAME]"
click at [132, 116] on div "RSS Podcast Email [PERSON_NAME] [EMAIL_ADDRESS][DOMAIN_NAME] [EMAIL_ADDRESS][DO…" at bounding box center [179, 127] width 181 height 22
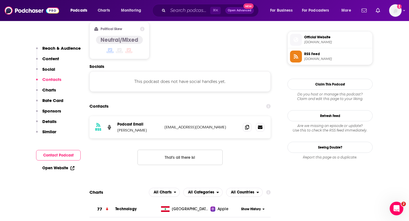
click at [120, 128] on p "[PERSON_NAME]" at bounding box center [138, 130] width 43 height 5
drag, startPoint x: 117, startPoint y: 108, endPoint x: 147, endPoint y: 110, distance: 29.8
click at [147, 128] on p "[PERSON_NAME]" at bounding box center [138, 130] width 43 height 5
copy p "[PERSON_NAME]"
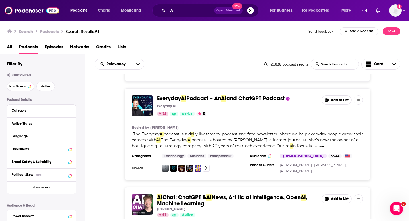
scroll to position [250, 0]
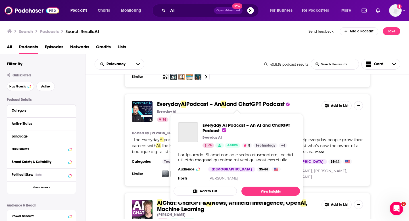
click at [166, 106] on span "Everyday" at bounding box center [169, 104] width 24 height 7
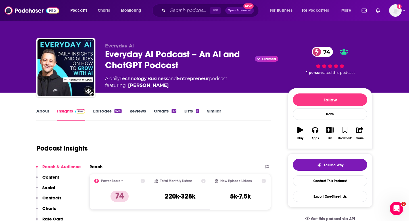
drag, startPoint x: 166, startPoint y: 65, endPoint x: 144, endPoint y: 2, distance: 67.1
click at [192, 72] on div "Everyday AI Everyday AI Podcast – An AI and ChatGPT Podcast Claimed 74 A daily …" at bounding box center [204, 68] width 336 height 61
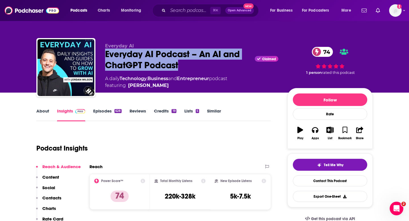
click at [123, 62] on div "Everyday AI Podcast – An AI and ChatGPT Podcast Claimed 74" at bounding box center [191, 60] width 173 height 22
drag, startPoint x: 183, startPoint y: 67, endPoint x: 105, endPoint y: 57, distance: 78.8
click at [105, 57] on div "Everyday AI Podcast – An AI and ChatGPT Podcast Claimed 74" at bounding box center [191, 60] width 173 height 22
copy h2 "Everyday AI Podcast – An AI and ChatGPT Podcast"
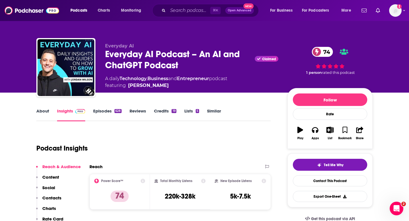
click at [139, 64] on div "Everyday AI Podcast – An AI and ChatGPT Podcast Claimed 74" at bounding box center [191, 60] width 173 height 22
click at [358, 133] on icon "button" at bounding box center [359, 130] width 7 height 6
click at [377, 157] on icon "Show Share dropdown" at bounding box center [381, 159] width 11 height 5
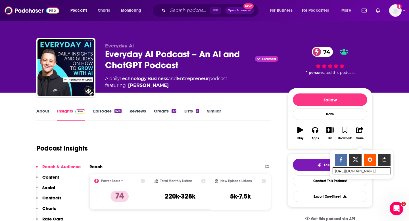
click at [248, 151] on div "Podcast Insights" at bounding box center [151, 144] width 230 height 29
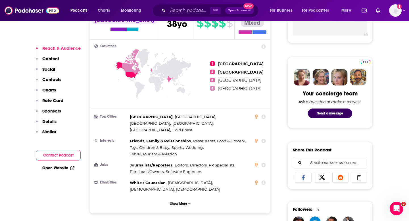
scroll to position [297, 0]
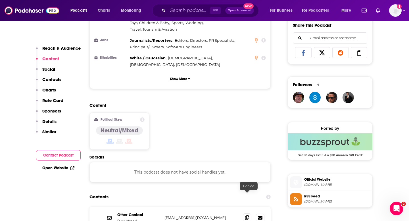
click at [246, 215] on icon at bounding box center [247, 217] width 4 height 5
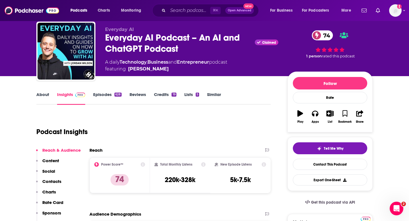
scroll to position [46, 0]
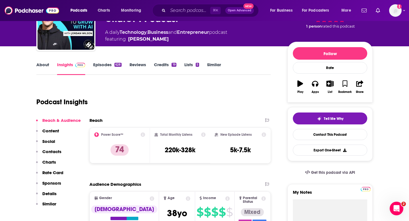
click at [45, 157] on button "Contacts" at bounding box center [48, 154] width 25 height 11
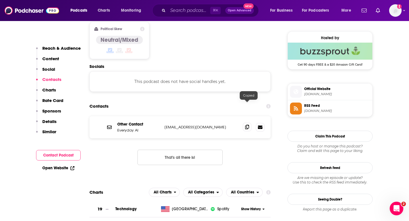
click at [246, 125] on icon at bounding box center [247, 127] width 4 height 5
click at [122, 101] on div "Contacts" at bounding box center [179, 106] width 181 height 11
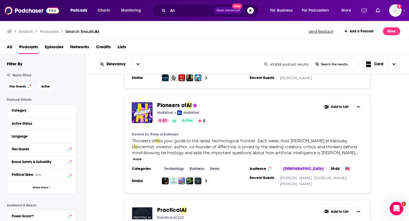
scroll to position [450, 0]
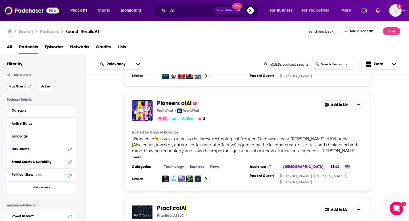
click at [170, 100] on span "Pioneers of" at bounding box center [171, 103] width 29 height 7
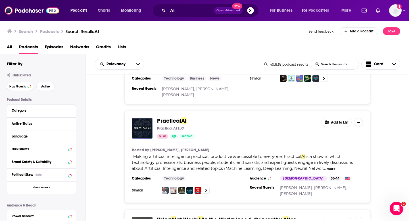
scroll to position [539, 0]
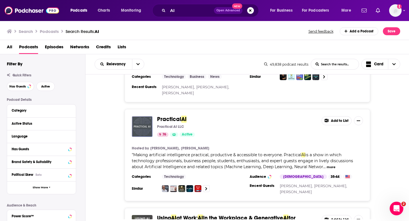
click at [145, 116] on img "Practical AI" at bounding box center [142, 126] width 21 height 21
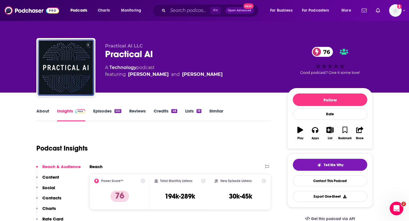
scroll to position [72, 0]
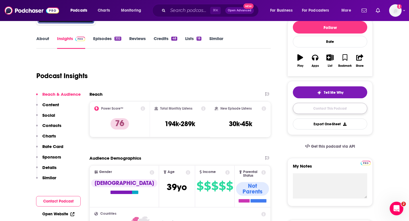
click at [330, 111] on link "Contact This Podcast" at bounding box center [330, 108] width 74 height 11
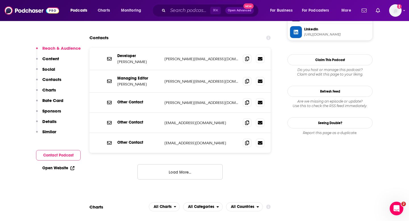
scroll to position [528, 0]
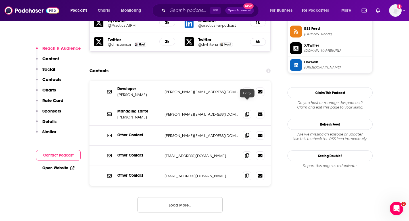
click at [246, 131] on span at bounding box center [247, 135] width 9 height 9
click at [246, 89] on icon at bounding box center [247, 91] width 4 height 5
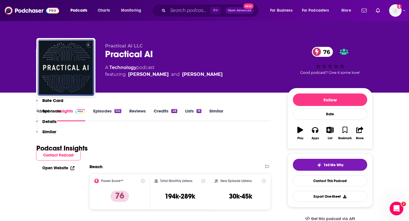
scroll to position [104, 0]
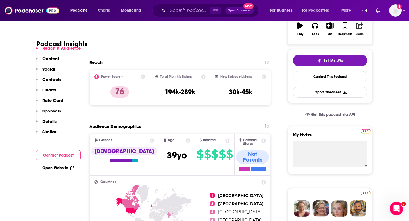
click at [358, 30] on button "Share" at bounding box center [359, 29] width 15 height 20
click at [385, 57] on icon "Show Share dropdown" at bounding box center [381, 55] width 11 height 5
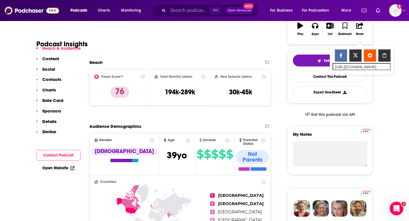
scroll to position [50, 0]
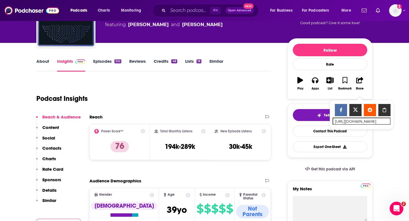
click at [53, 129] on p "Content" at bounding box center [50, 127] width 17 height 5
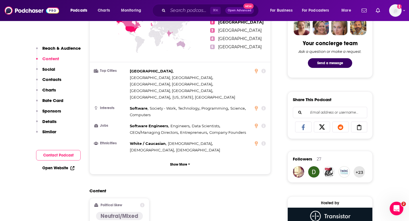
click at [48, 85] on button "Contacts" at bounding box center [48, 82] width 25 height 11
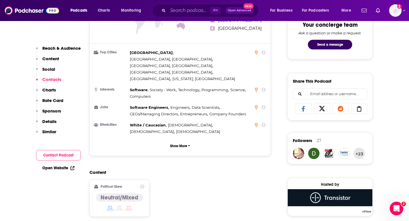
scroll to position [479, 0]
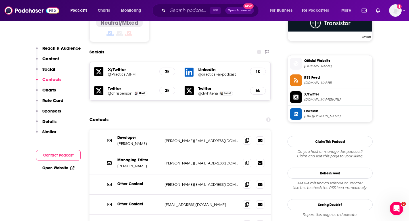
click at [248, 136] on span at bounding box center [247, 140] width 9 height 9
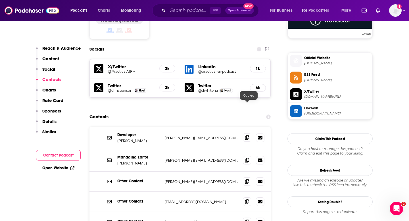
click at [245, 135] on icon at bounding box center [247, 137] width 4 height 5
drag, startPoint x: 117, startPoint y: 108, endPoint x: 149, endPoint y: 108, distance: 31.5
click at [149, 127] on div "Developer [PERSON_NAME] [PERSON_NAME][EMAIL_ADDRESS][DOMAIN_NAME] [PERSON_NAME]…" at bounding box center [179, 138] width 181 height 22
copy p "[PERSON_NAME]"
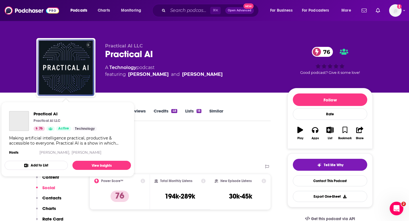
scroll to position [28, 0]
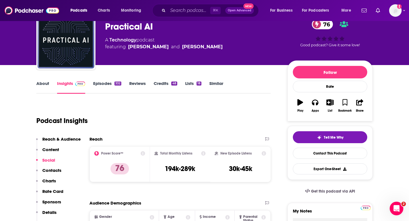
scroll to position [34, 0]
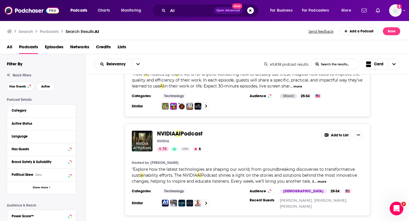
scroll to position [2070, 0]
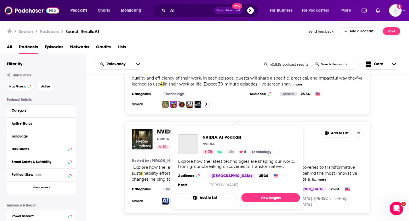
click at [162, 128] on span "NVIDIA" at bounding box center [166, 131] width 18 height 7
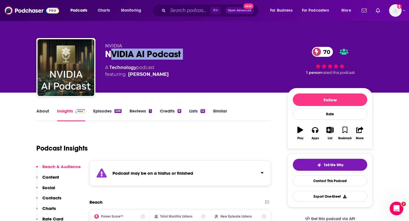
drag, startPoint x: 108, startPoint y: 58, endPoint x: 173, endPoint y: 63, distance: 65.0
click at [173, 63] on div "NVIDIA NVIDIA AI Podcast 70 A Technology podcast featuring [PERSON_NAME]" at bounding box center [191, 65] width 173 height 45
drag, startPoint x: 185, startPoint y: 55, endPoint x: 105, endPoint y: 54, distance: 80.7
click at [105, 54] on div "NVIDIA AI Podcast 70" at bounding box center [191, 54] width 173 height 11
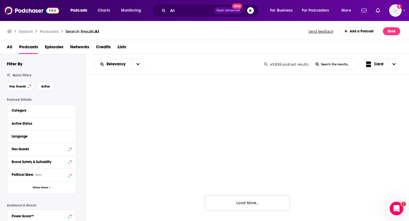
scroll to position [2176, 0]
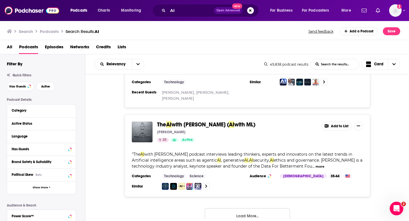
click at [232, 209] on button "Load More..." at bounding box center [247, 215] width 85 height 15
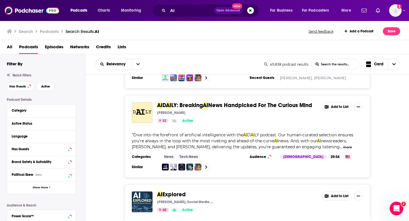
scroll to position [2907, 0]
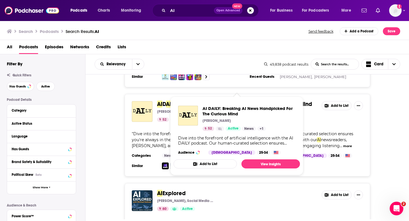
drag, startPoint x: 155, startPoint y: 87, endPoint x: 315, endPoint y: 90, distance: 159.9
click at [315, 101] on div "AI D AI LY: Breaking AI News Handpicked For The Curious Mind [PERSON_NAME] 52 A…" at bounding box center [247, 111] width 231 height 21
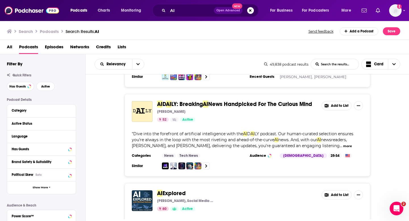
copy span "AI D AI LY: Breaking AI News Handpicked For The Curious Mind"
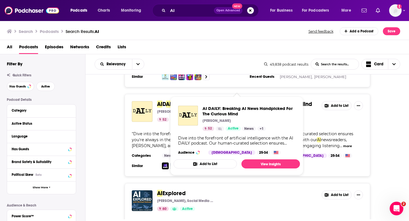
click at [171, 101] on span "AI" at bounding box center [168, 104] width 5 height 7
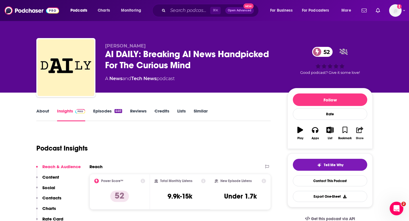
click at [363, 141] on button "Share" at bounding box center [359, 133] width 15 height 20
click at [377, 157] on div "Show Share dropdown" at bounding box center [381, 159] width 11 height 11
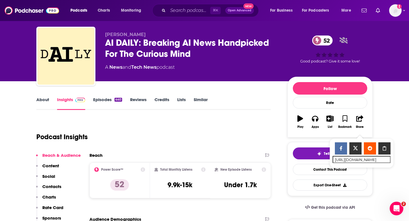
scroll to position [80, 0]
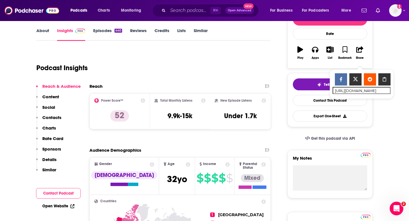
click at [55, 123] on button "Contacts" at bounding box center [48, 120] width 25 height 11
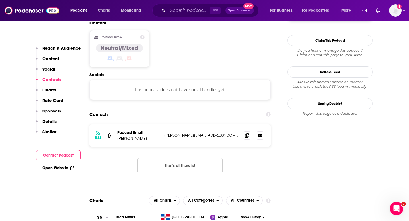
scroll to position [451, 0]
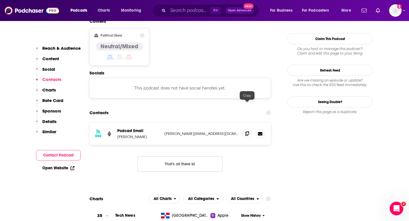
click at [248, 131] on icon at bounding box center [247, 133] width 4 height 5
click at [135, 134] on p "[PERSON_NAME]" at bounding box center [138, 136] width 43 height 5
copy p "Kalaboukis"
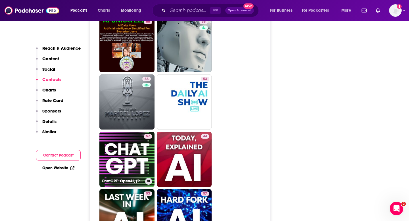
scroll to position [1074, 0]
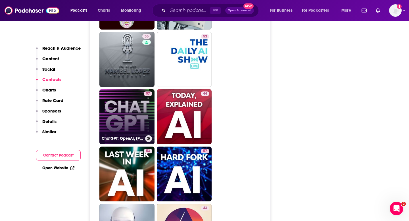
click at [124, 89] on link "57 ChatGPT: OpenAI, [PERSON_NAME], AI, [PERSON_NAME], Artificial Intelligence, …" at bounding box center [126, 116] width 55 height 55
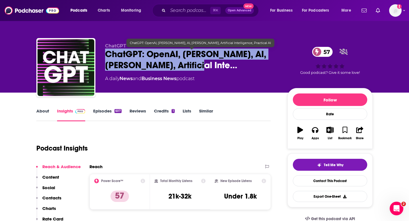
drag, startPoint x: 103, startPoint y: 56, endPoint x: 190, endPoint y: 66, distance: 88.1
click at [191, 66] on div "ChatGPT ChatGPT: OpenAI, [PERSON_NAME], AI, [PERSON_NAME], Artificial Inte… 57 …" at bounding box center [204, 68] width 336 height 61
click at [190, 66] on span "ChatGPT: OpenAI, [PERSON_NAME], AI, [PERSON_NAME], Artificial Inte…" at bounding box center [191, 60] width 173 height 22
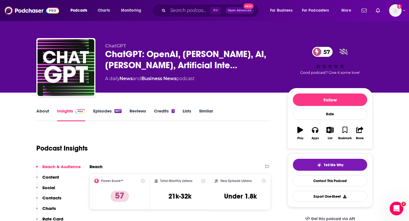
click at [90, 150] on div "Podcast Insights" at bounding box center [151, 144] width 230 height 29
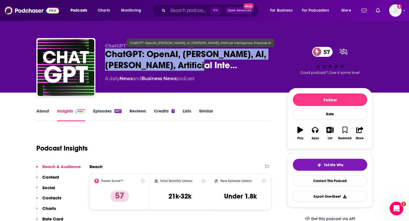
drag, startPoint x: 105, startPoint y: 52, endPoint x: 191, endPoint y: 66, distance: 86.6
click at [191, 66] on span "ChatGPT: OpenAI, [PERSON_NAME], AI, [PERSON_NAME], Artificial Inte…" at bounding box center [191, 60] width 173 height 22
copy h2 "ChatGPT: OpenAI, [PERSON_NAME], AI, [PERSON_NAME], Artificial Inte"
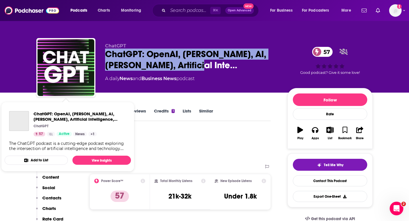
click at [52, 195] on p "Contacts" at bounding box center [51, 197] width 19 height 5
click at [50, 195] on p "Contacts" at bounding box center [51, 197] width 19 height 5
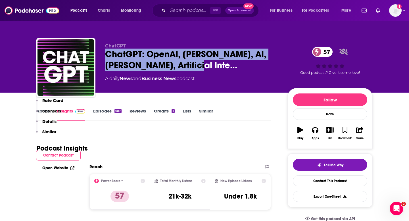
scroll to position [451, 0]
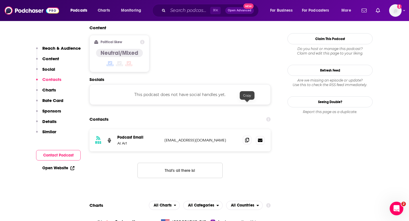
click at [246, 138] on icon at bounding box center [247, 140] width 4 height 5
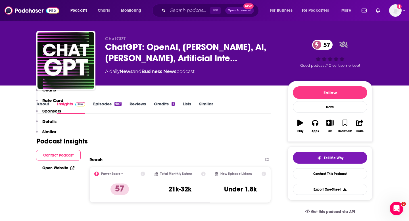
scroll to position [493, 0]
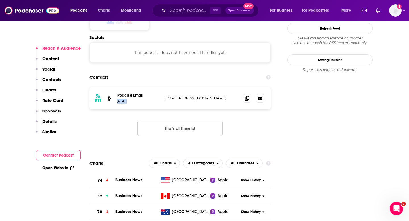
drag, startPoint x: 116, startPoint y: 67, endPoint x: 126, endPoint y: 67, distance: 10.2
click at [126, 87] on div "RSS Podcast Email AI Art [EMAIL_ADDRESS][DOMAIN_NAME] [EMAIL_ADDRESS][DOMAIN_NA…" at bounding box center [179, 98] width 181 height 22
copy p "AI Art"
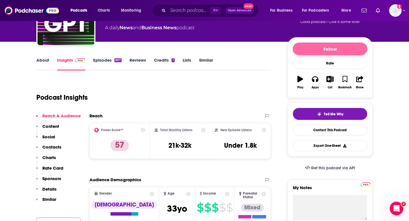
scroll to position [21, 0]
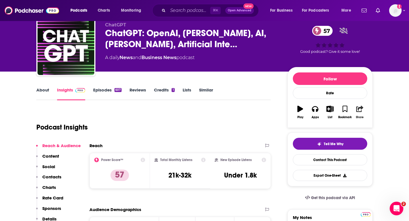
click at [365, 114] on button "Share" at bounding box center [359, 112] width 15 height 20
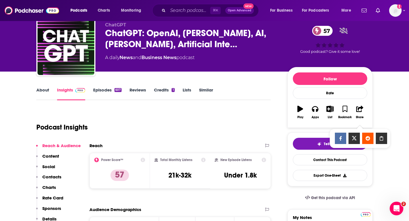
click at [382, 135] on div "Show Share dropdown" at bounding box center [381, 138] width 11 height 11
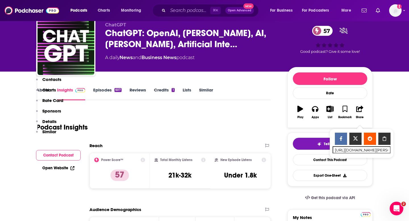
scroll to position [135, 0]
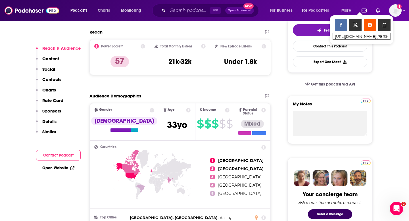
type input "[URL][DOMAIN_NAME]"
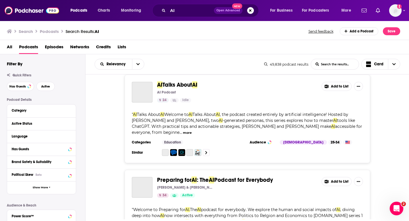
scroll to position [4351, 0]
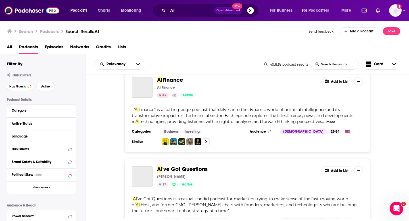
scroll to position [6549, 0]
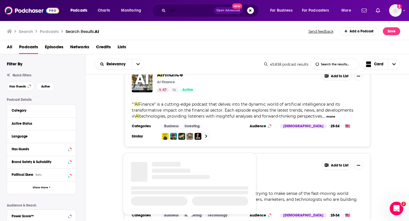
click at [183, 14] on input "AI" at bounding box center [191, 10] width 46 height 9
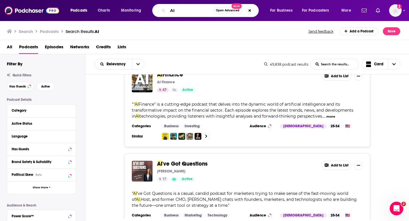
scroll to position [5748, 0]
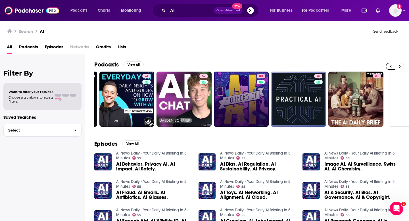
scroll to position [0, 207]
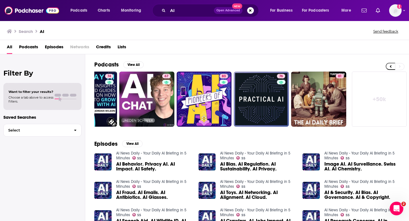
click at [374, 109] on link "+ 50k" at bounding box center [379, 99] width 55 height 55
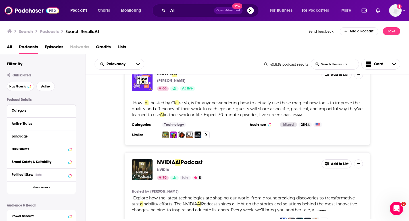
scroll to position [2000, 0]
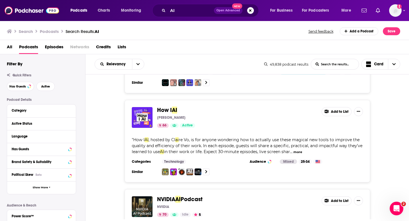
click at [168, 106] on span "How I" at bounding box center [164, 109] width 15 height 7
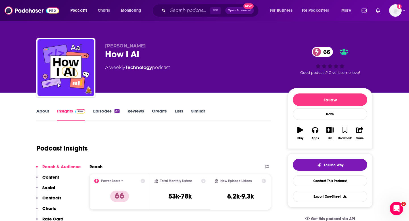
click at [51, 195] on p "Contacts" at bounding box center [51, 197] width 19 height 5
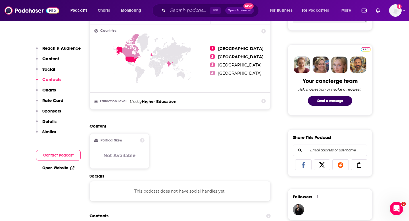
scroll to position [380, 0]
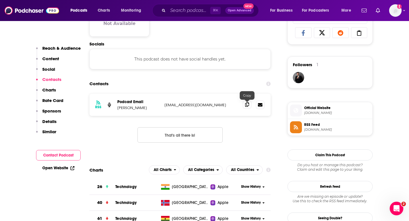
click at [249, 108] on span at bounding box center [247, 104] width 9 height 9
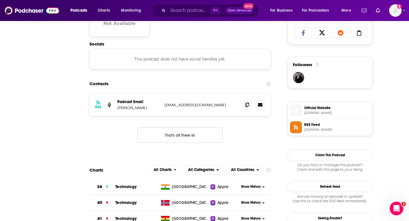
scroll to position [0, 0]
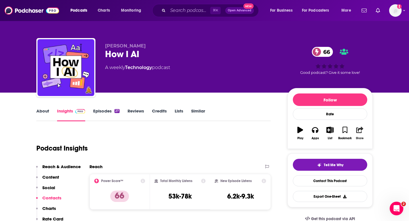
click at [362, 132] on icon "button" at bounding box center [359, 130] width 7 height 6
click at [384, 161] on icon "Show Share dropdown" at bounding box center [381, 159] width 11 height 5
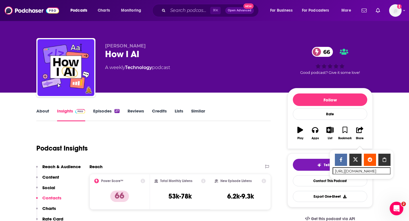
scroll to position [24, 0]
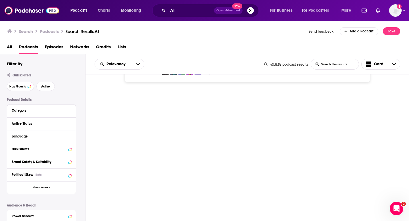
scroll to position [3282, 0]
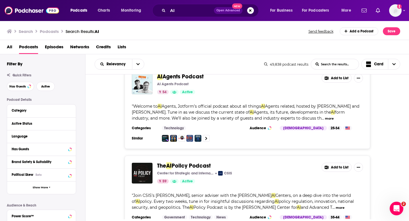
click at [204, 162] on span "Policy Podcast" at bounding box center [191, 165] width 39 height 7
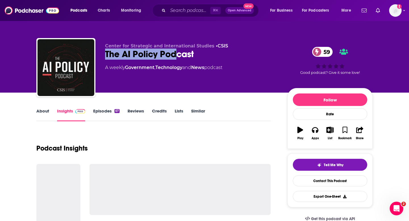
drag, startPoint x: 104, startPoint y: 49, endPoint x: 216, endPoint y: 60, distance: 112.7
click at [216, 60] on div "Center for Strategic and International Studies • CSIS The AI Policy Podcast 59 …" at bounding box center [204, 68] width 336 height 61
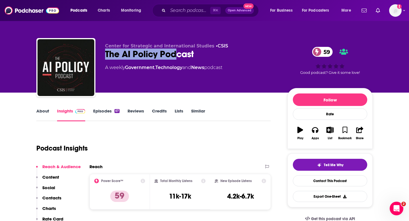
copy h2 "The AI Policy Pod"
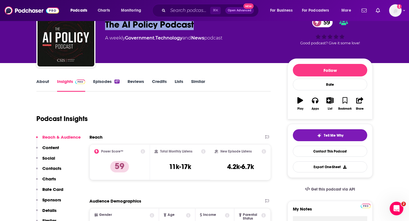
click at [56, 171] on button "Contacts" at bounding box center [48, 171] width 25 height 11
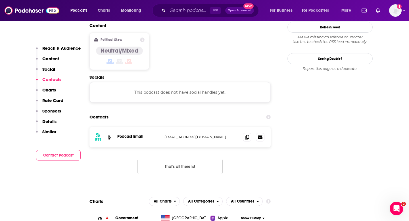
scroll to position [450, 0]
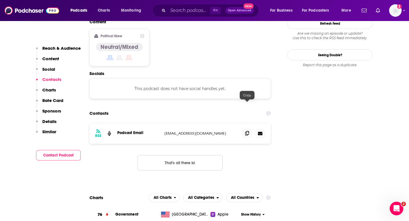
click at [244, 129] on span at bounding box center [247, 133] width 9 height 9
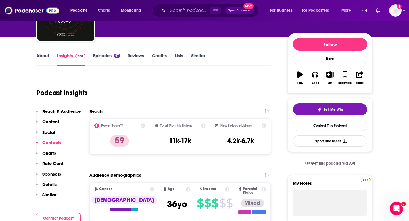
scroll to position [31, 0]
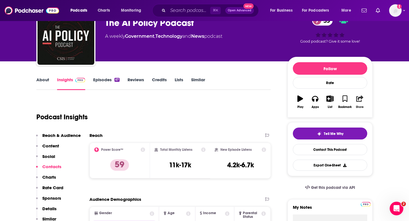
click at [359, 97] on icon "button" at bounding box center [359, 98] width 7 height 6
click at [380, 126] on icon "Show Share dropdown" at bounding box center [381, 128] width 11 height 5
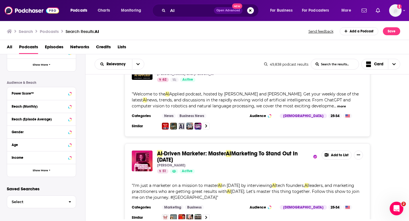
scroll to position [2715, 0]
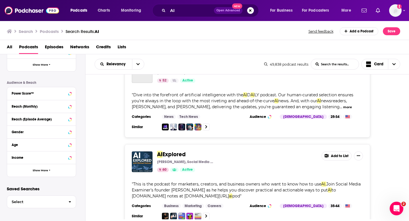
click at [158, 151] on span "AI" at bounding box center [159, 154] width 5 height 7
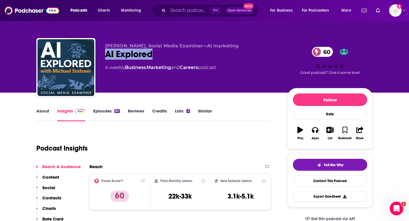
drag, startPoint x: 124, startPoint y: 64, endPoint x: 105, endPoint y: 58, distance: 19.4
click at [105, 58] on div "[PERSON_NAME], Social Media Examiner—AI marketing AI Explored 60 A weekly Busin…" at bounding box center [191, 65] width 173 height 45
click at [345, 177] on link "Contact This Podcast" at bounding box center [330, 180] width 74 height 11
click at [357, 132] on icon "button" at bounding box center [359, 130] width 7 height 6
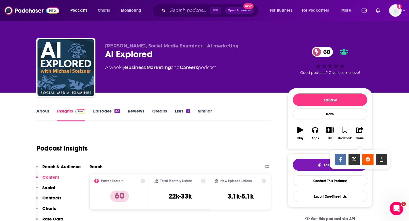
click at [379, 158] on icon "Show Share dropdown" at bounding box center [381, 159] width 11 height 5
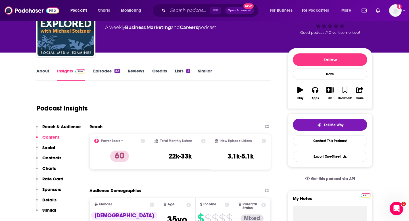
click at [52, 158] on p "Contacts" at bounding box center [51, 157] width 19 height 5
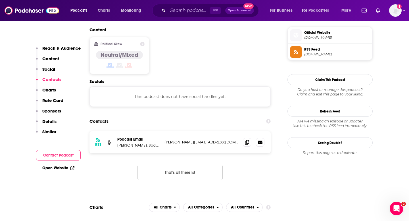
scroll to position [457, 0]
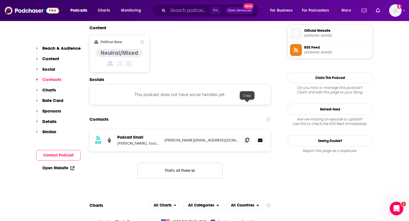
click at [243, 136] on span at bounding box center [247, 140] width 9 height 9
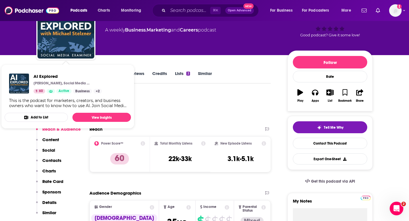
scroll to position [20, 0]
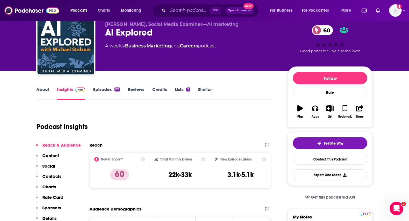
scroll to position [67, 0]
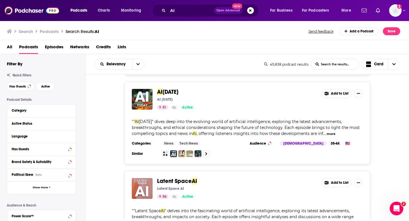
scroll to position [3399, 0]
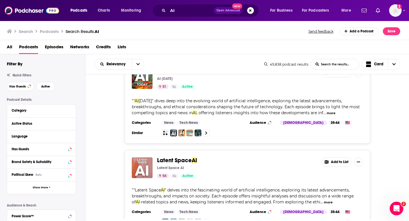
click at [212, 150] on div "Latent Space AI Latent Space AI 56 Active Add to List " "Latent Space AI " delv…" at bounding box center [247, 191] width 245 height 82
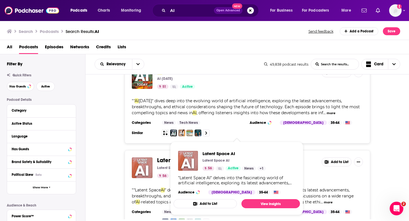
click at [186, 144] on span "Latent Space AI Latent Space AI 56 Active News + 1 "Latent Space AI" delves int…" at bounding box center [236, 178] width 126 height 73
click at [160, 157] on span "Latent Space" at bounding box center [174, 160] width 35 height 7
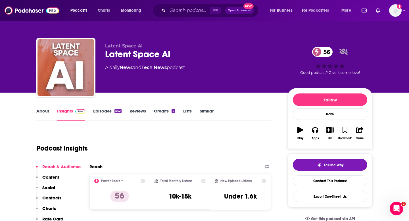
click at [109, 56] on div "Latent Space AI 56" at bounding box center [191, 54] width 173 height 11
drag, startPoint x: 103, startPoint y: 56, endPoint x: 132, endPoint y: 56, distance: 29.0
click at [171, 56] on div "Latent Space AI Latent Space AI 56 A daily News and Tech News podcast 56 Good p…" at bounding box center [204, 68] width 336 height 61
click at [109, 53] on div "Latent Space AI 56" at bounding box center [191, 54] width 173 height 11
drag, startPoint x: 100, startPoint y: 55, endPoint x: 175, endPoint y: 55, distance: 75.2
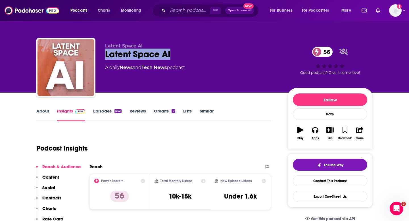
click at [175, 55] on div "Latent Space AI Latent Space AI 56 A daily News and Tech News podcast 56 Good p…" at bounding box center [204, 68] width 336 height 61
copy h2 "Latent Space AI"
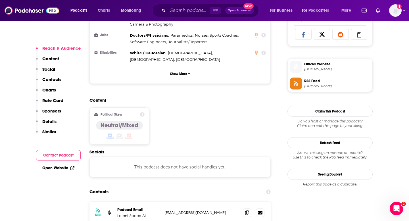
scroll to position [468, 0]
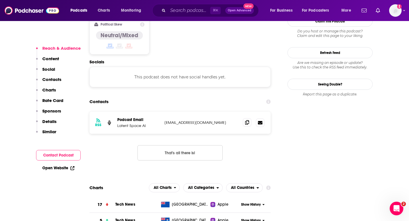
click at [243, 118] on span at bounding box center [247, 122] width 9 height 9
click at [247, 120] on icon at bounding box center [247, 122] width 4 height 5
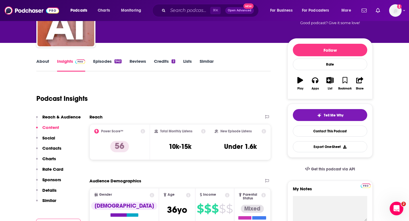
scroll to position [57, 0]
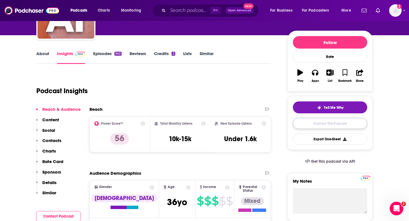
click at [354, 122] on link "Contact This Podcast" at bounding box center [330, 123] width 74 height 11
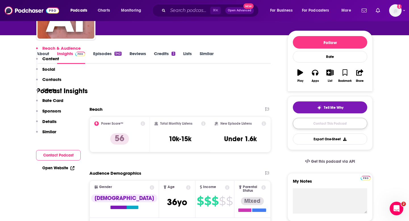
scroll to position [536, 0]
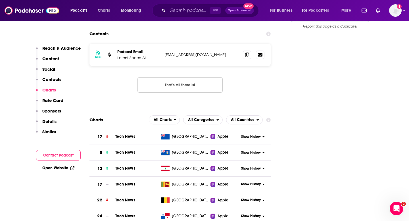
click at [246, 57] on icon at bounding box center [247, 55] width 4 height 5
click at [248, 59] on span at bounding box center [247, 55] width 9 height 9
click at [248, 57] on icon at bounding box center [247, 55] width 4 height 5
click at [247, 57] on icon at bounding box center [247, 55] width 4 height 5
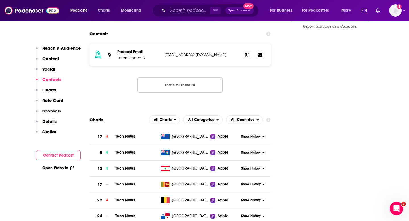
scroll to position [457, 0]
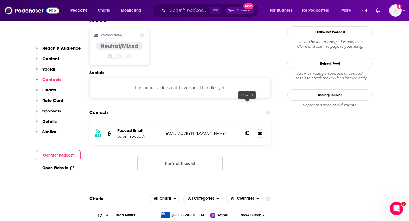
click at [248, 131] on icon at bounding box center [247, 133] width 4 height 5
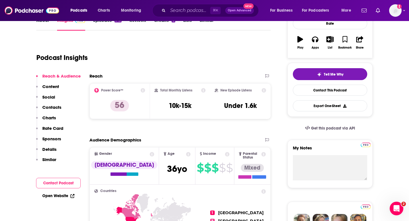
scroll to position [26, 0]
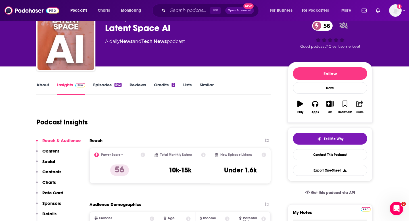
click at [364, 108] on button "Share" at bounding box center [359, 107] width 15 height 20
click at [384, 134] on icon "Show Share dropdown" at bounding box center [381, 133] width 11 height 5
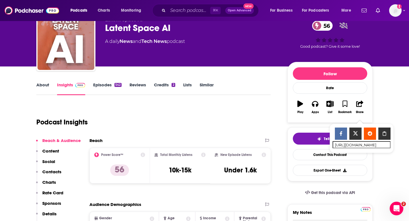
scroll to position [38, 0]
